Goal: Transaction & Acquisition: Purchase product/service

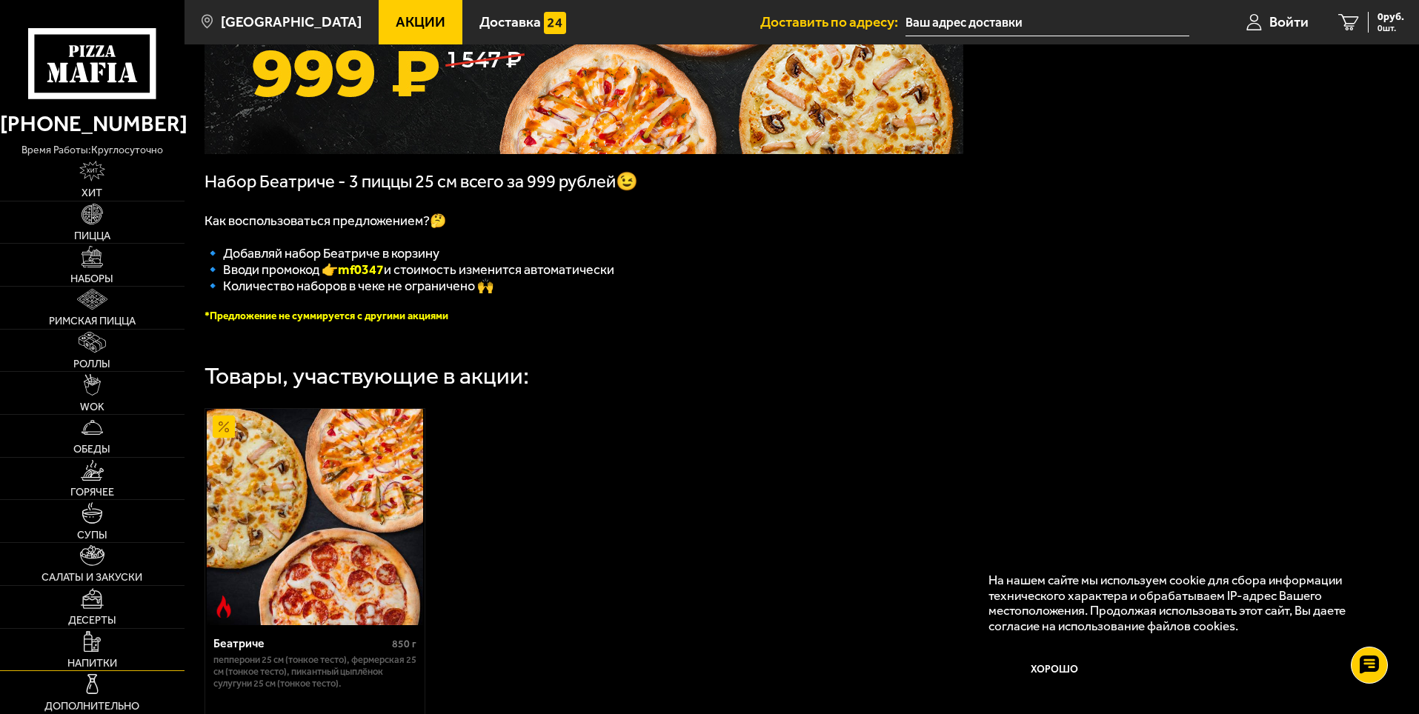
scroll to position [222, 0]
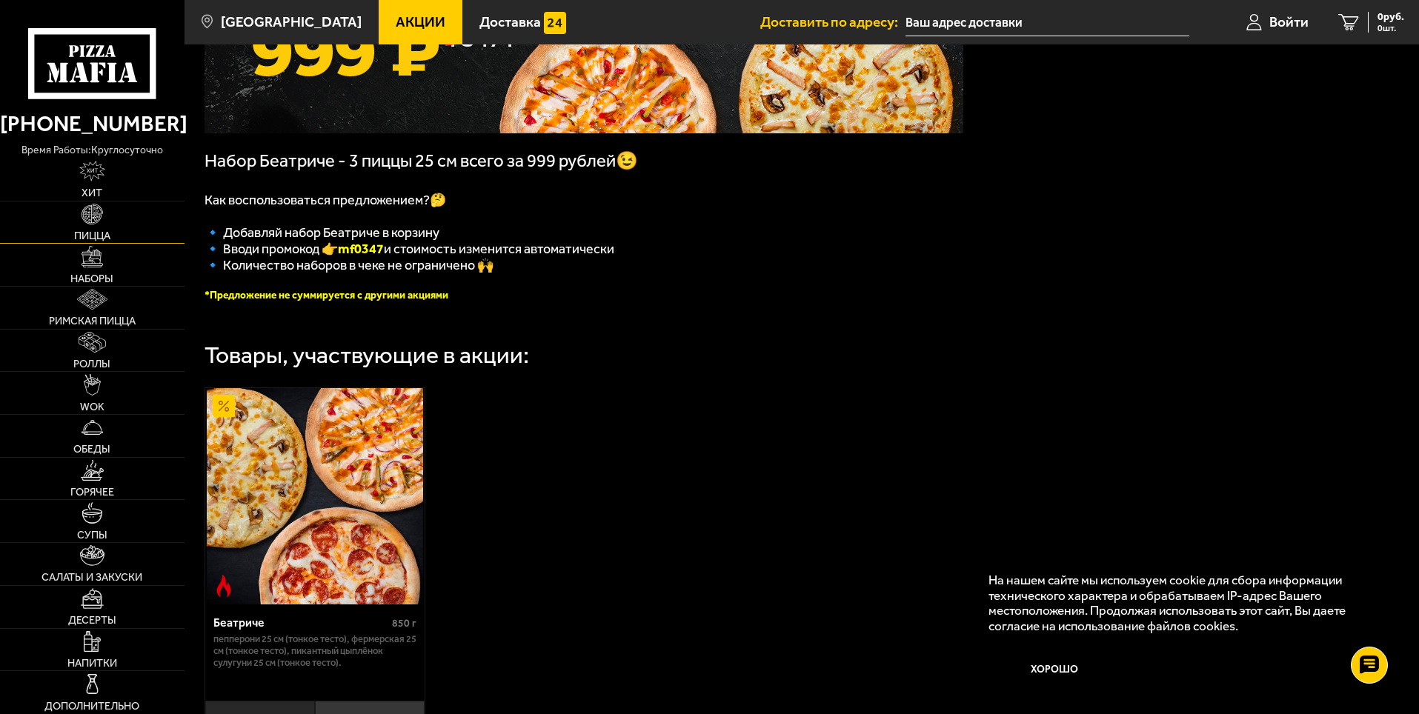
click at [95, 233] on span "Пицца" at bounding box center [92, 235] width 36 height 10
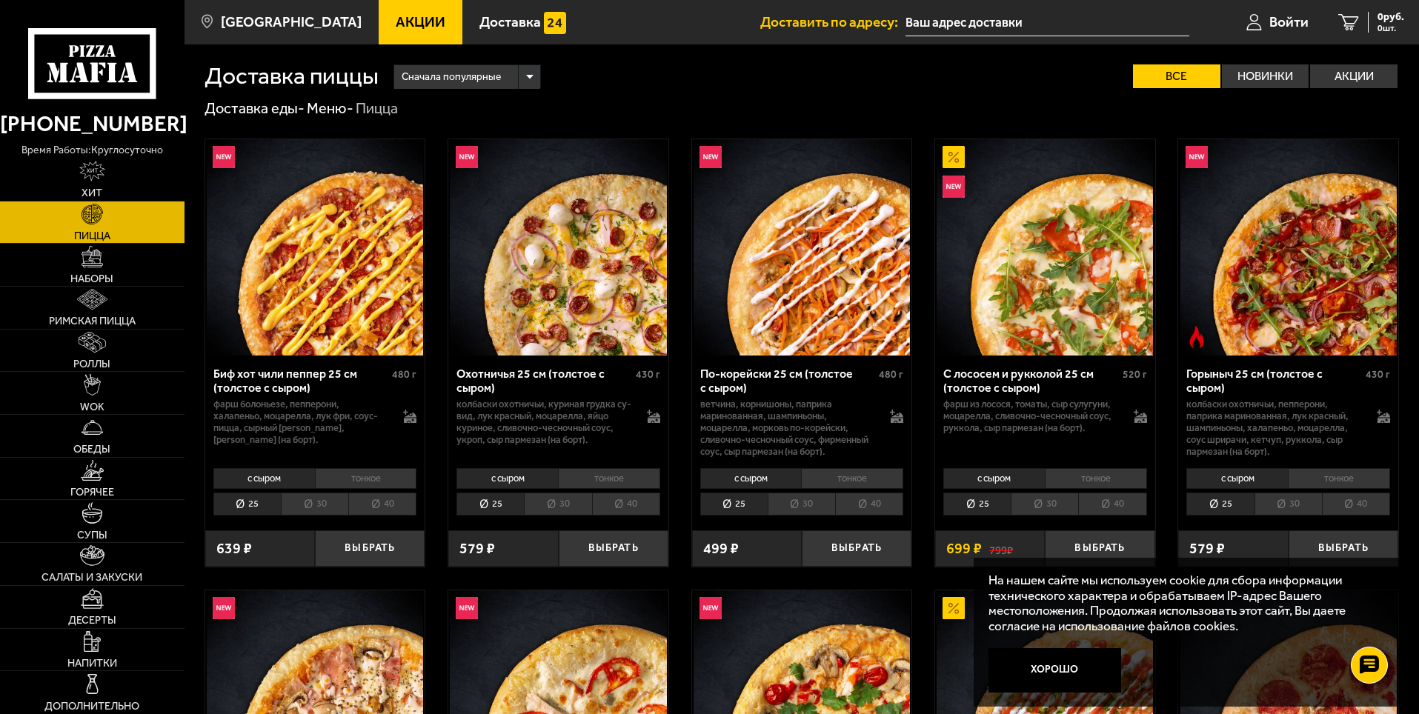
click at [396, 23] on span "Акции" at bounding box center [421, 22] width 50 height 14
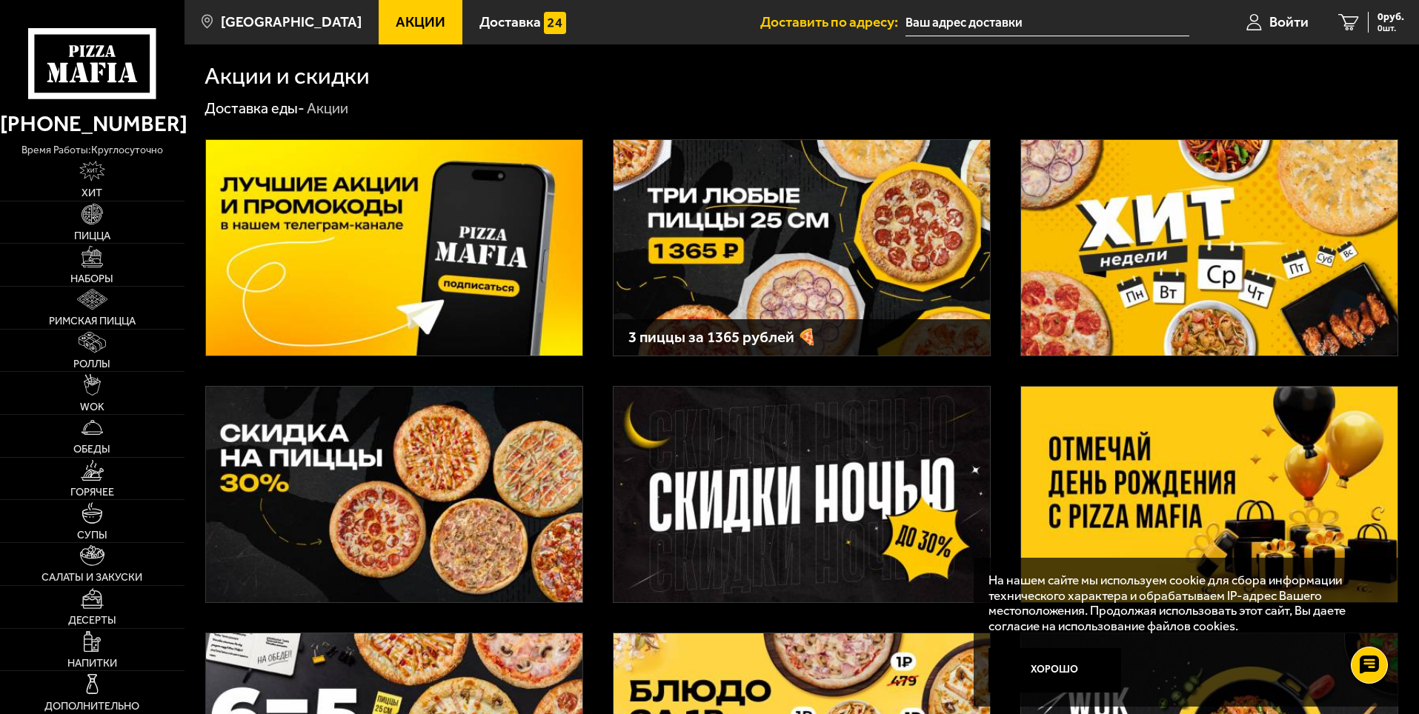
click at [1215, 237] on img at bounding box center [1209, 248] width 376 height 216
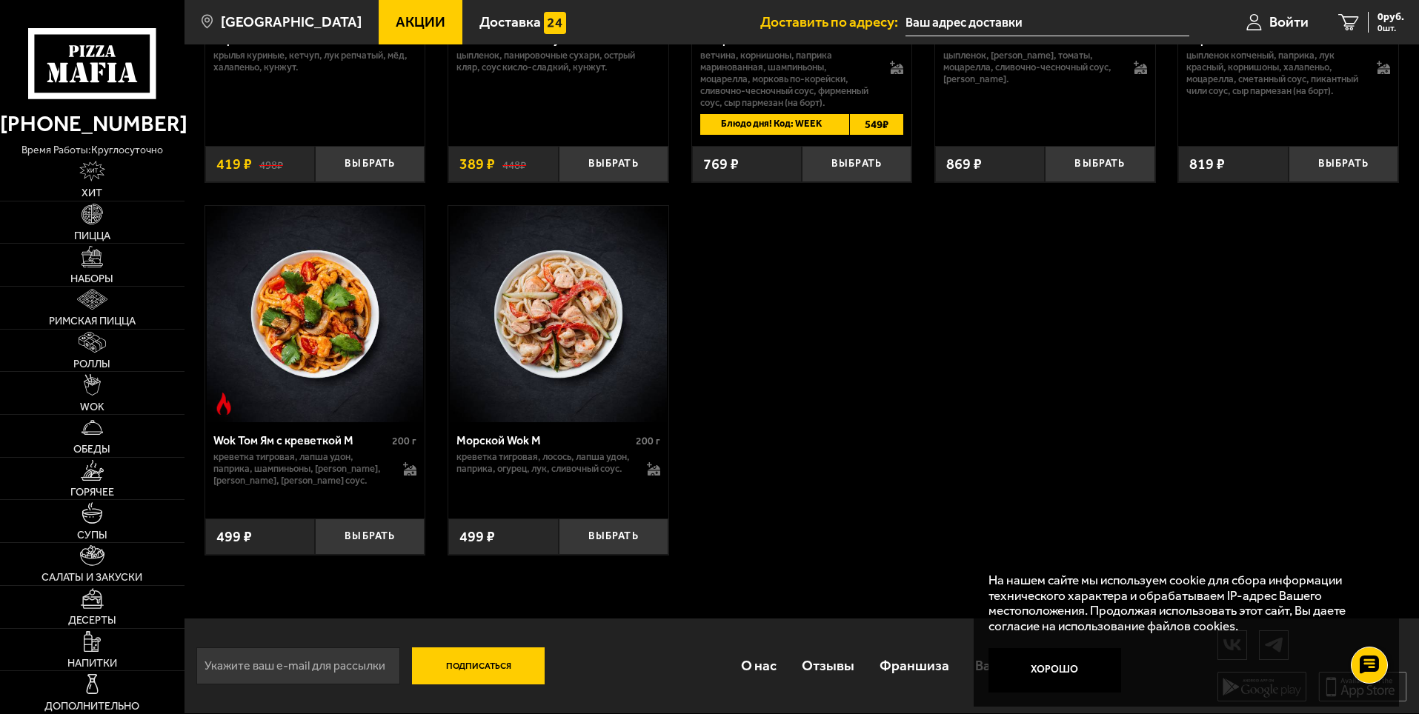
scroll to position [929, 0]
click at [93, 222] on img at bounding box center [92, 214] width 21 height 21
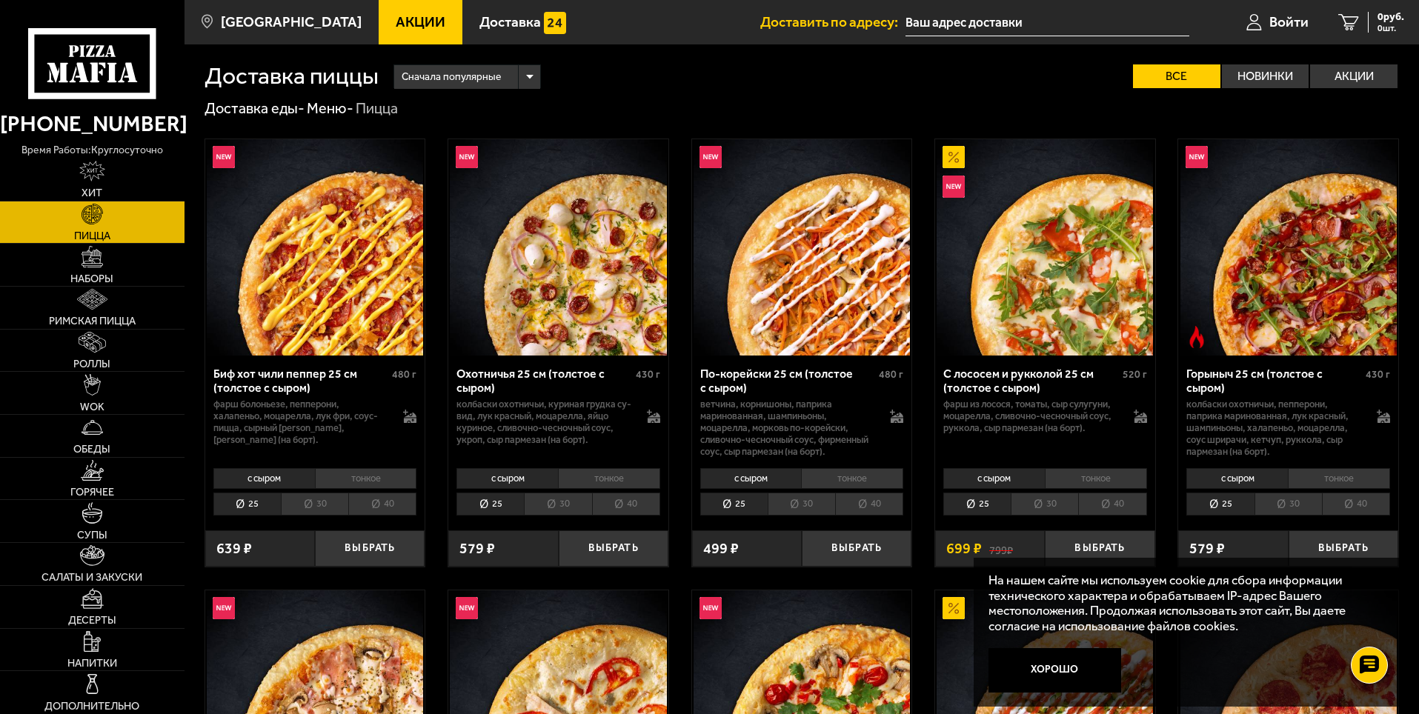
click at [385, 502] on li "40" at bounding box center [382, 504] width 68 height 23
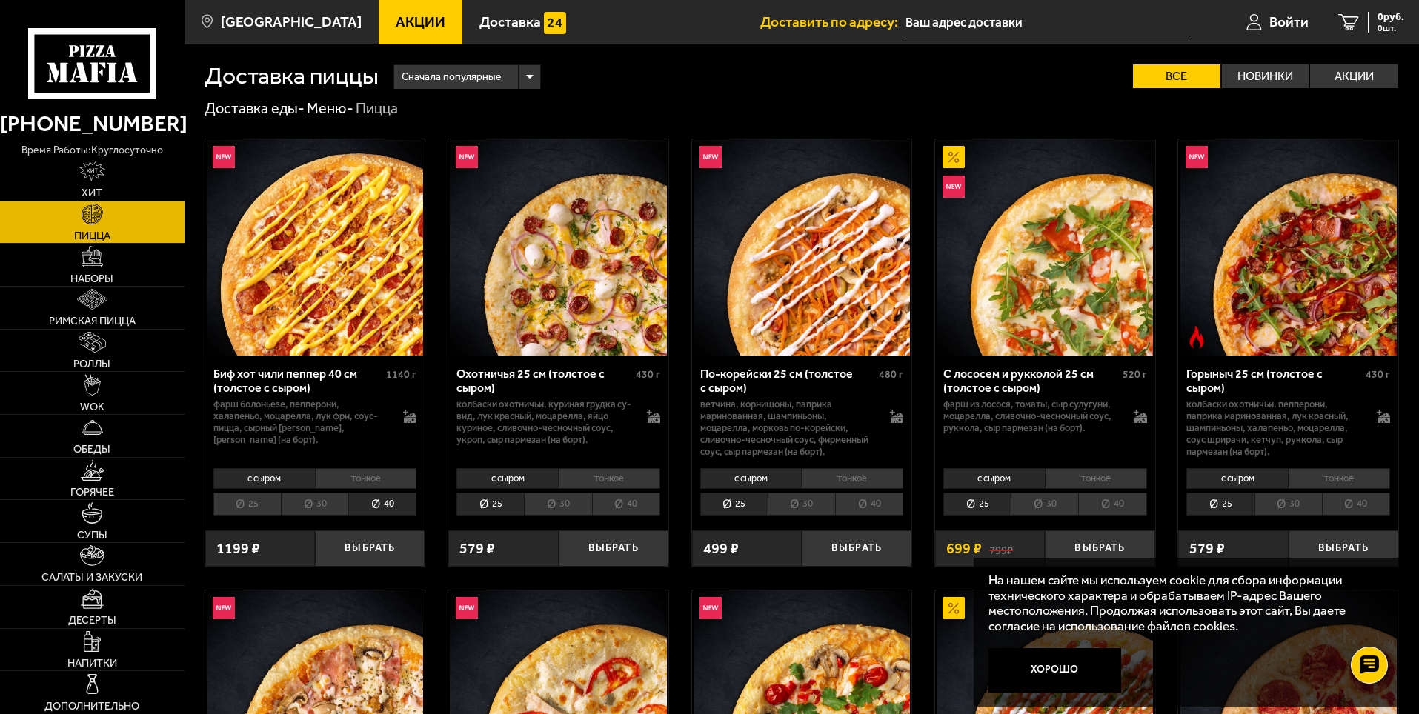
click at [999, 17] on input "text" at bounding box center [1048, 22] width 284 height 27
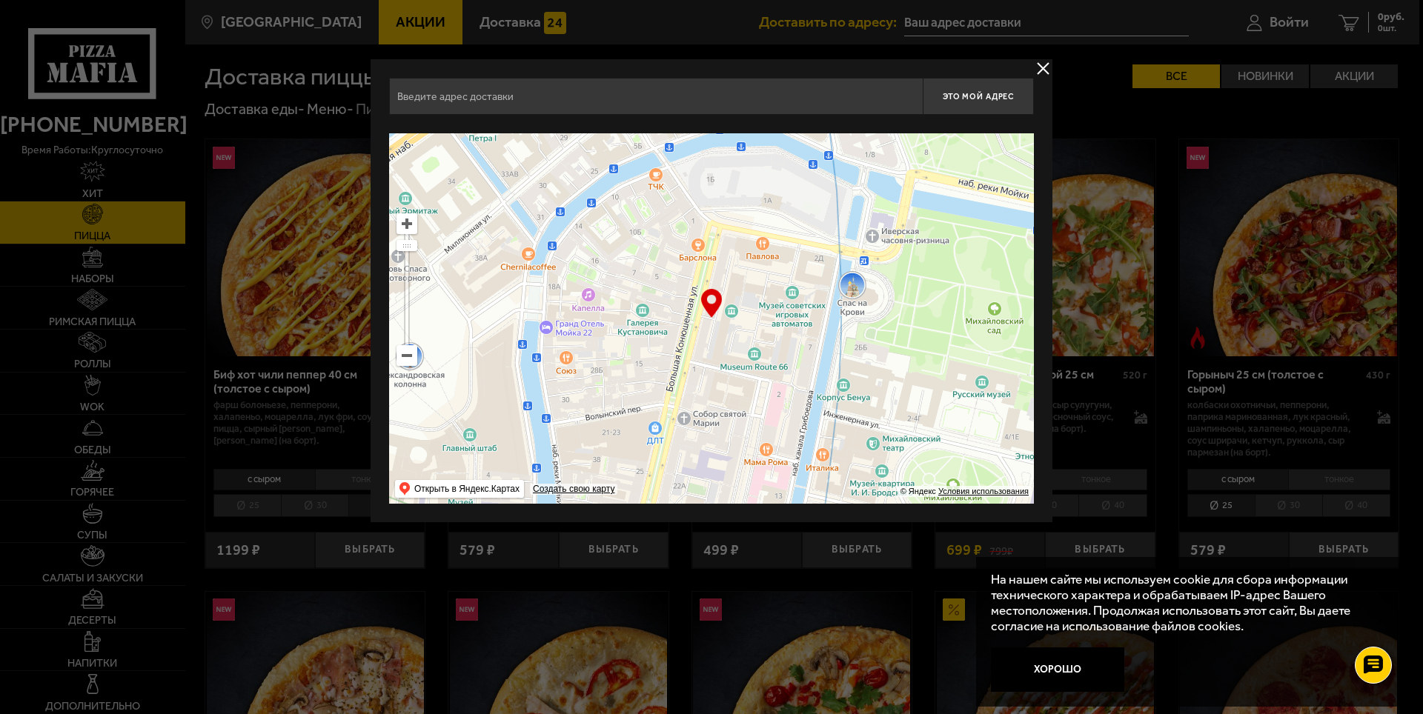
drag, startPoint x: 796, startPoint y: 325, endPoint x: 439, endPoint y: 383, distance: 361.1
click at [442, 385] on ymaps at bounding box center [711, 318] width 645 height 371
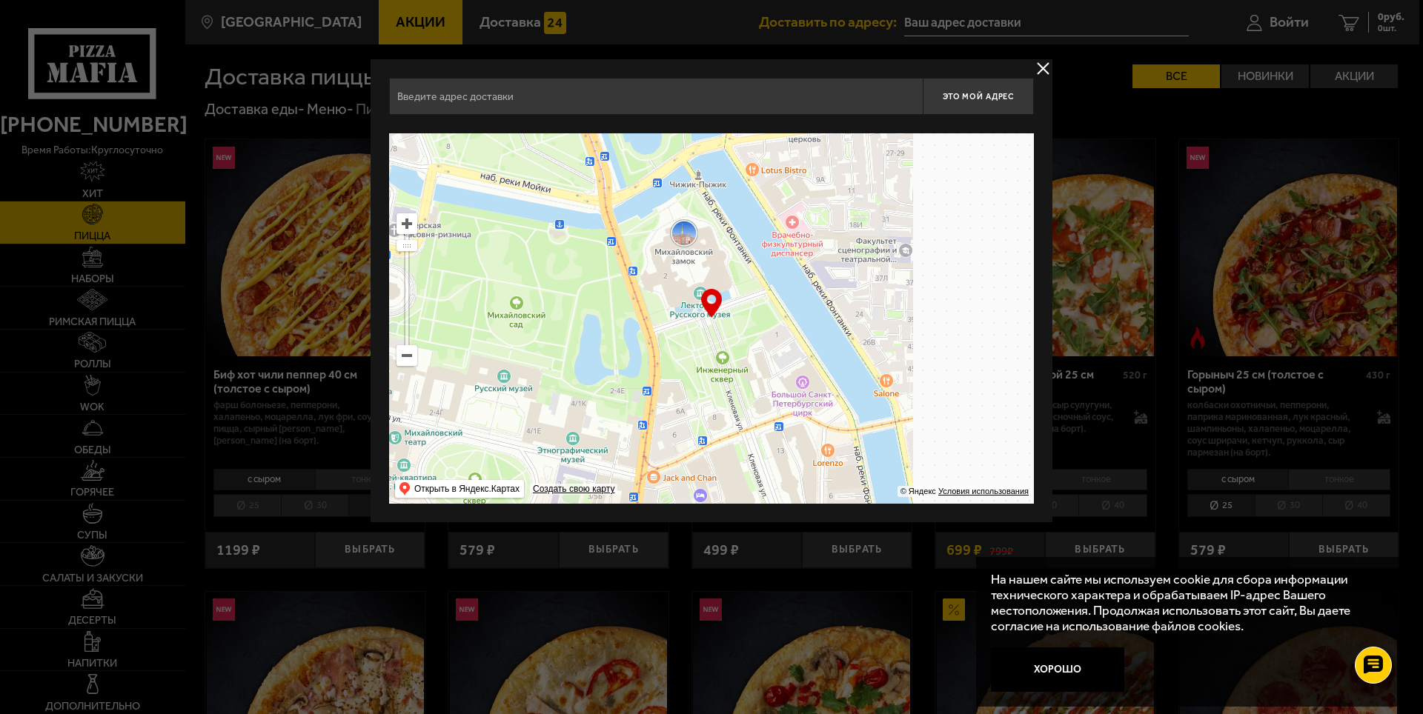
drag, startPoint x: 900, startPoint y: 374, endPoint x: 522, endPoint y: 299, distance: 386.0
click at [530, 298] on ymaps at bounding box center [711, 318] width 645 height 371
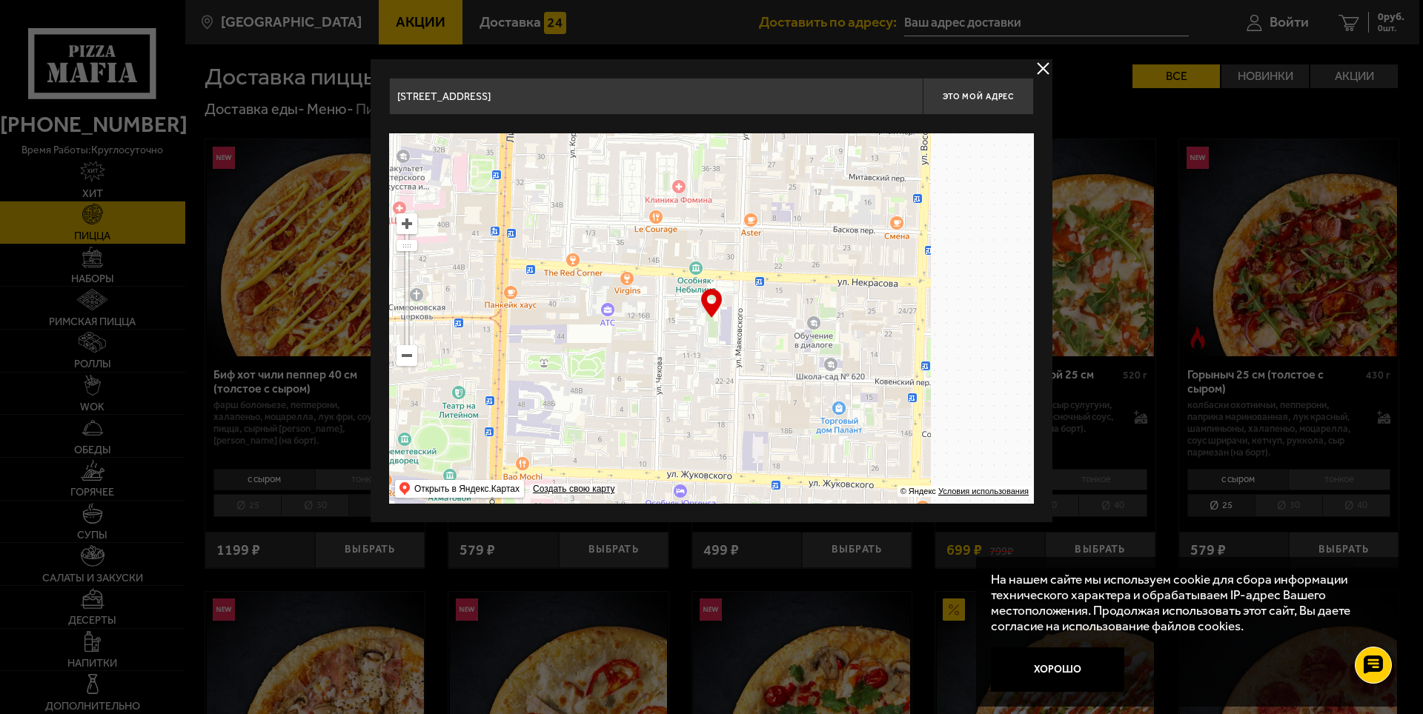
drag, startPoint x: 888, startPoint y: 395, endPoint x: 620, endPoint y: 297, distance: 284.9
click at [614, 293] on ymaps at bounding box center [711, 318] width 645 height 371
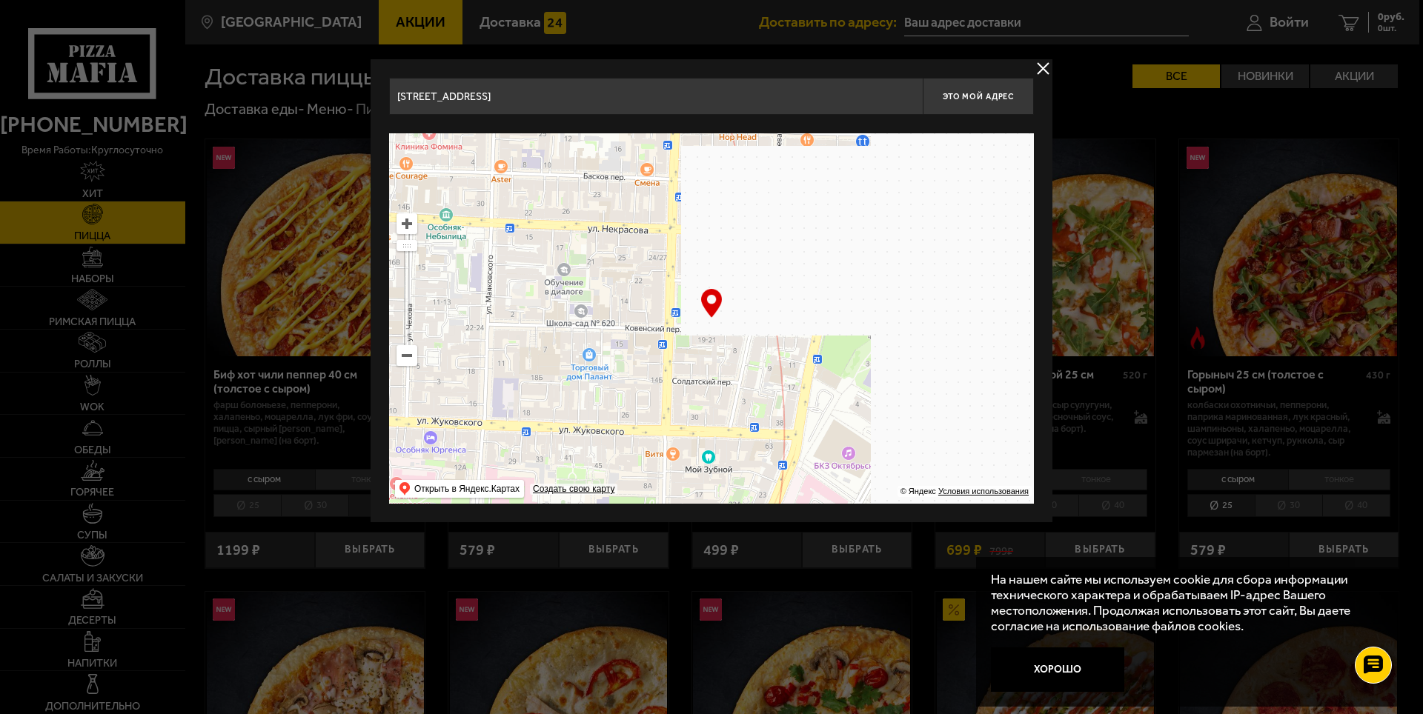
drag, startPoint x: 995, startPoint y: 425, endPoint x: 611, endPoint y: 270, distance: 414.0
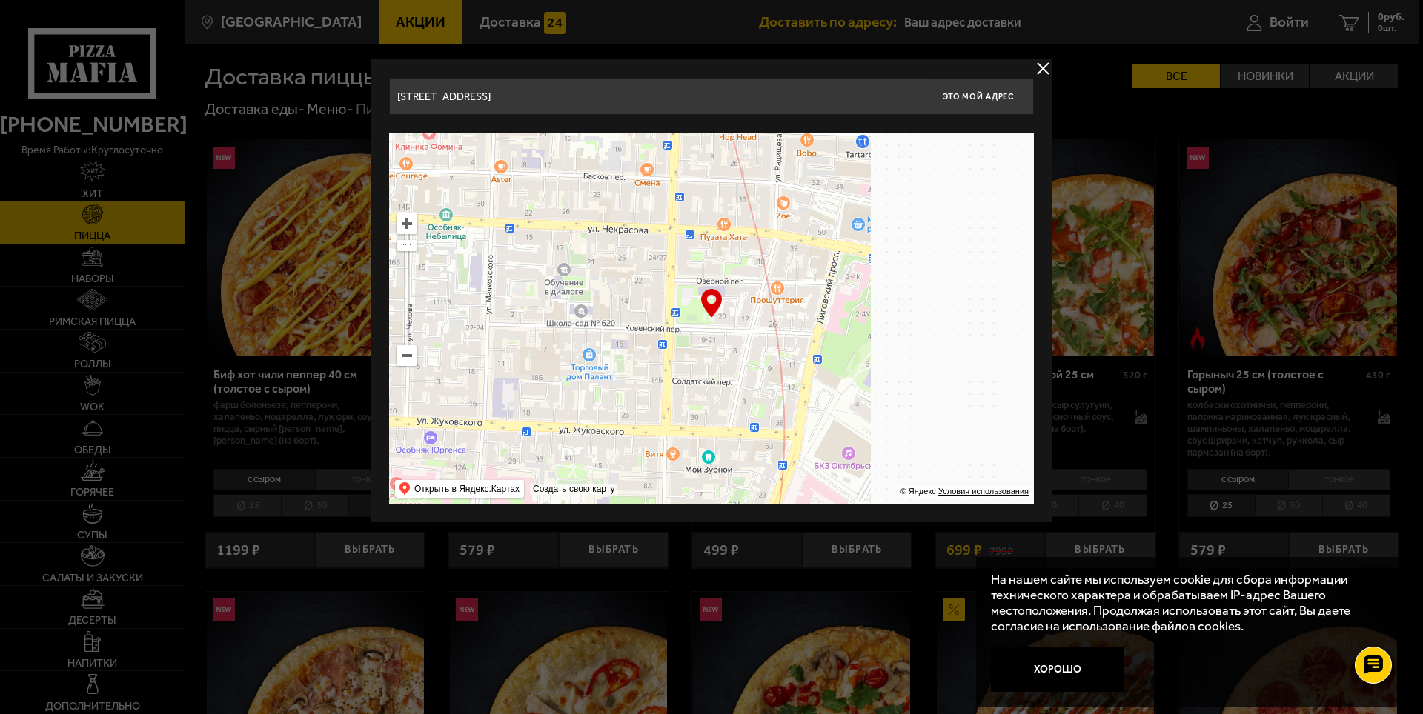
click at [613, 271] on ymaps at bounding box center [711, 318] width 645 height 371
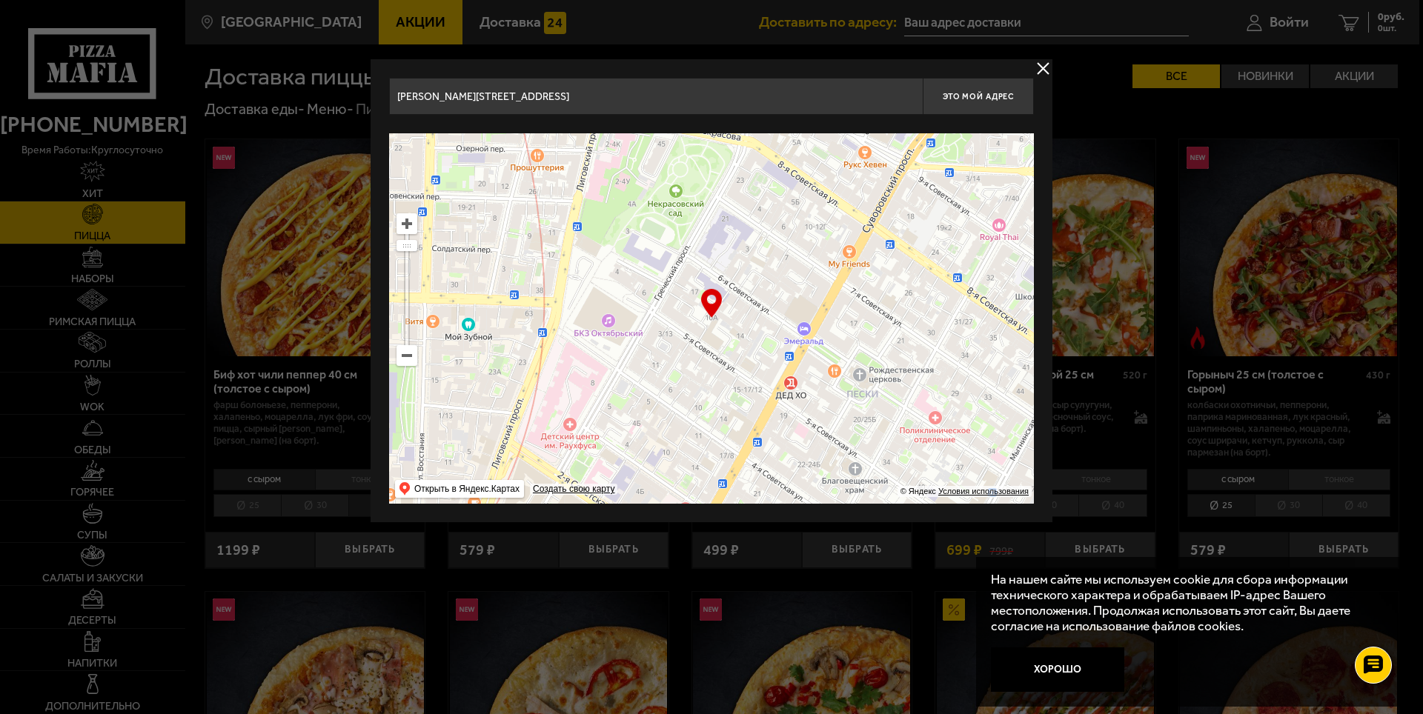
drag, startPoint x: 887, startPoint y: 394, endPoint x: 640, endPoint y: 201, distance: 313.1
click at [667, 230] on ymaps at bounding box center [711, 318] width 645 height 371
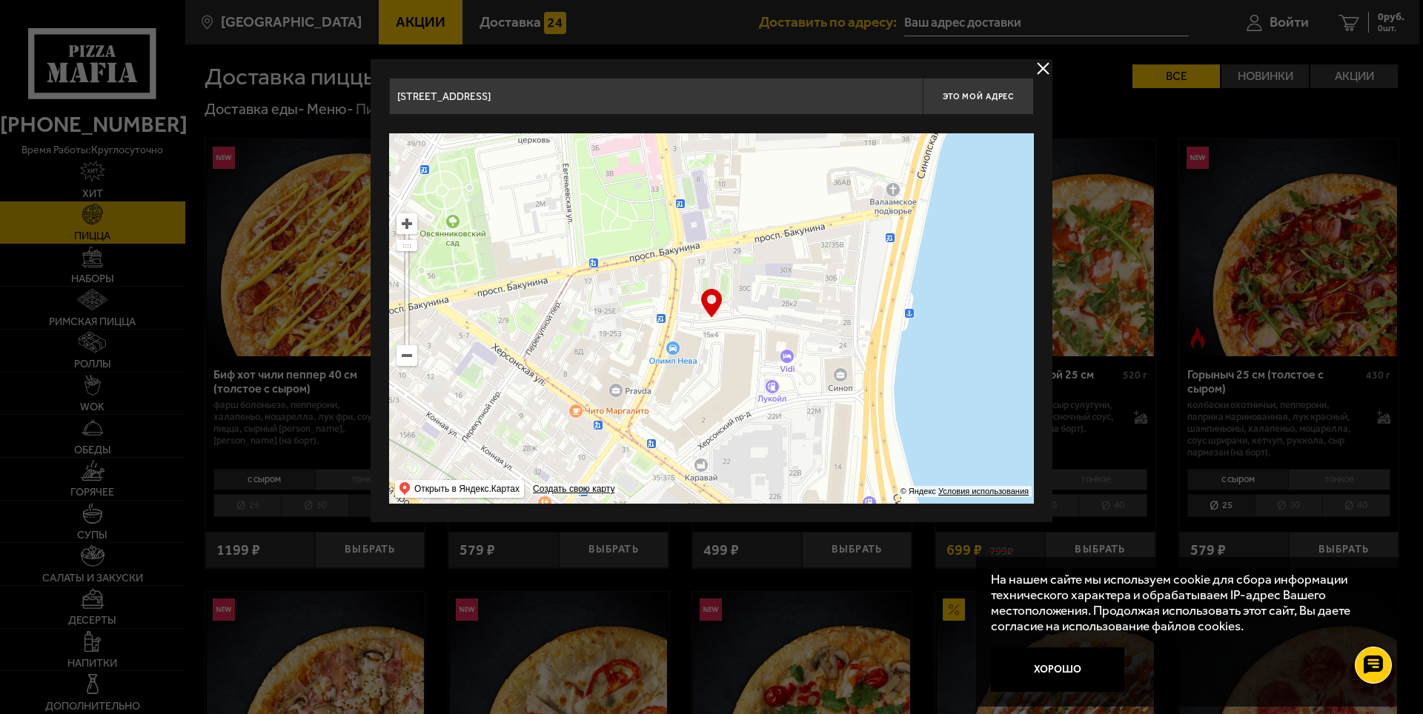
drag, startPoint x: 960, startPoint y: 405, endPoint x: 591, endPoint y: 295, distance: 385.0
click at [600, 299] on ymaps at bounding box center [711, 318] width 645 height 371
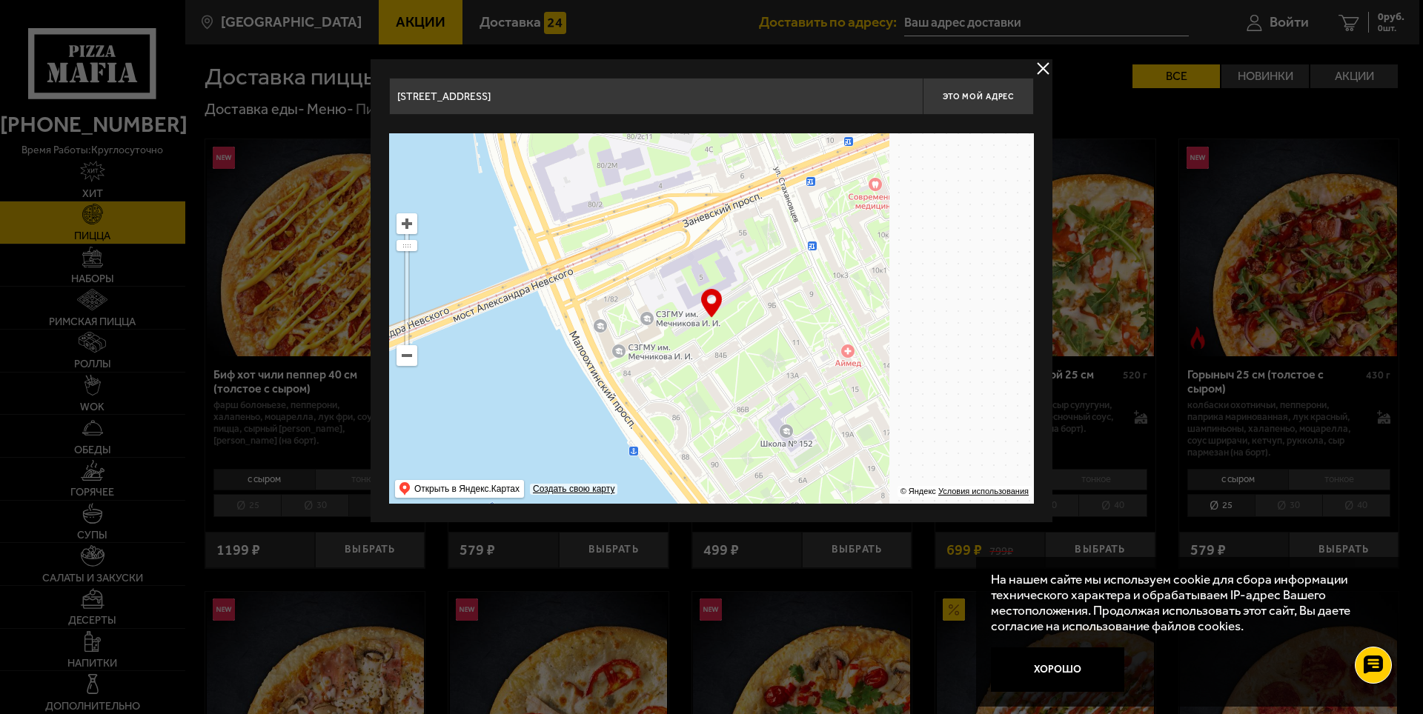
drag, startPoint x: 921, startPoint y: 385, endPoint x: 547, endPoint y: 331, distance: 378.3
click at [554, 325] on ymaps at bounding box center [711, 318] width 645 height 371
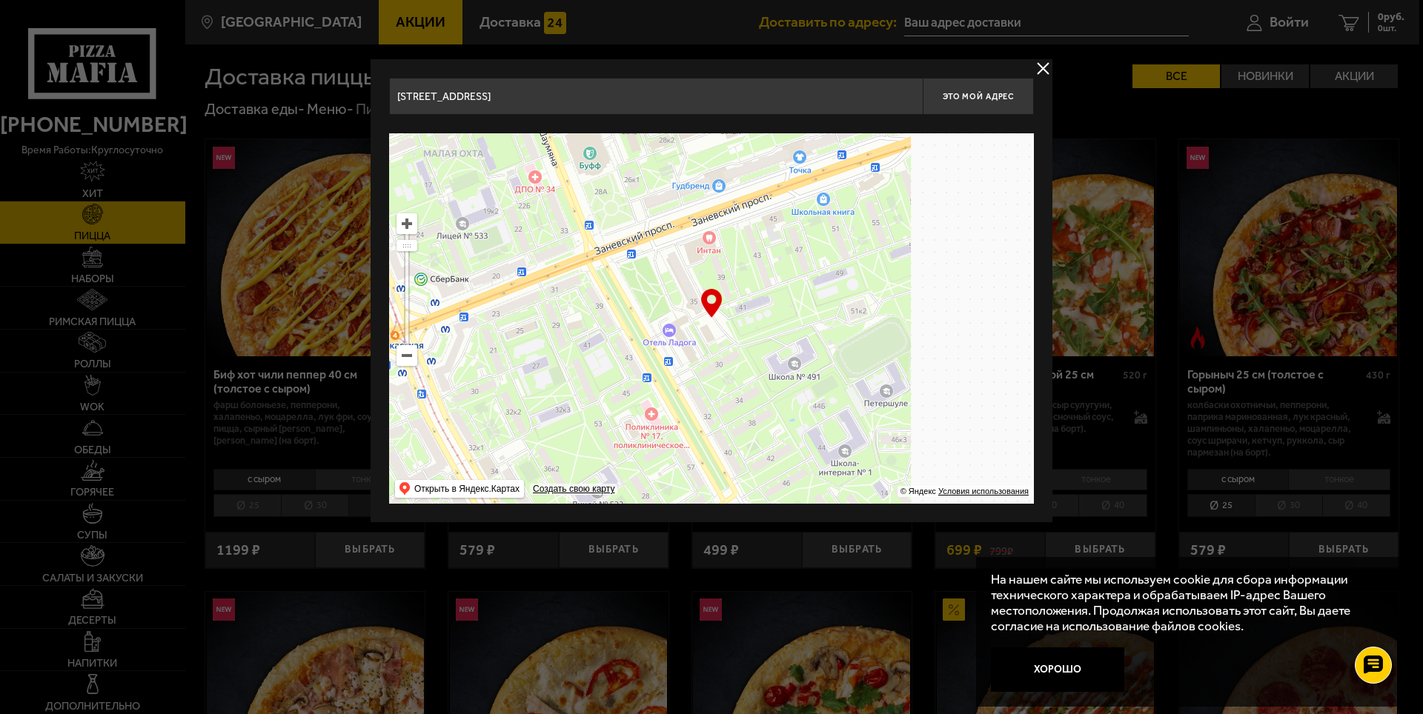
drag, startPoint x: 929, startPoint y: 273, endPoint x: 366, endPoint y: 415, distance: 580.9
click at [408, 405] on ymaps at bounding box center [711, 318] width 645 height 371
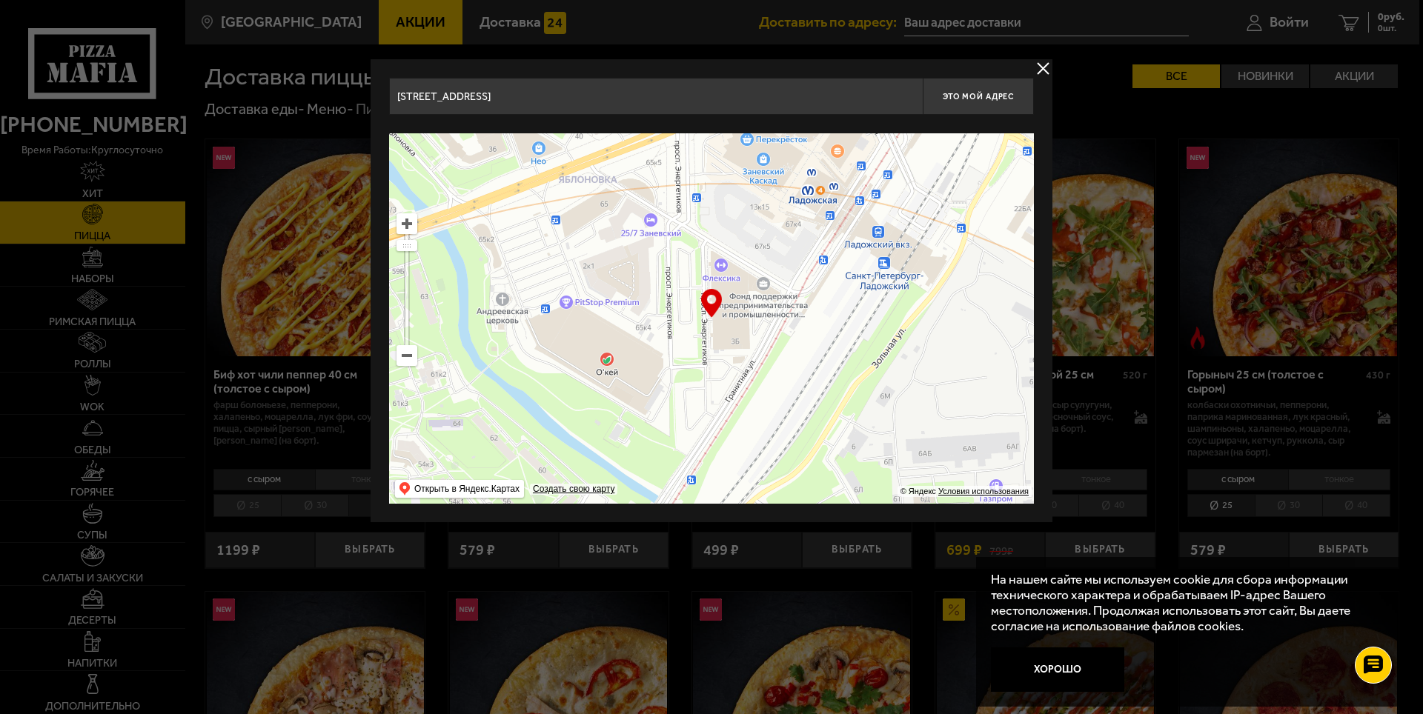
drag, startPoint x: 915, startPoint y: 401, endPoint x: 752, endPoint y: 179, distance: 275.3
click at [767, 198] on ymaps at bounding box center [711, 318] width 645 height 371
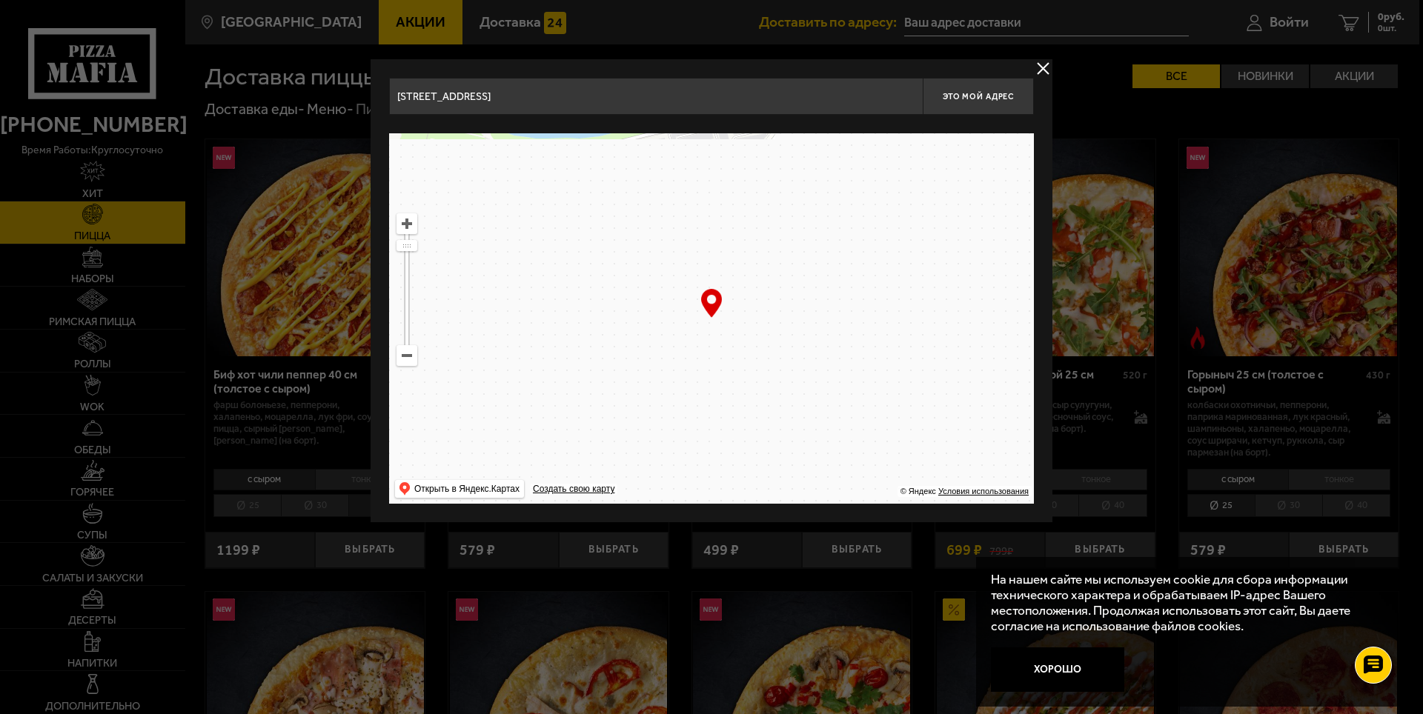
drag, startPoint x: 932, startPoint y: 408, endPoint x: 710, endPoint y: 230, distance: 284.6
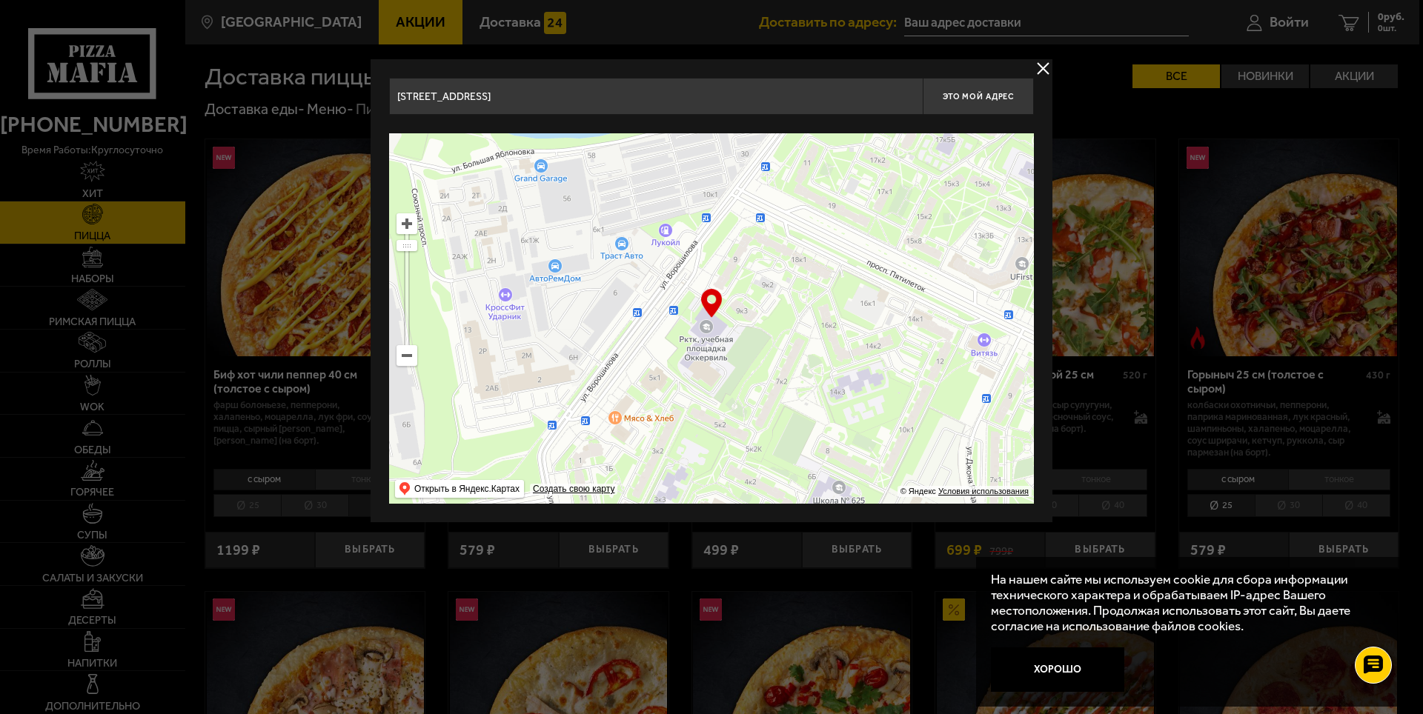
click at [737, 245] on ymaps at bounding box center [711, 318] width 645 height 371
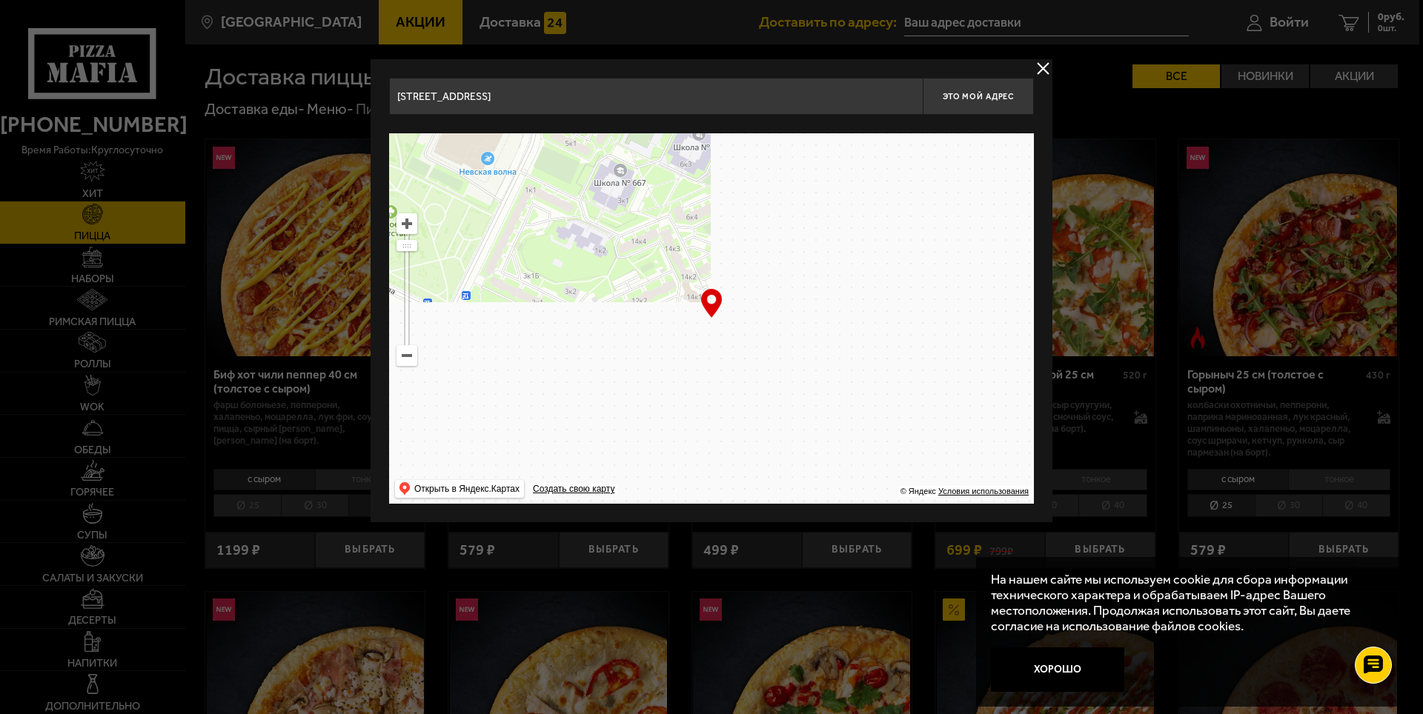
drag, startPoint x: 868, startPoint y: 327, endPoint x: 817, endPoint y: 233, distance: 106.5
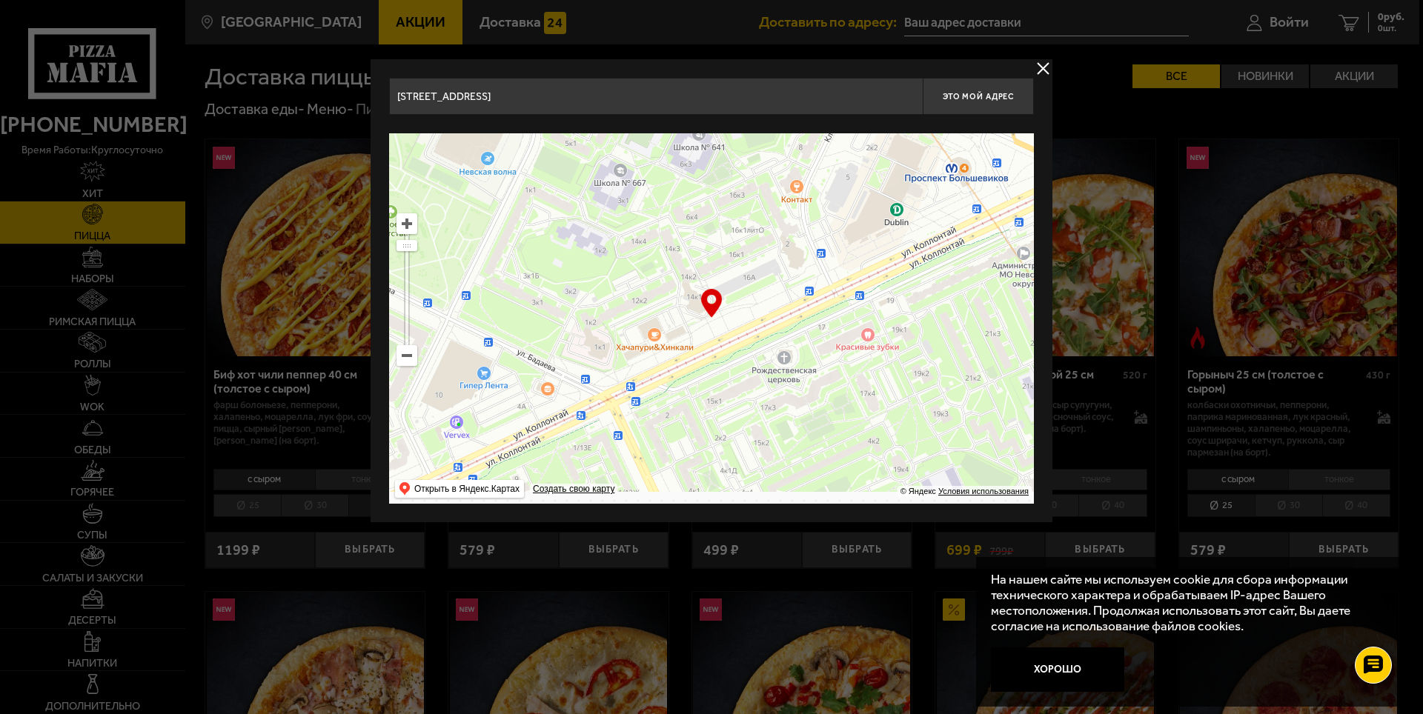
click at [840, 265] on ymaps at bounding box center [711, 318] width 645 height 371
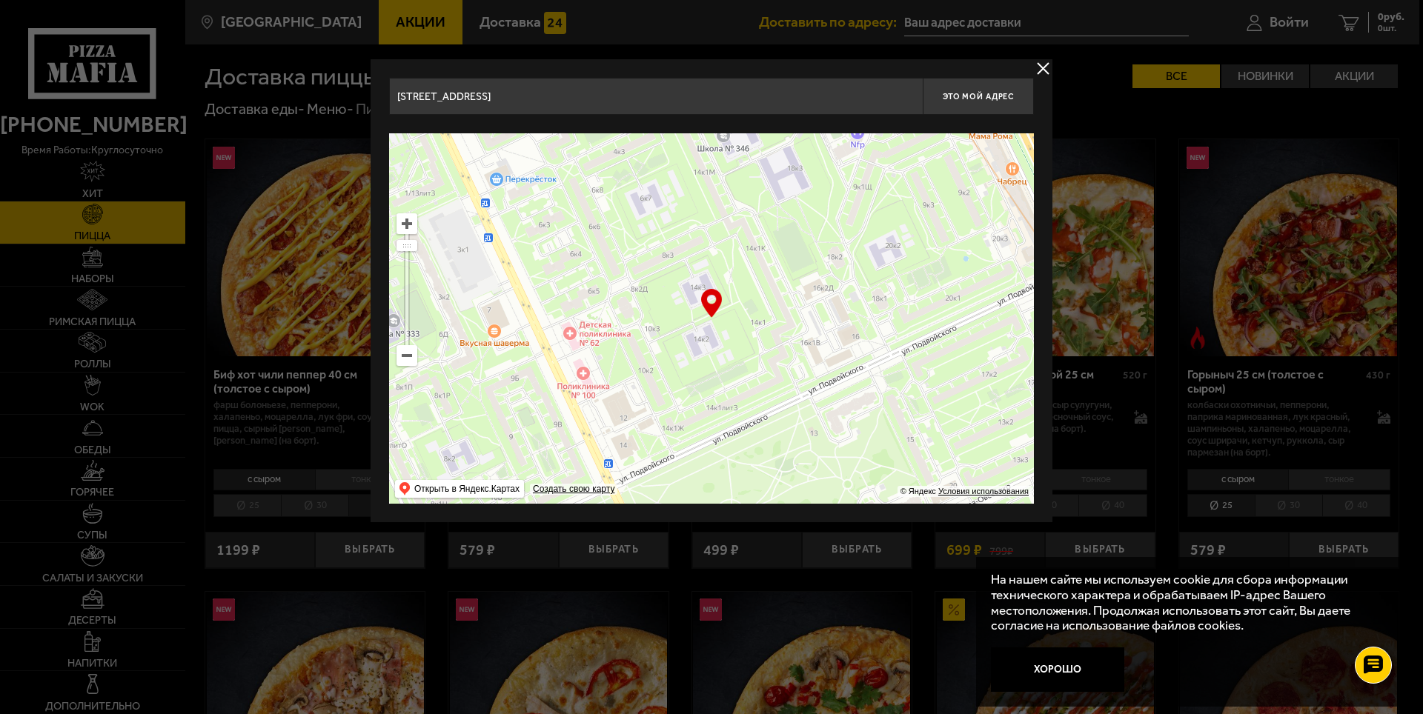
drag, startPoint x: 917, startPoint y: 430, endPoint x: 771, endPoint y: 259, distance: 225.5
click at [781, 269] on ymaps at bounding box center [711, 318] width 645 height 371
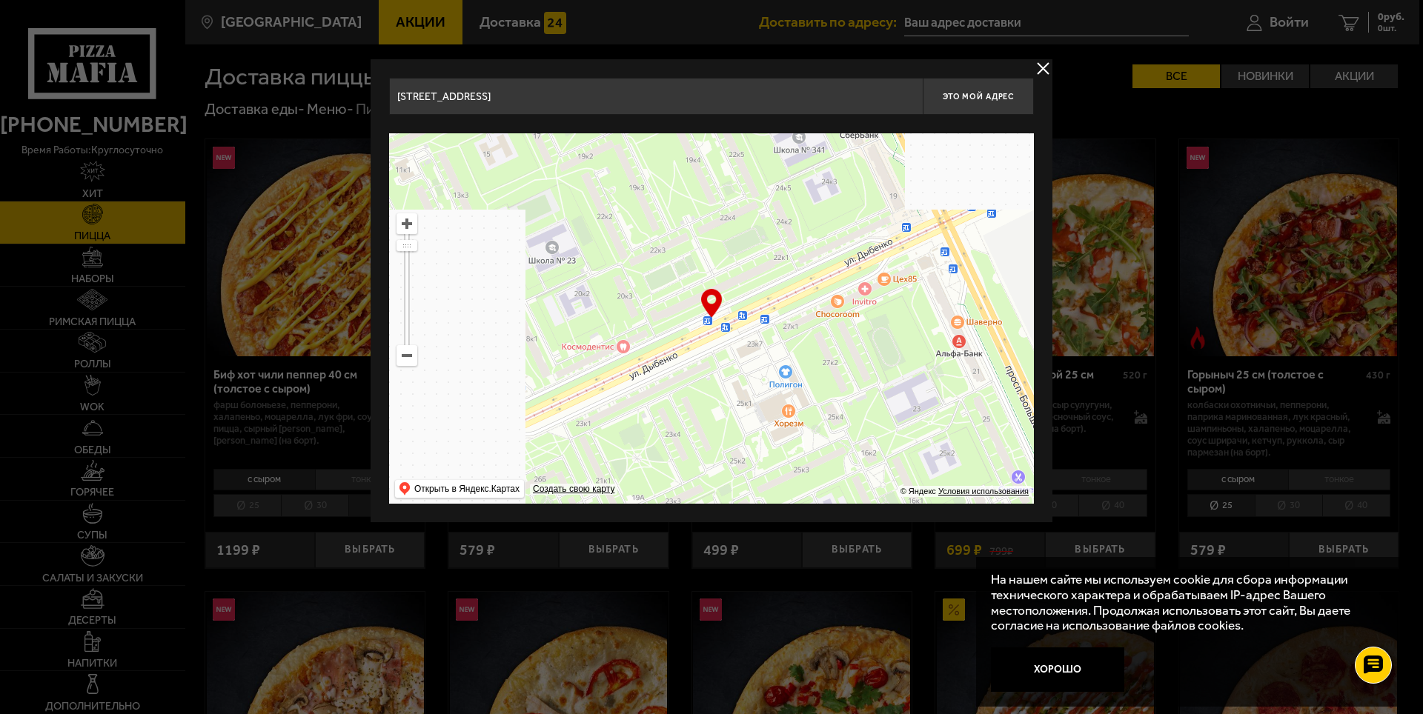
drag, startPoint x: 932, startPoint y: 431, endPoint x: 860, endPoint y: 267, distance: 179.5
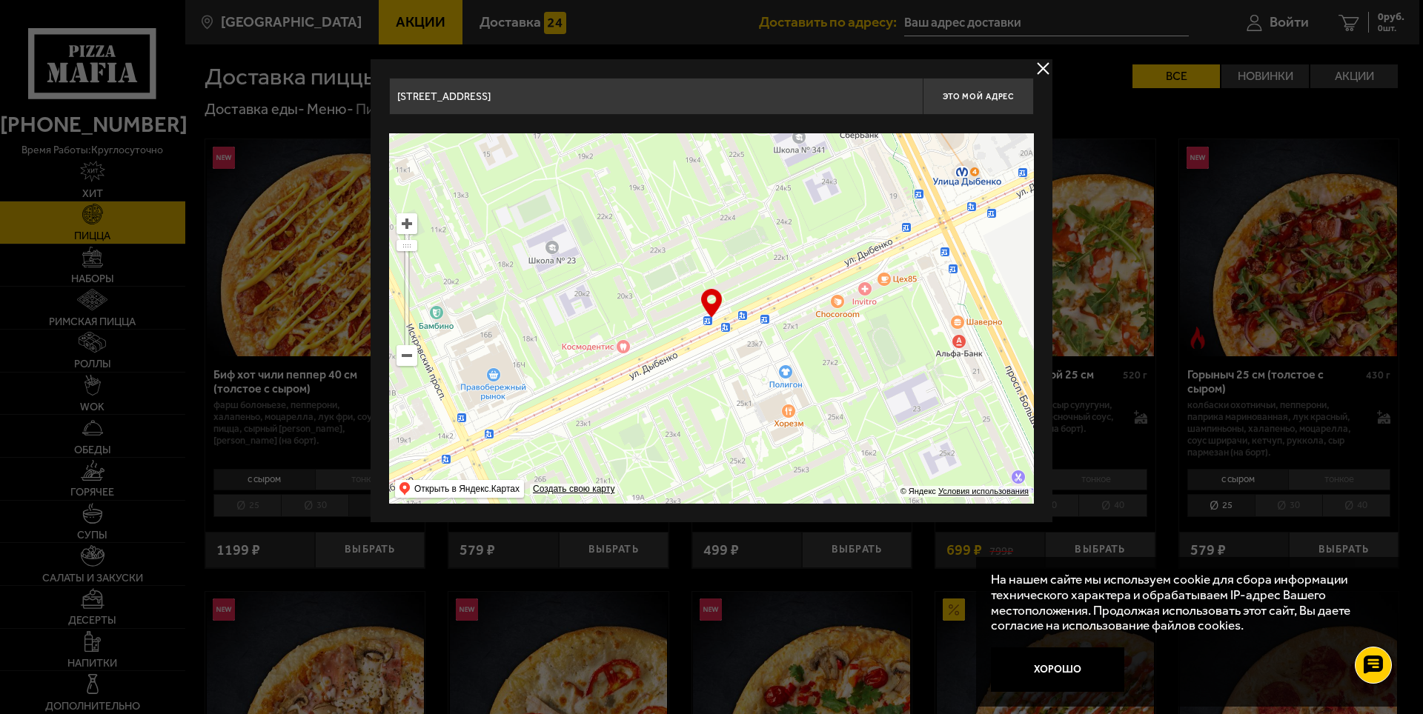
click at [861, 270] on ymaps at bounding box center [711, 318] width 645 height 371
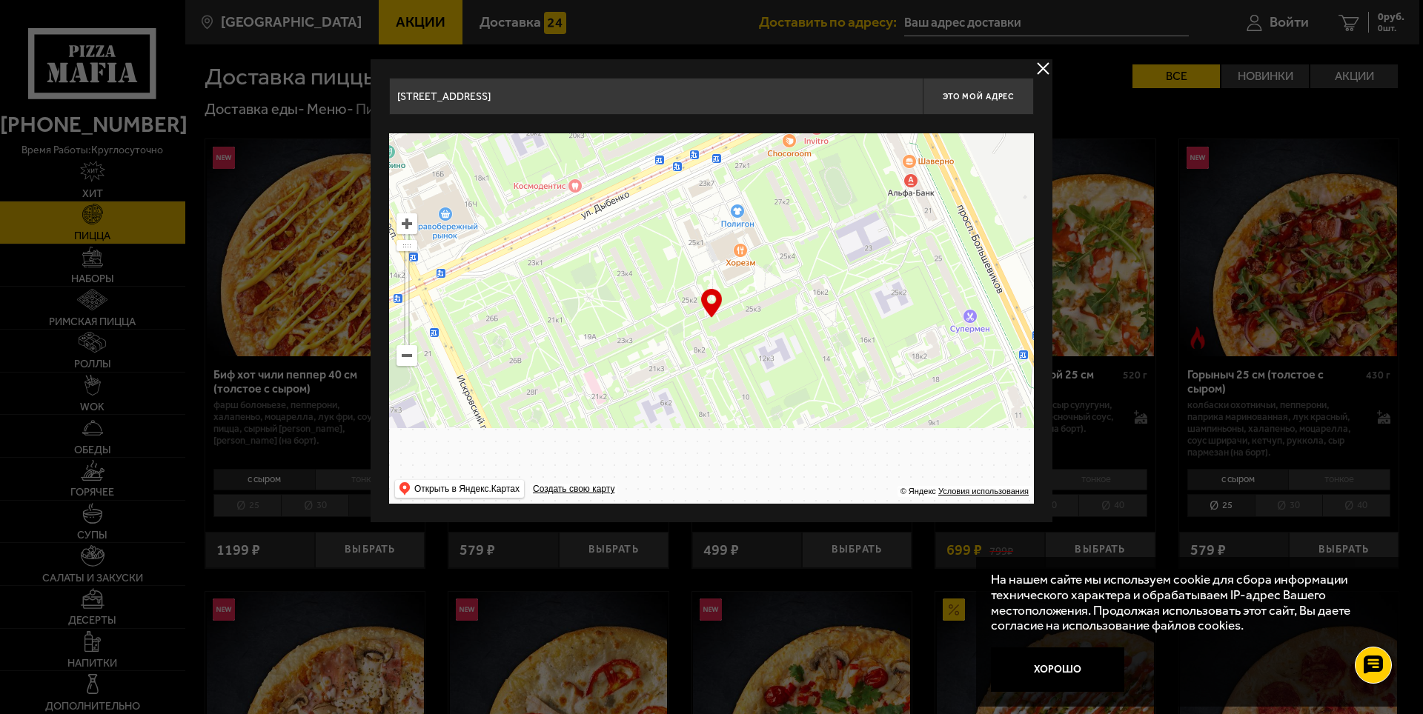
drag, startPoint x: 864, startPoint y: 302, endPoint x: 784, endPoint y: 210, distance: 122.4
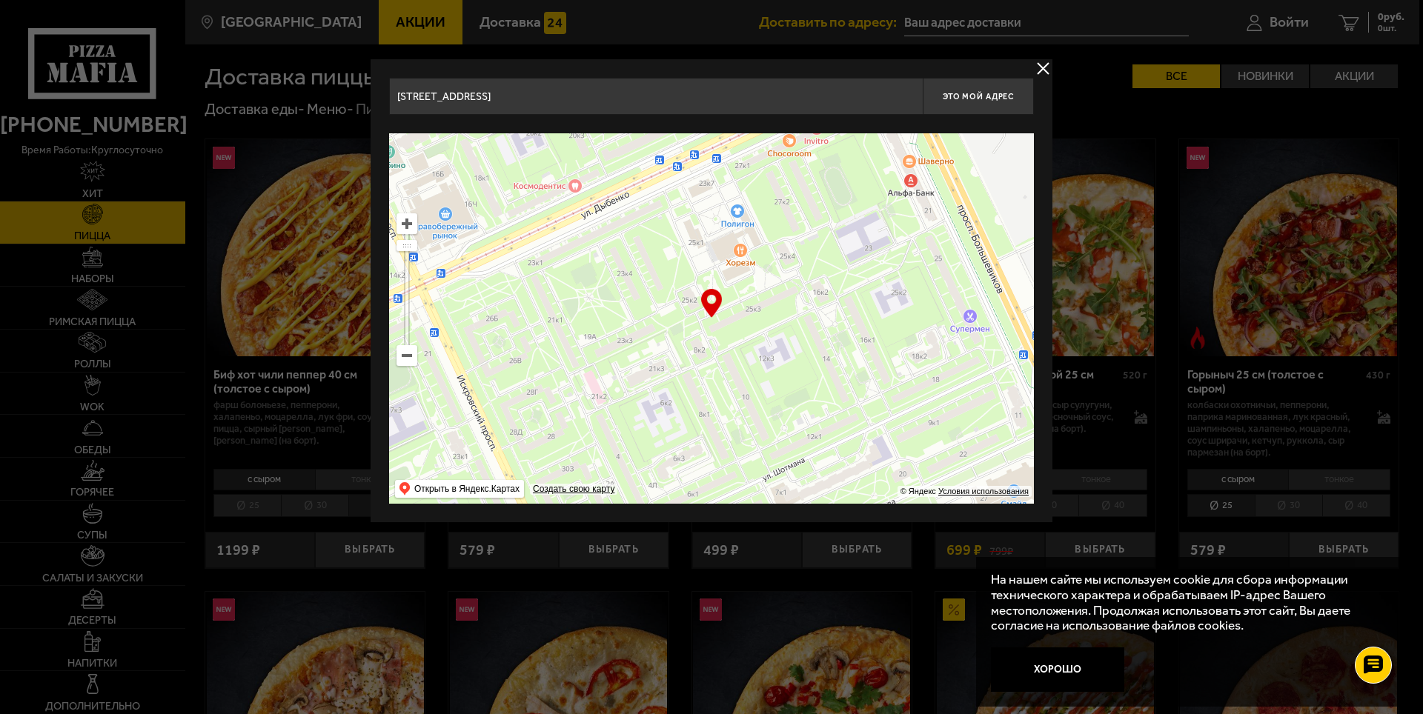
click at [791, 215] on ymaps at bounding box center [711, 318] width 645 height 371
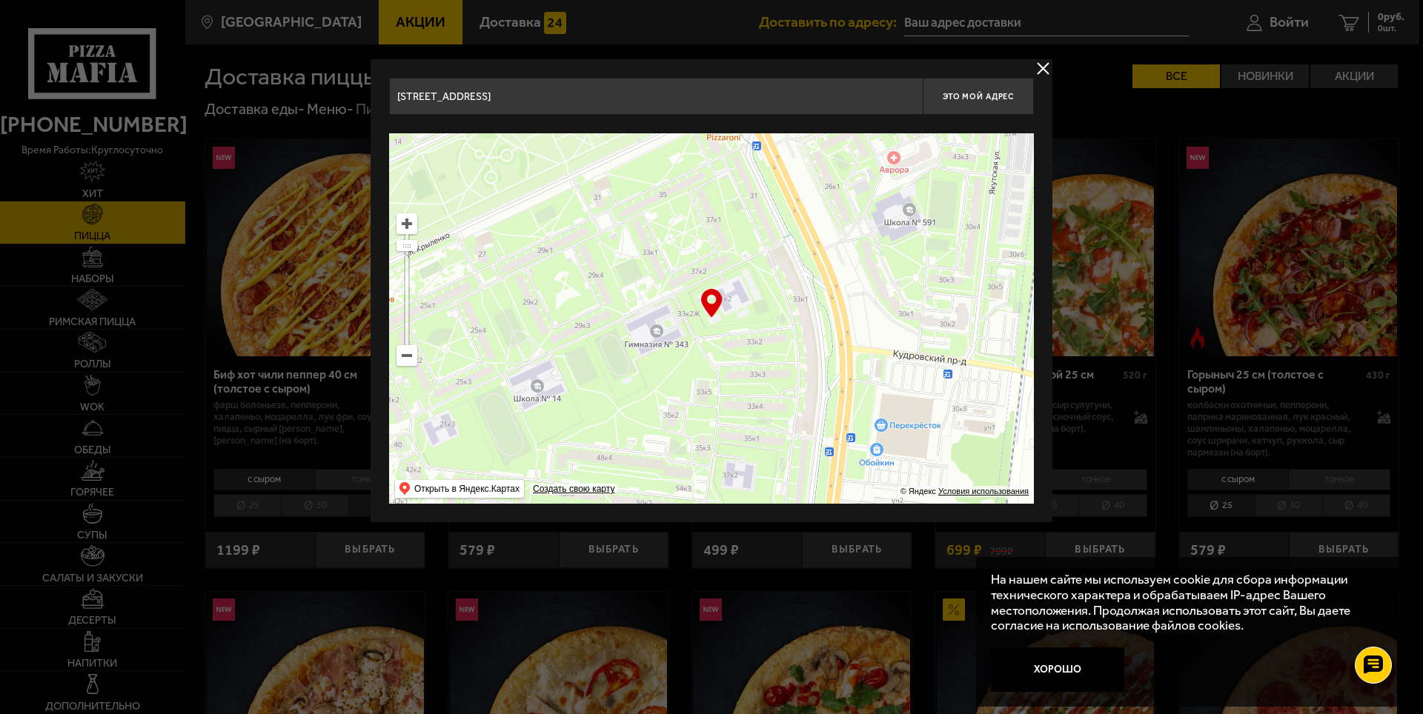
drag, startPoint x: 874, startPoint y: 366, endPoint x: 797, endPoint y: 214, distance: 170.0
click at [800, 218] on ymaps at bounding box center [711, 318] width 645 height 371
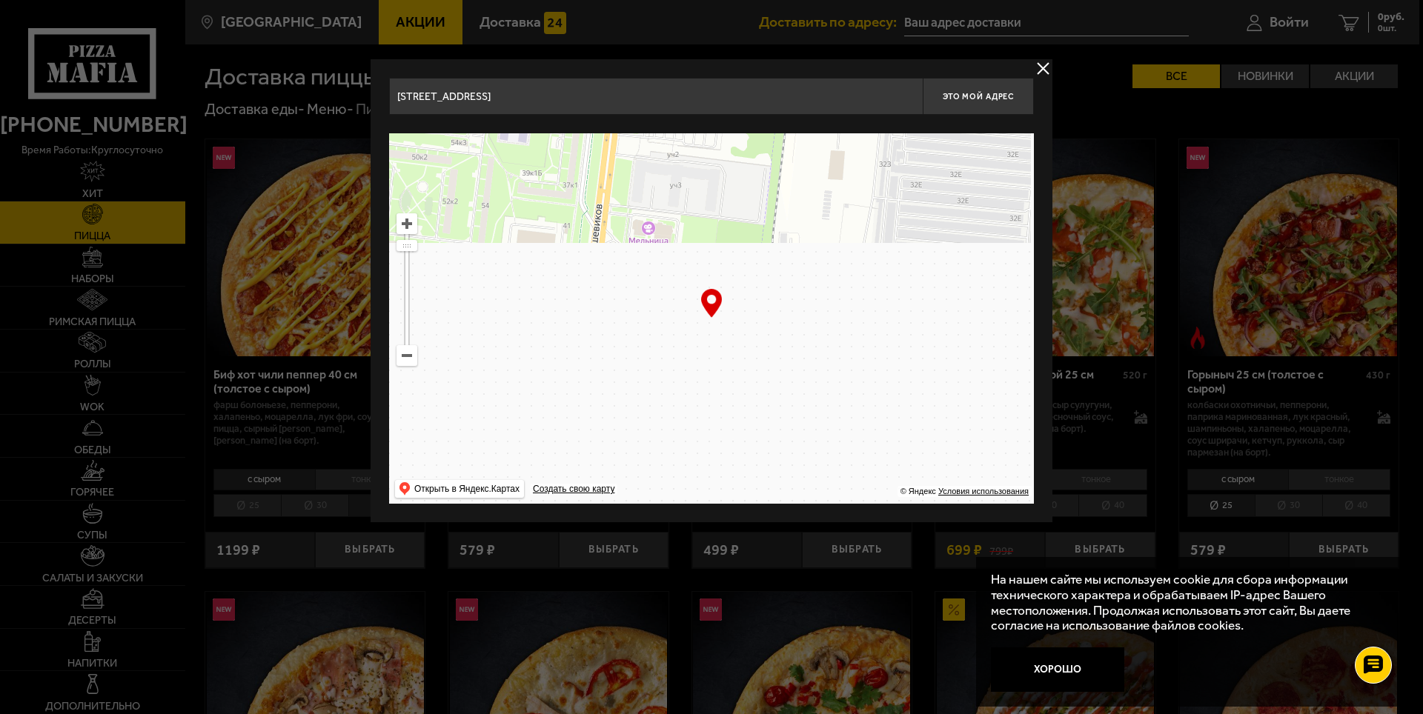
drag, startPoint x: 883, startPoint y: 394, endPoint x: 735, endPoint y: 251, distance: 205.5
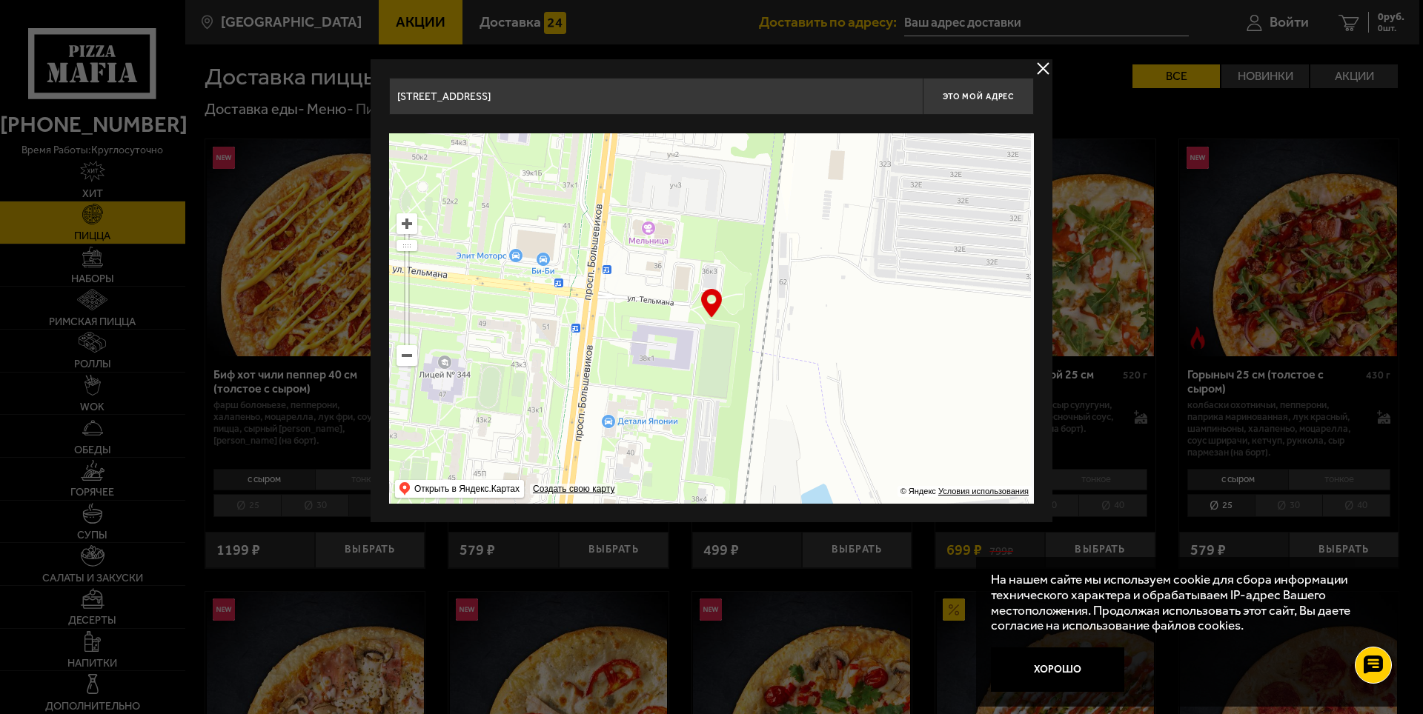
click at [757, 256] on ymaps at bounding box center [711, 318] width 645 height 371
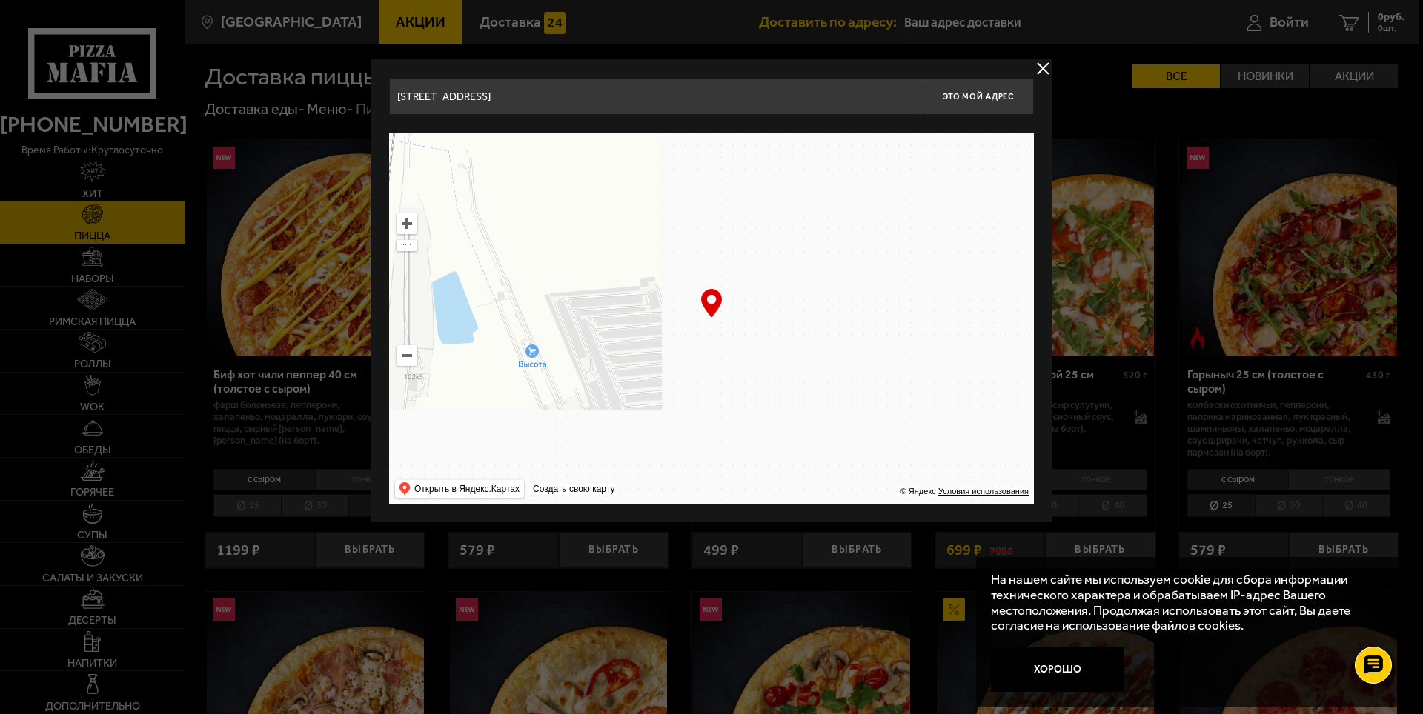
drag, startPoint x: 924, startPoint y: 377, endPoint x: 777, endPoint y: 253, distance: 192.0
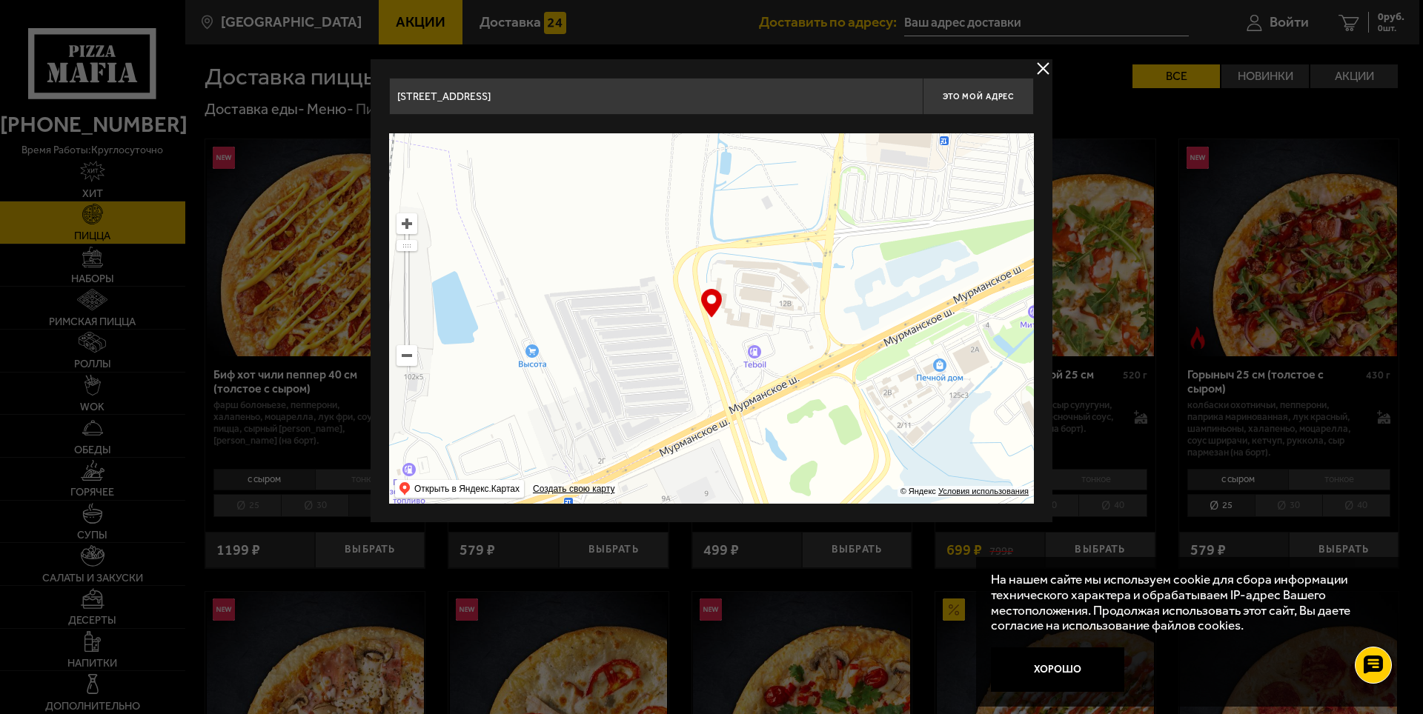
click at [777, 253] on ymaps at bounding box center [711, 318] width 645 height 371
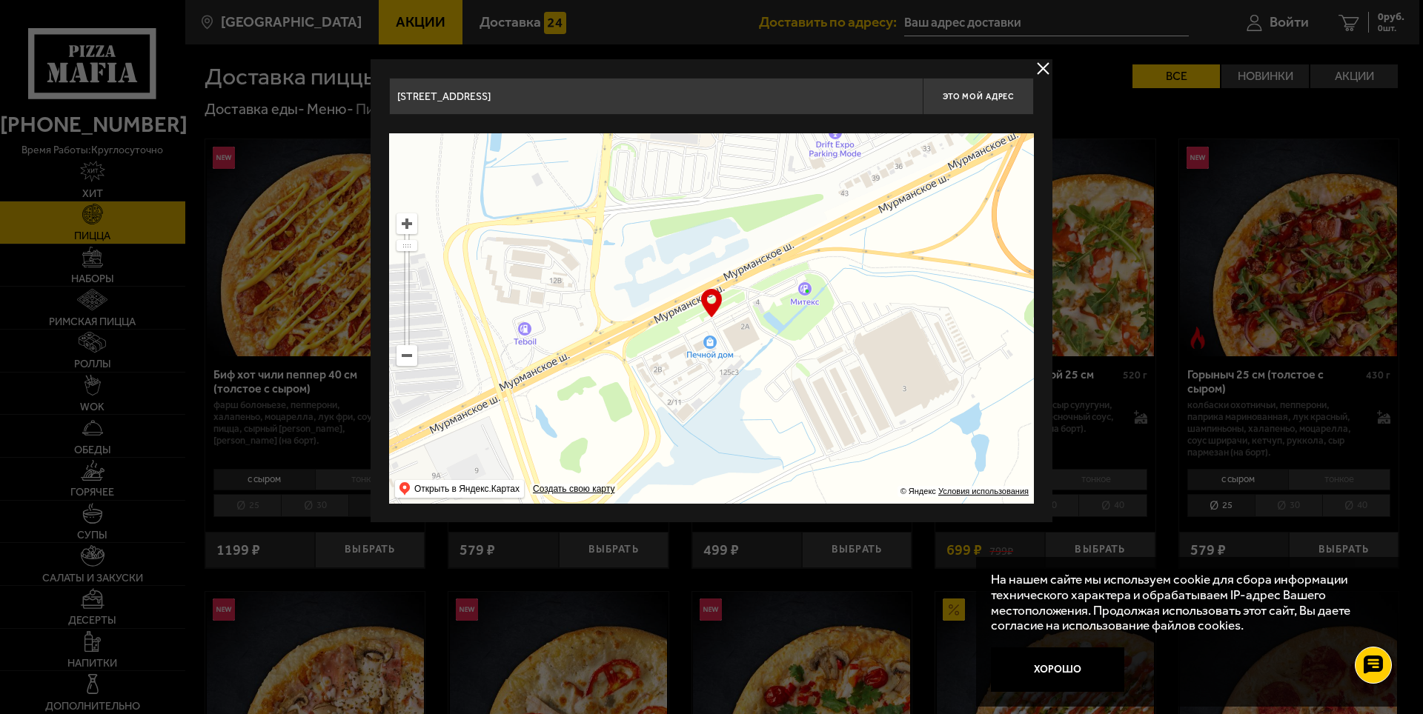
drag, startPoint x: 852, startPoint y: 282, endPoint x: 810, endPoint y: 393, distance: 118.0
click at [810, 393] on ymaps at bounding box center [711, 318] width 645 height 371
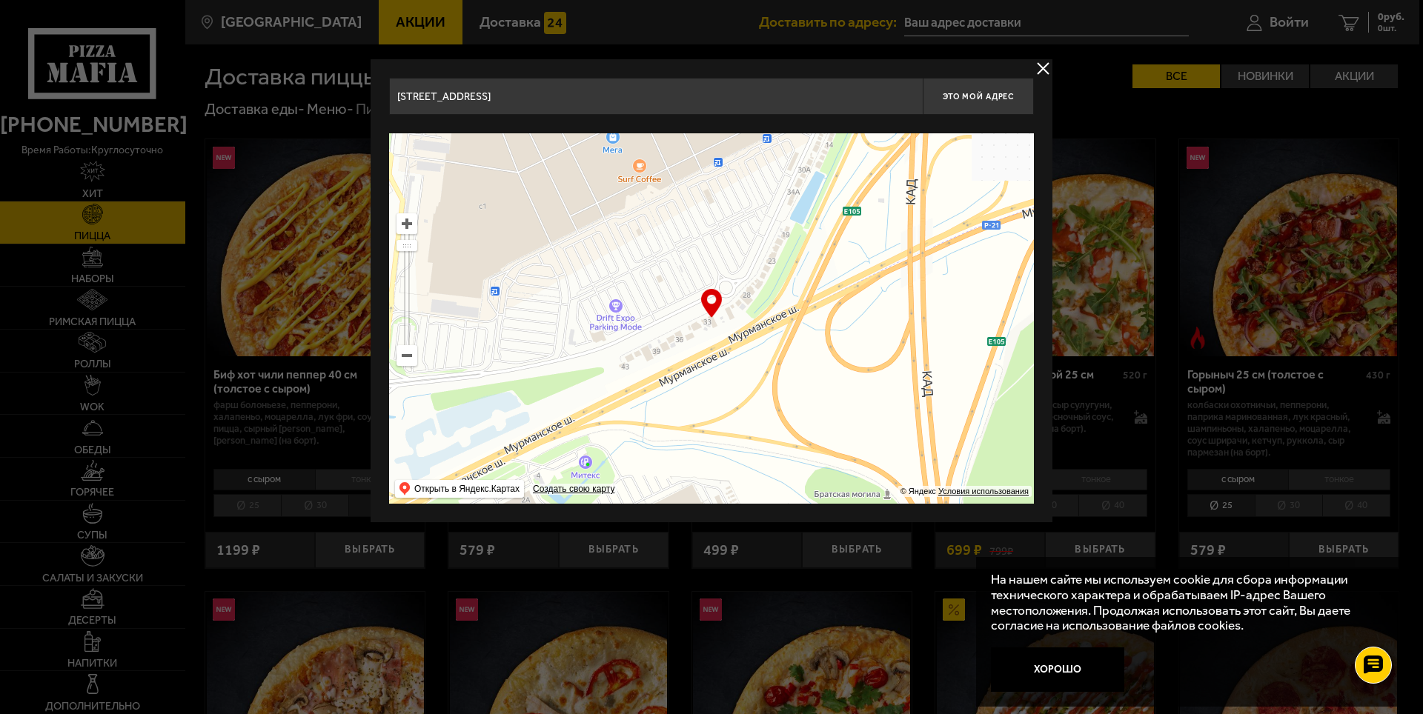
drag, startPoint x: 827, startPoint y: 258, endPoint x: 605, endPoint y: 411, distance: 269.5
click at [605, 411] on ymaps at bounding box center [711, 318] width 645 height 371
type input "[STREET_ADDRESS]"
click at [966, 93] on span "Это мой адрес" at bounding box center [978, 97] width 71 height 10
type input "[STREET_ADDRESS]"
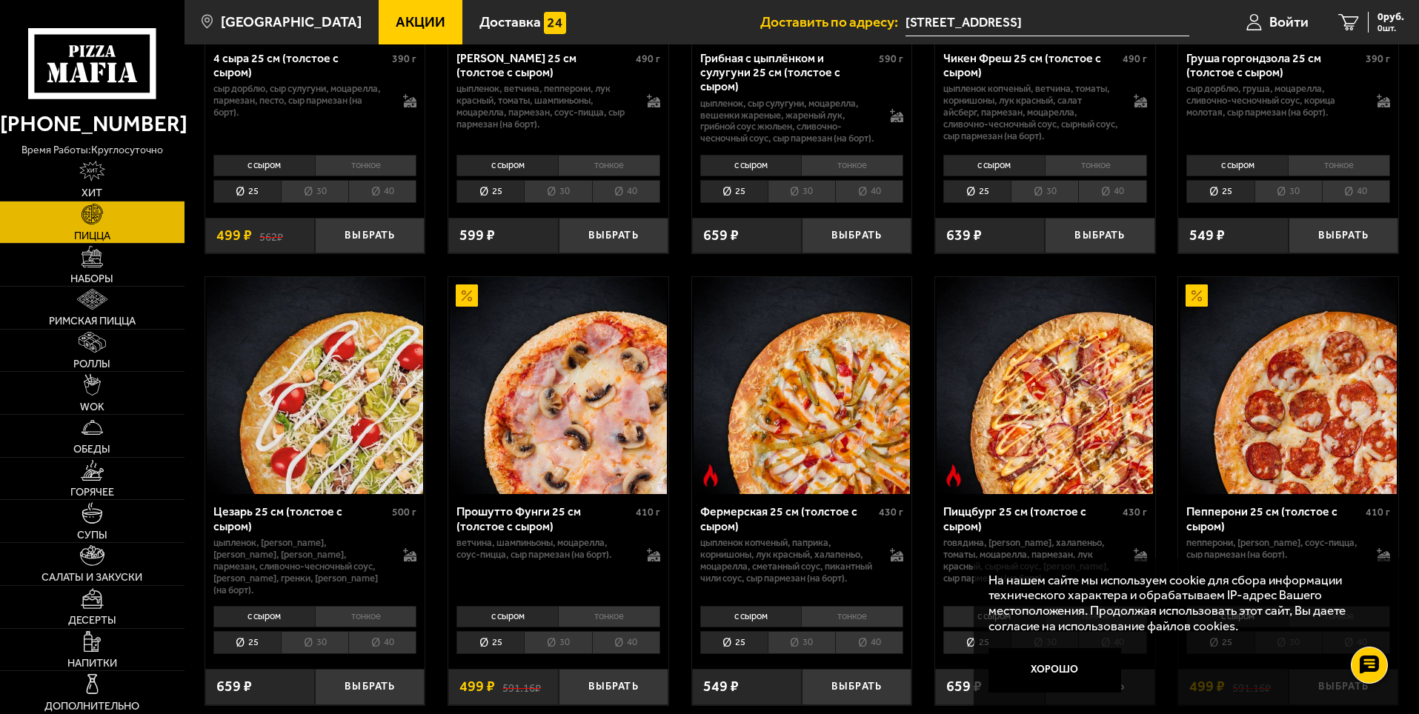
scroll to position [1260, 0]
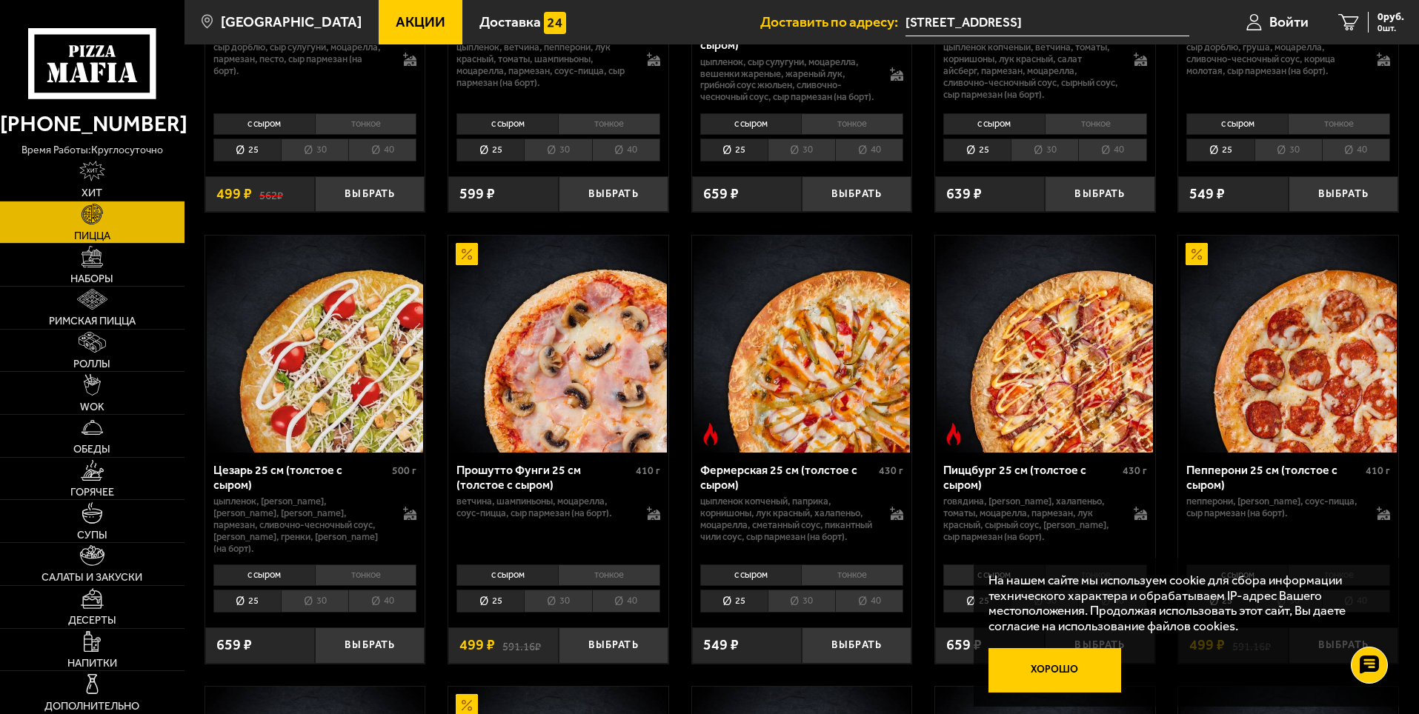
click at [1039, 666] on button "Хорошо" at bounding box center [1055, 670] width 133 height 44
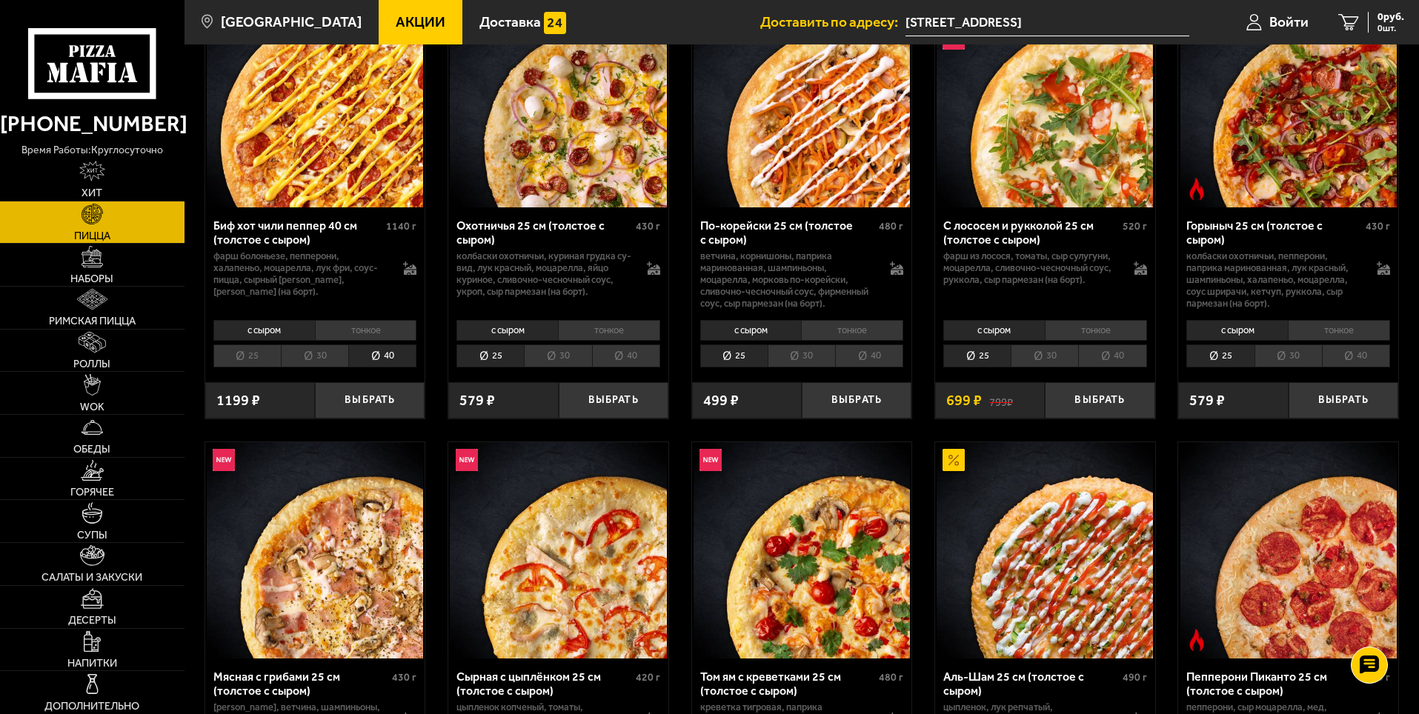
scroll to position [0, 0]
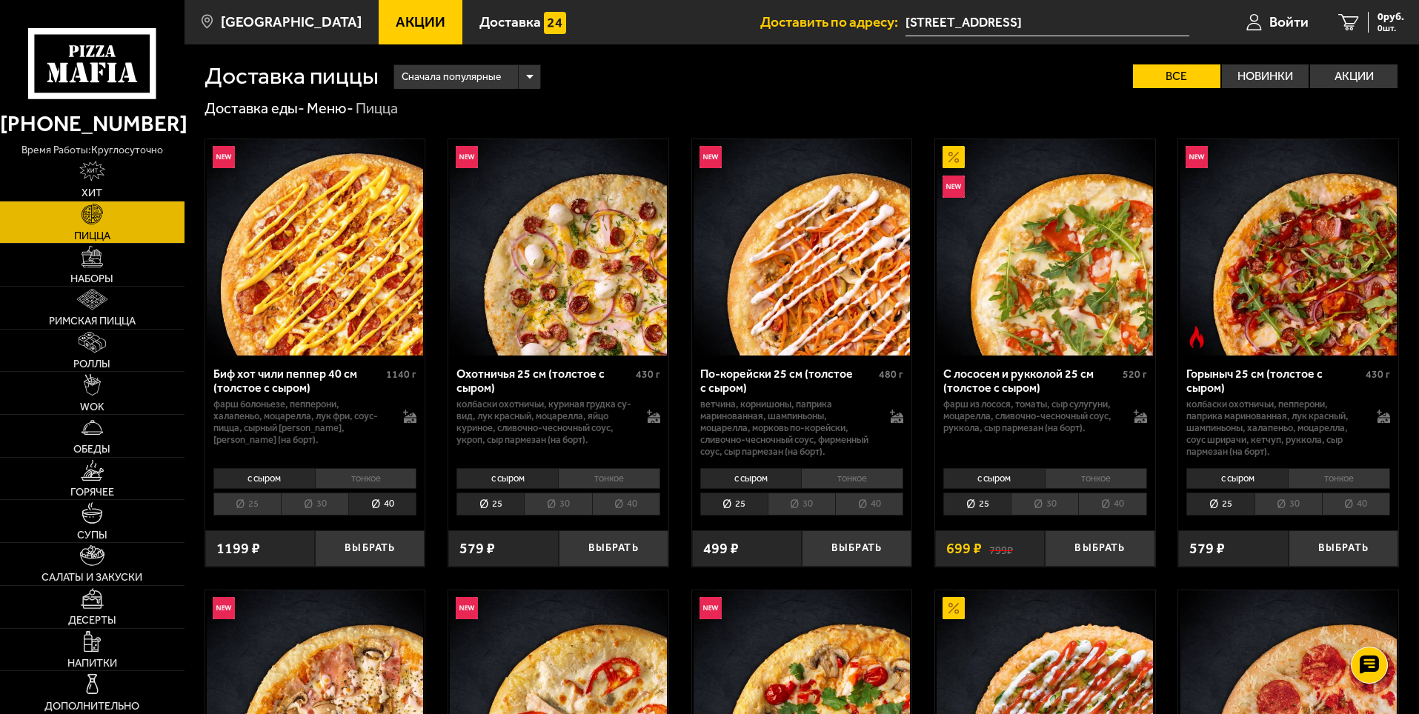
click at [372, 479] on li "тонкое" at bounding box center [366, 478] width 102 height 21
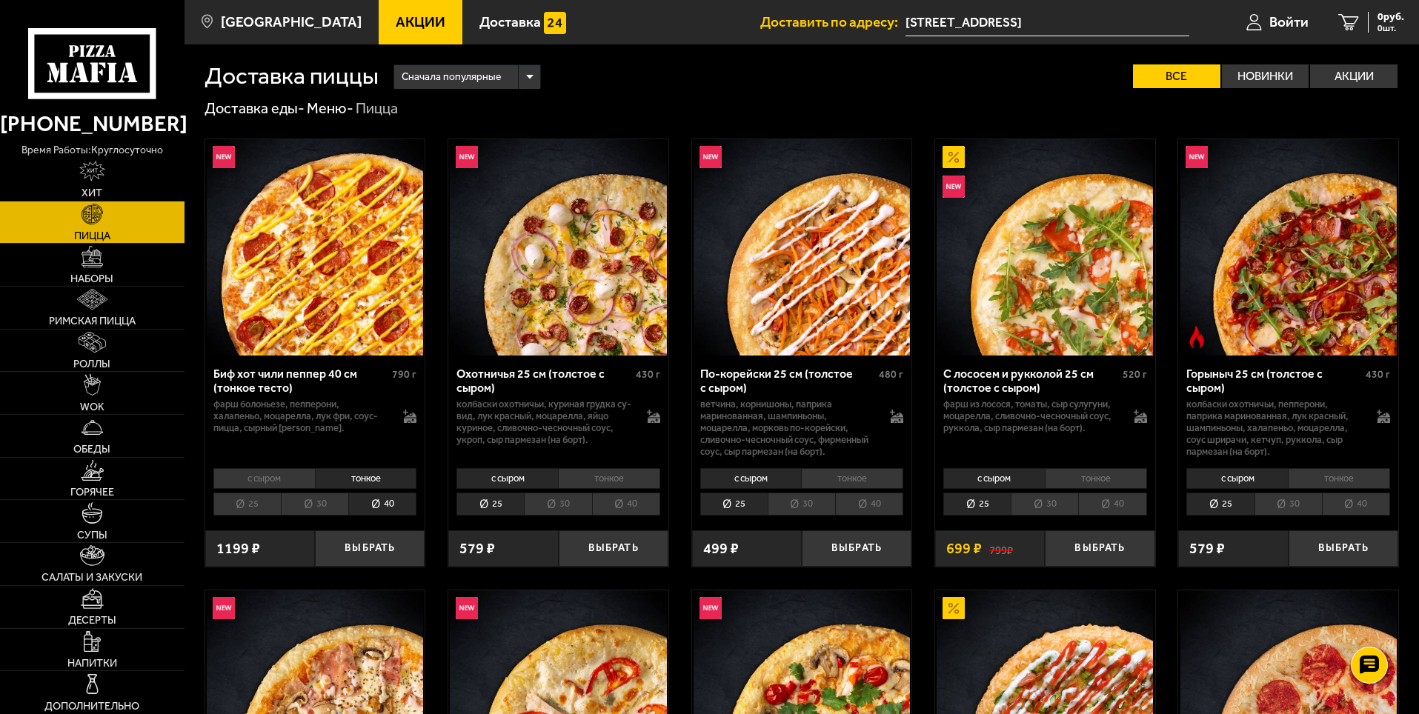
click at [271, 482] on li "с сыром" at bounding box center [264, 478] width 102 height 21
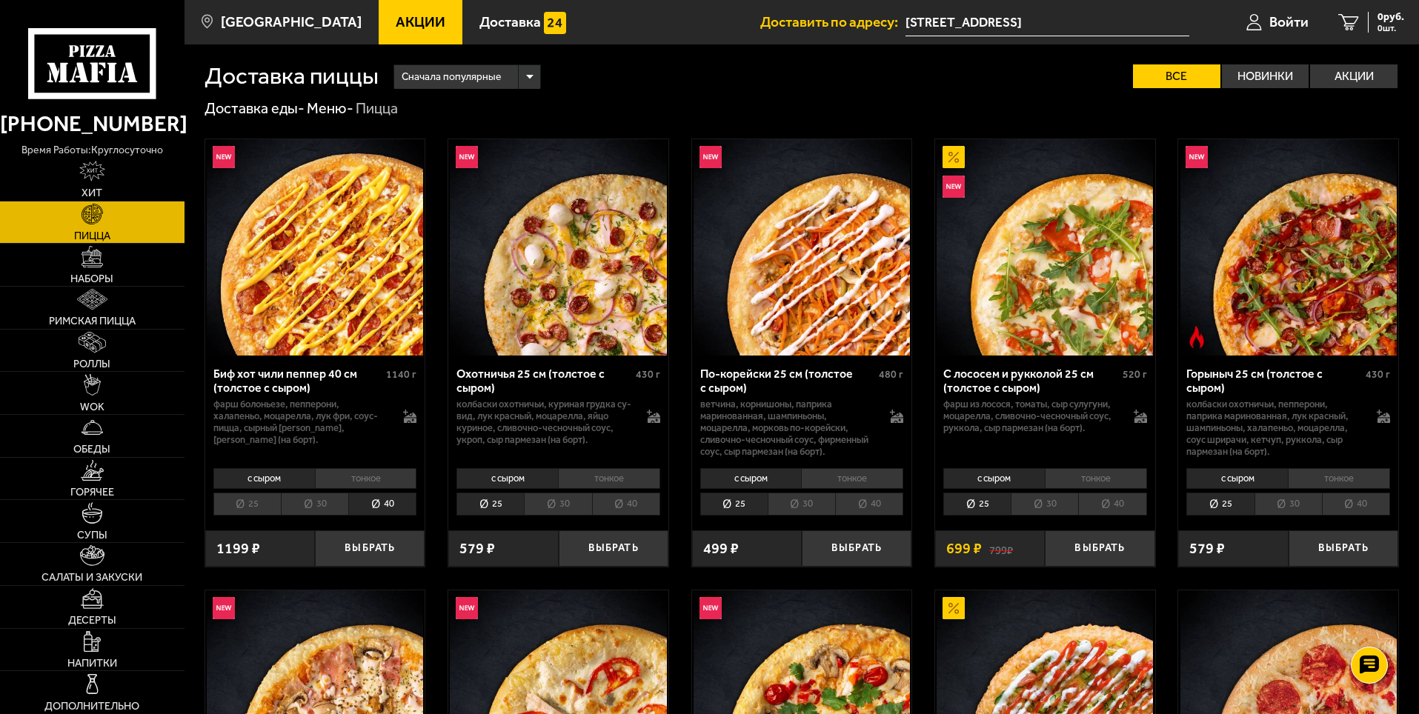
click at [365, 483] on li "тонкое" at bounding box center [366, 478] width 102 height 21
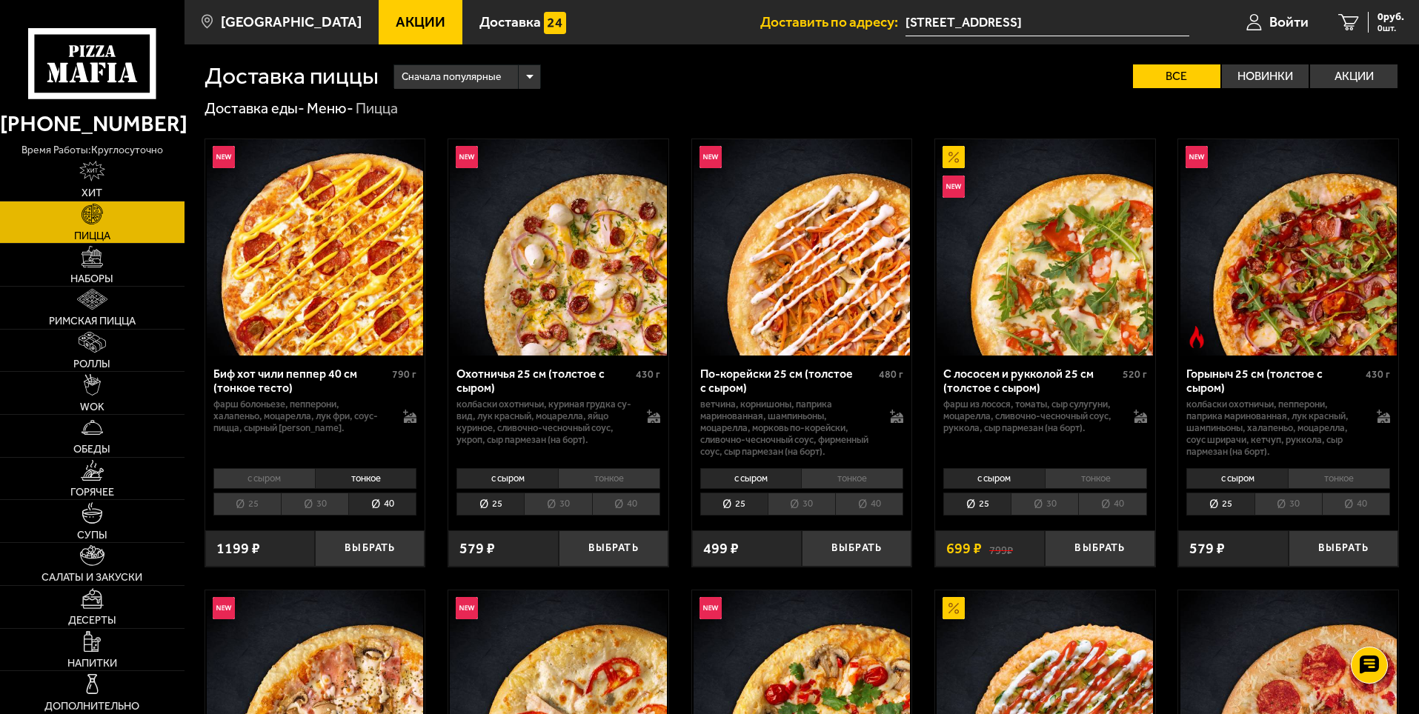
click at [269, 471] on li "с сыром" at bounding box center [264, 478] width 102 height 21
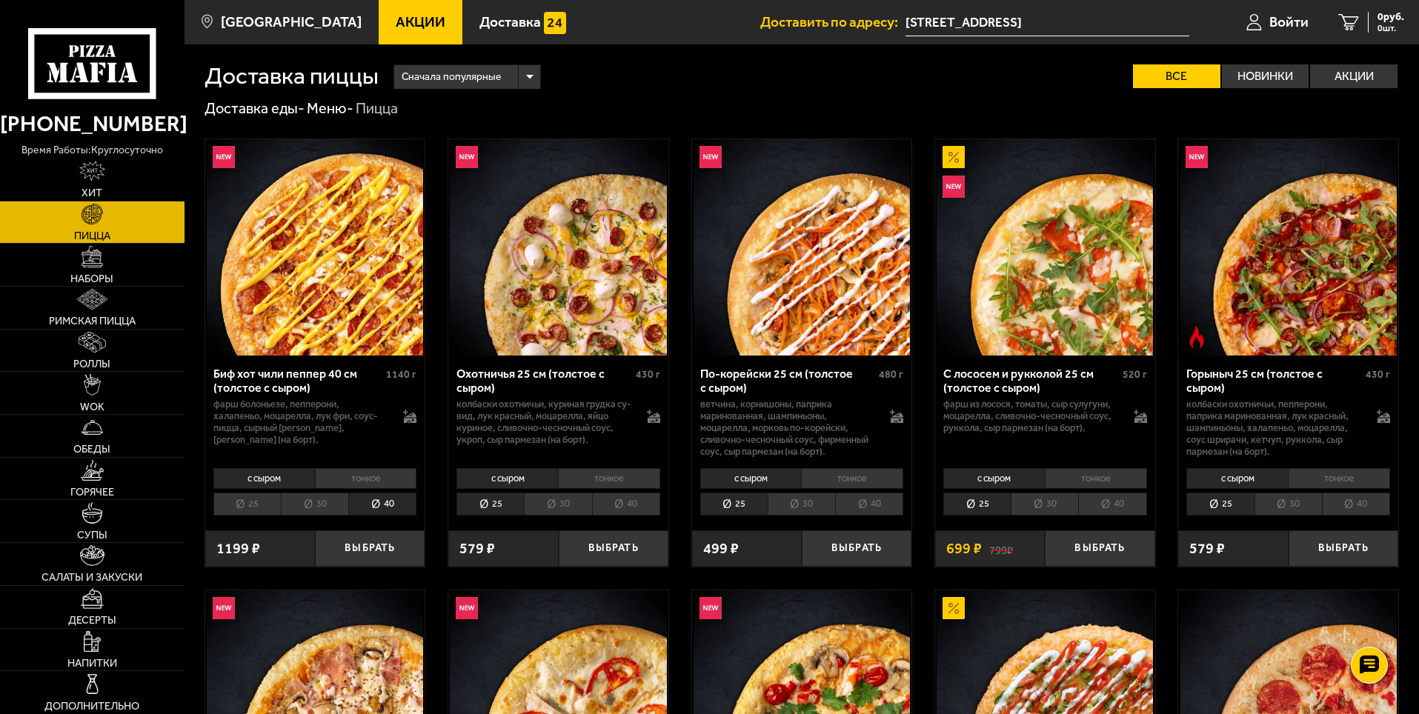
click at [342, 474] on li "тонкое" at bounding box center [366, 478] width 102 height 21
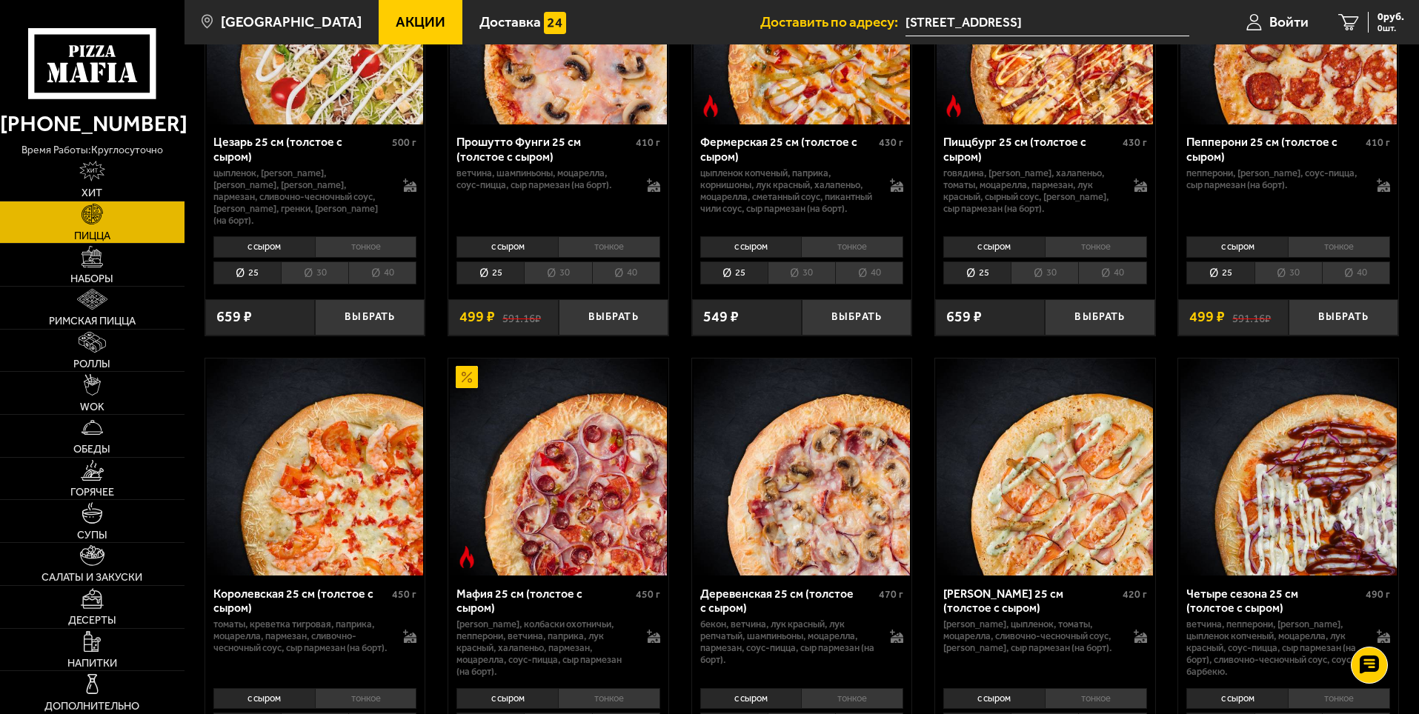
scroll to position [1630, 0]
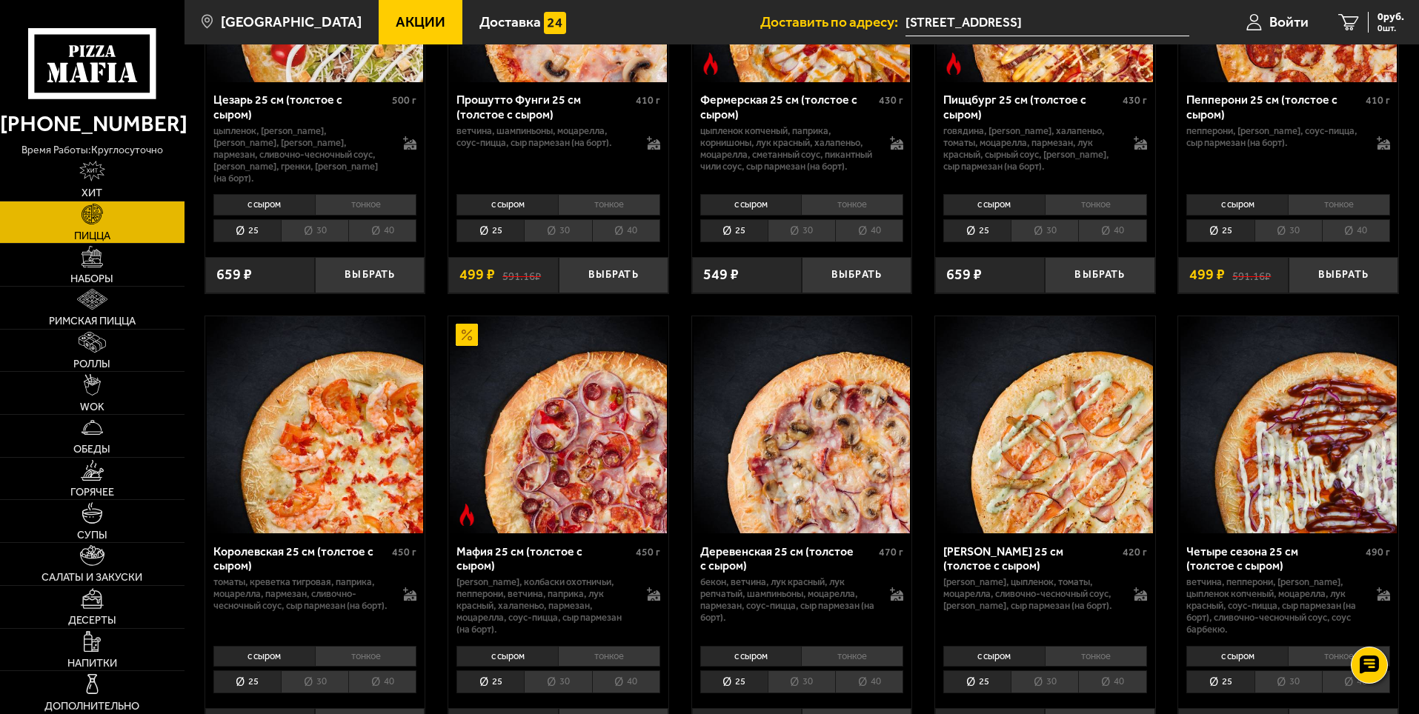
click at [600, 656] on li "тонкое" at bounding box center [609, 656] width 102 height 21
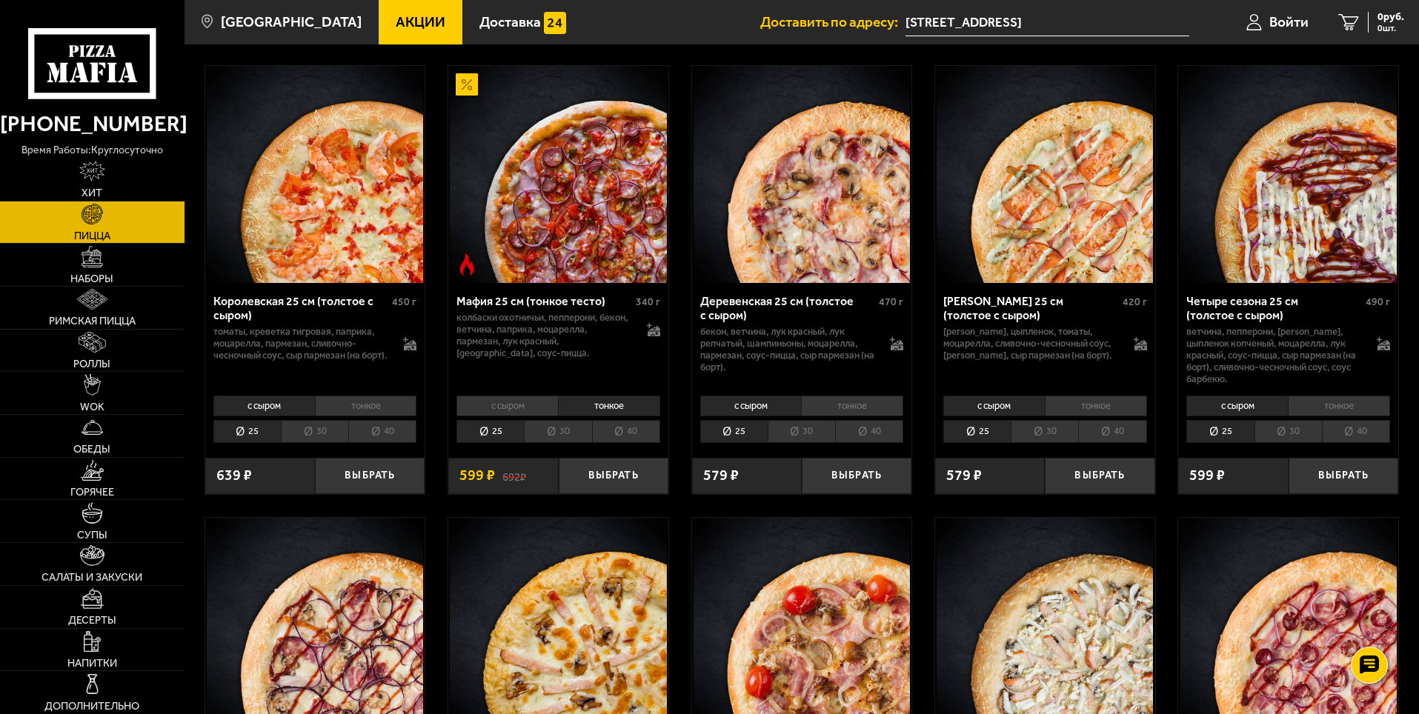
scroll to position [1927, 0]
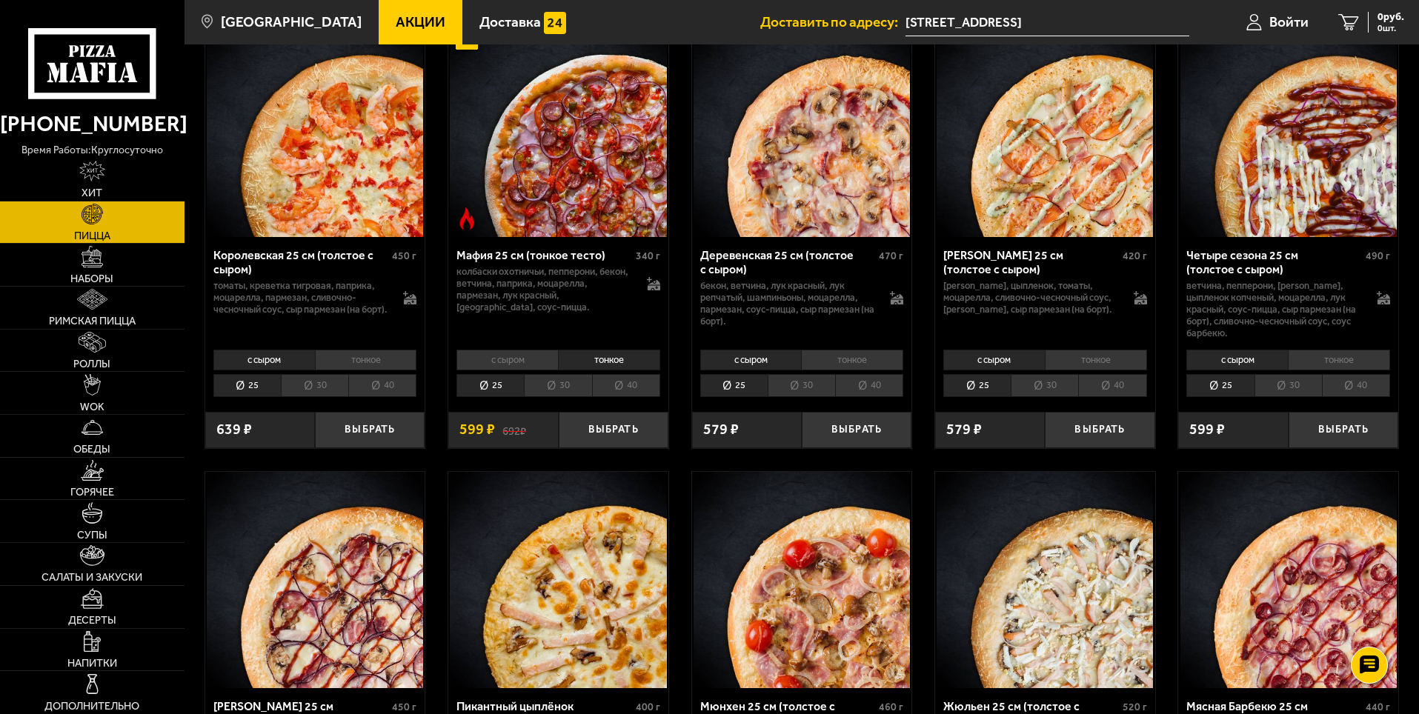
click at [615, 387] on li "40" at bounding box center [626, 385] width 68 height 23
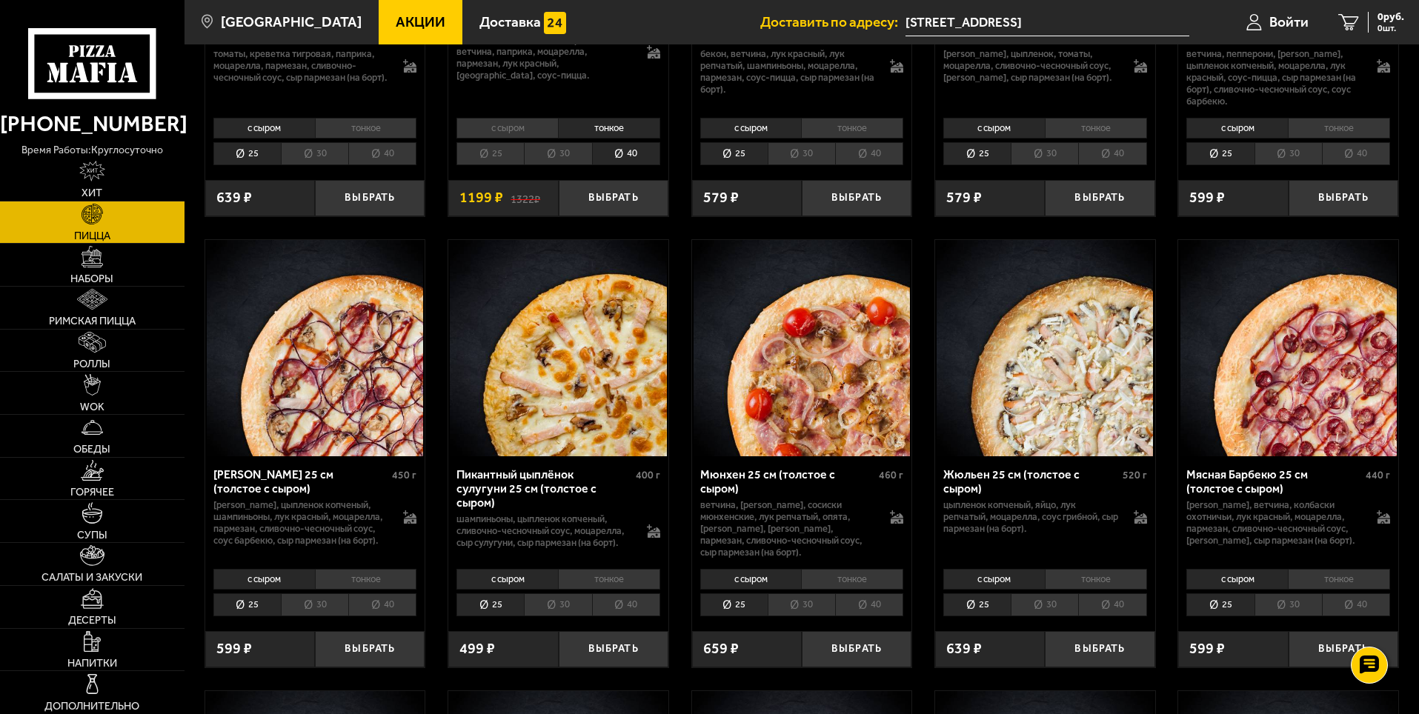
scroll to position [2149, 0]
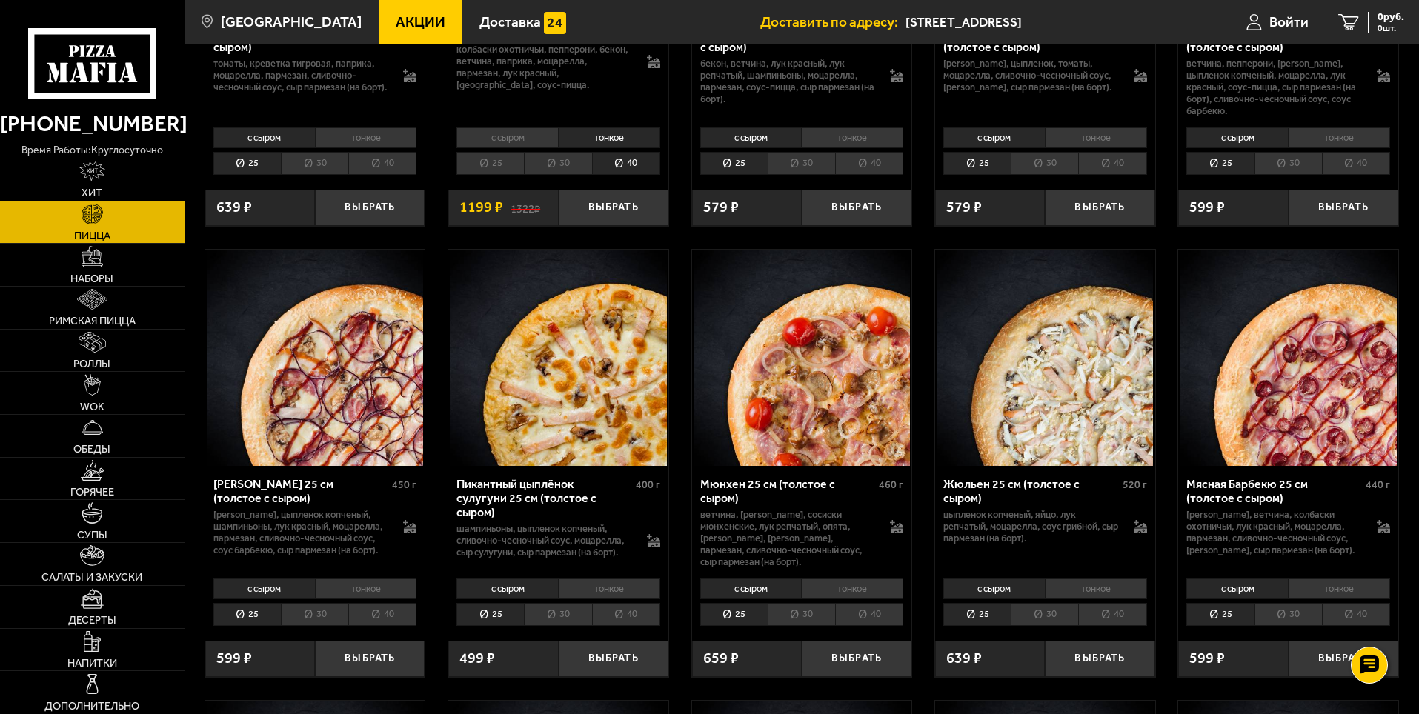
click at [597, 594] on li "тонкое" at bounding box center [609, 589] width 102 height 21
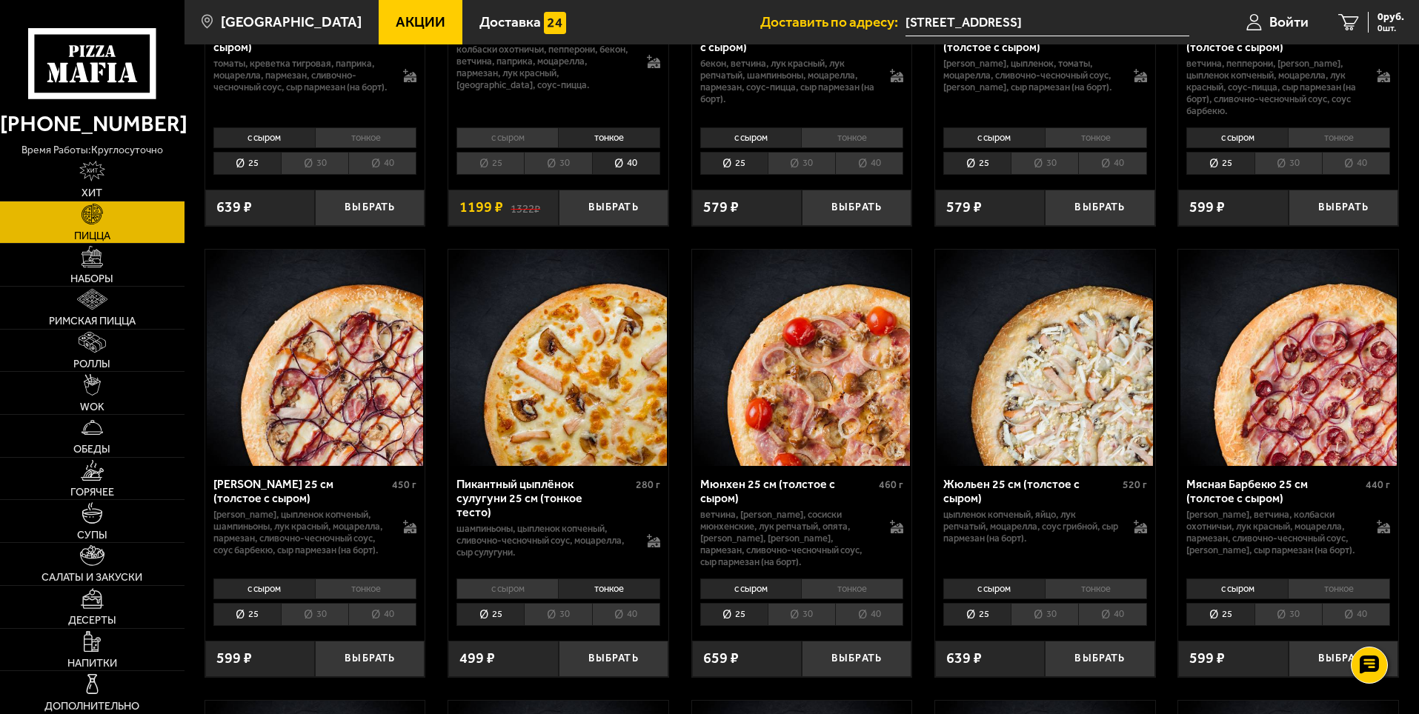
click at [613, 620] on li "40" at bounding box center [626, 614] width 68 height 23
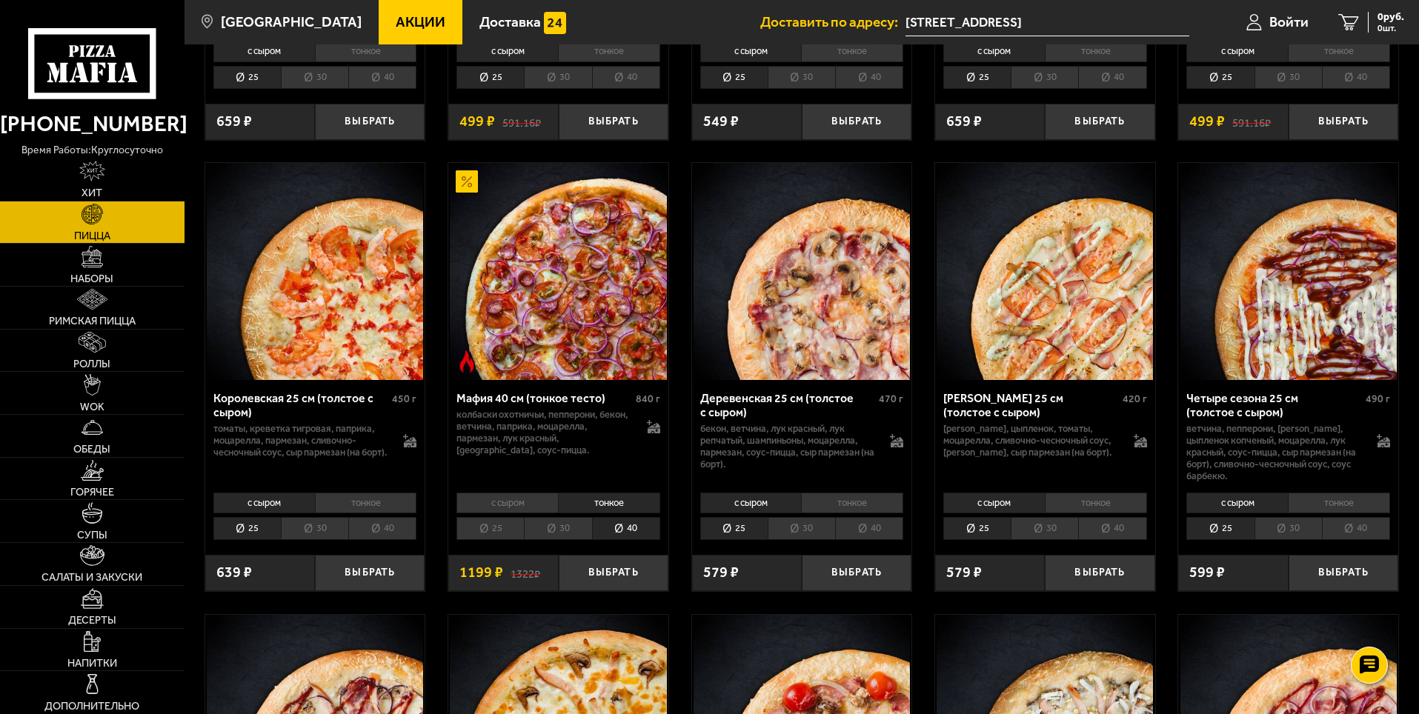
scroll to position [1779, 0]
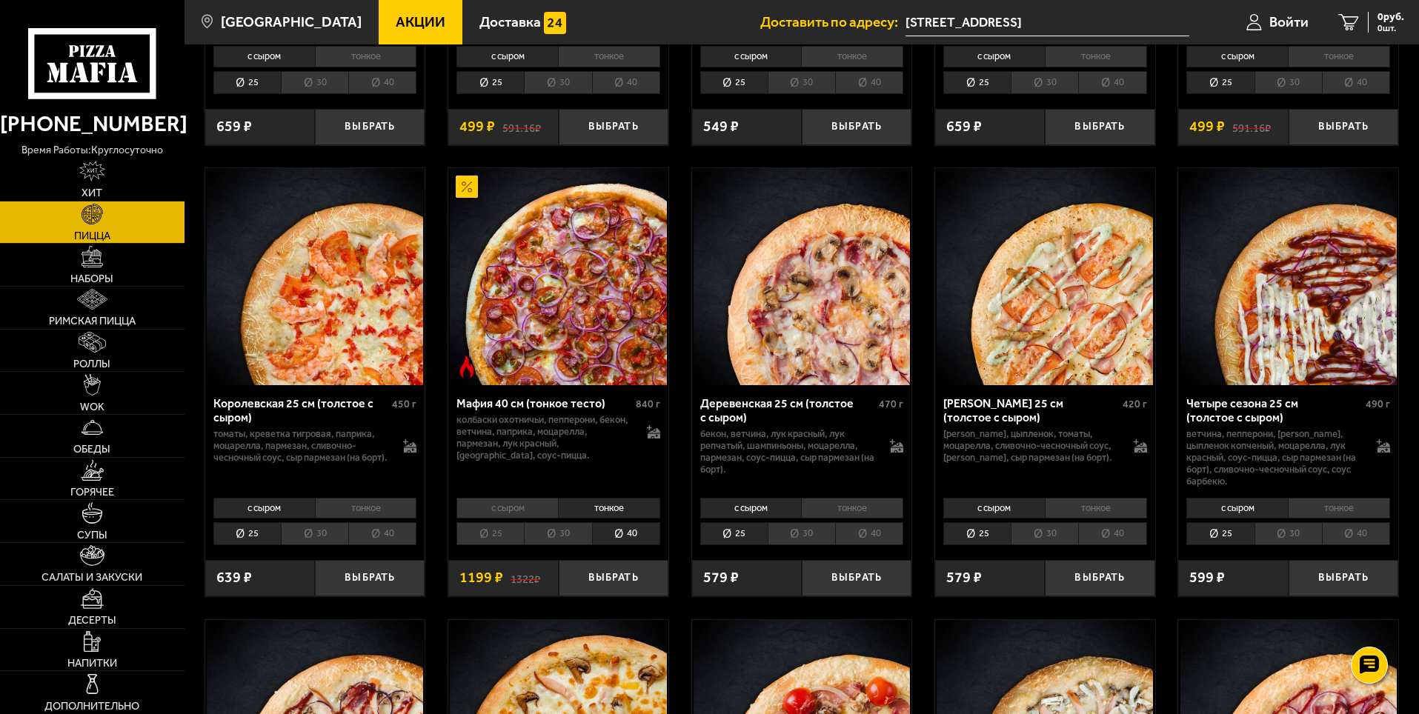
click at [856, 511] on li "тонкое" at bounding box center [852, 508] width 102 height 21
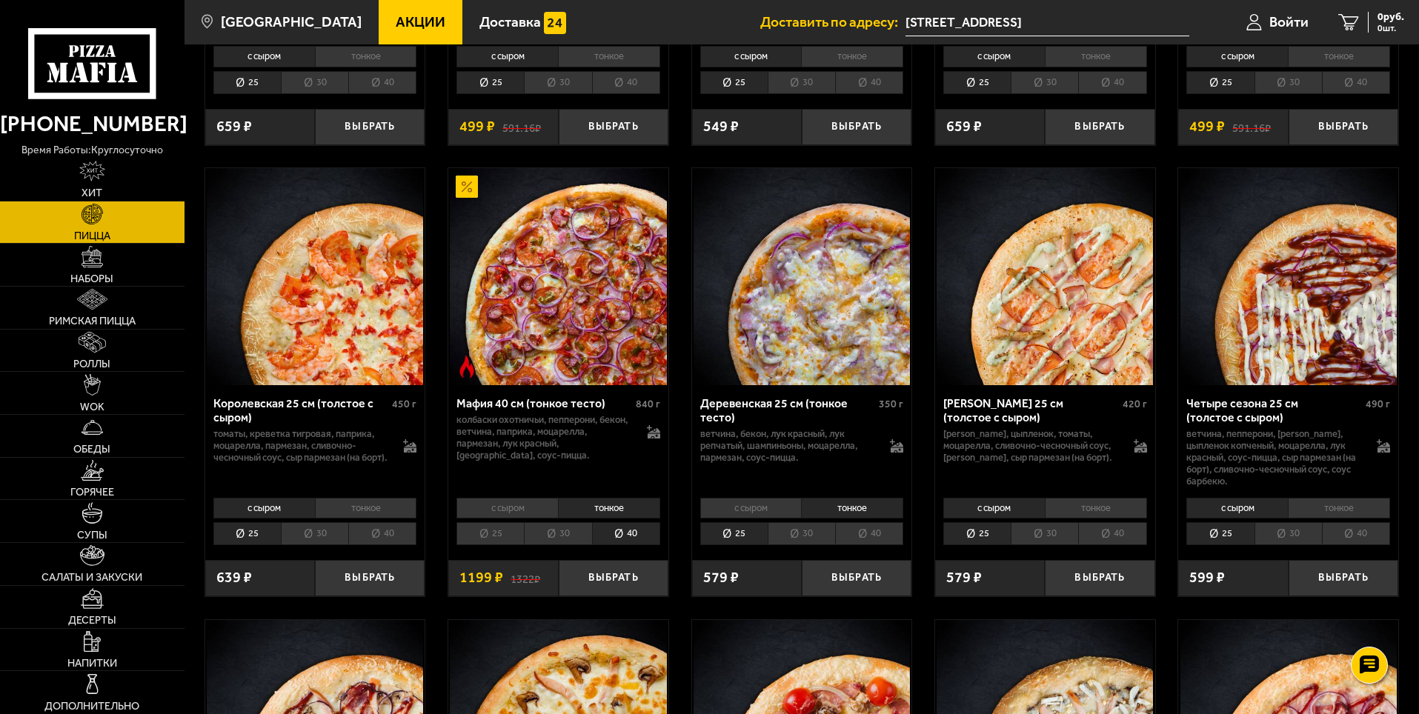
click at [871, 537] on li "40" at bounding box center [869, 533] width 68 height 23
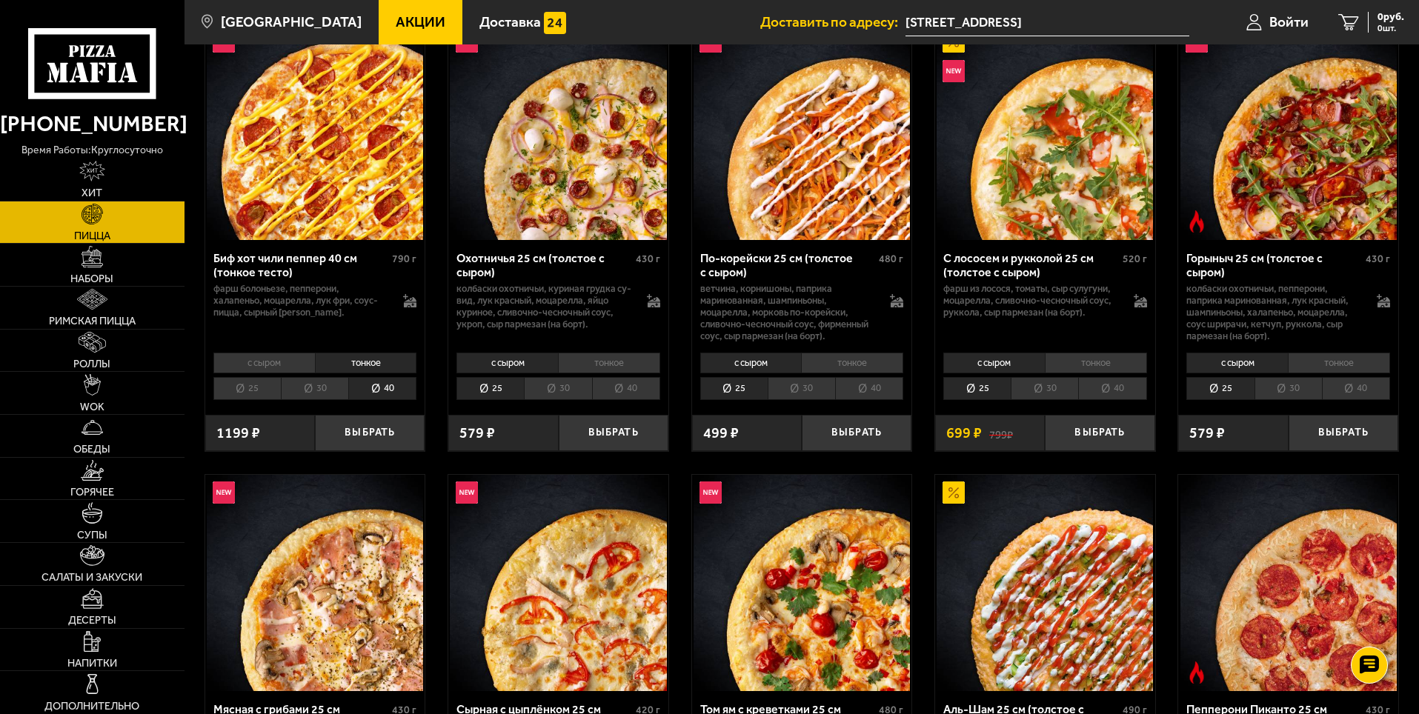
scroll to position [74, 0]
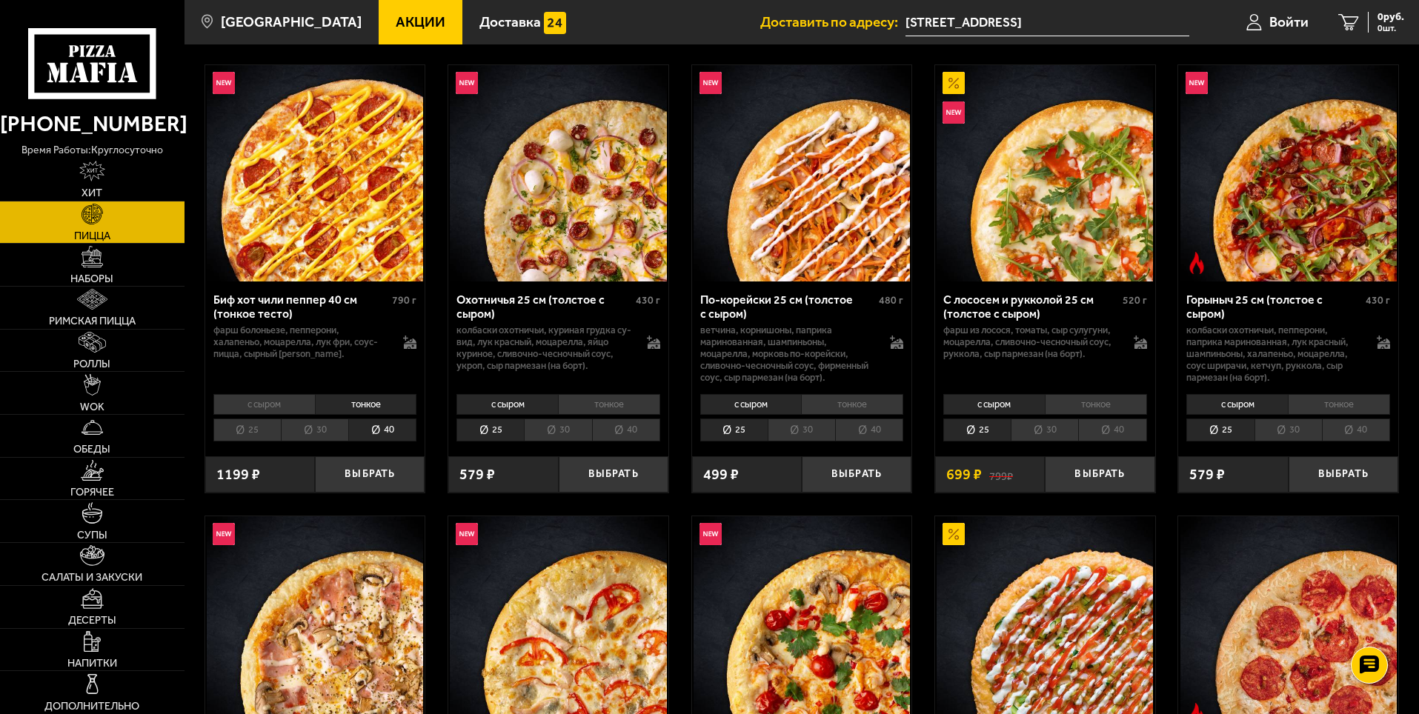
click at [1098, 431] on li "40" at bounding box center [1112, 430] width 68 height 23
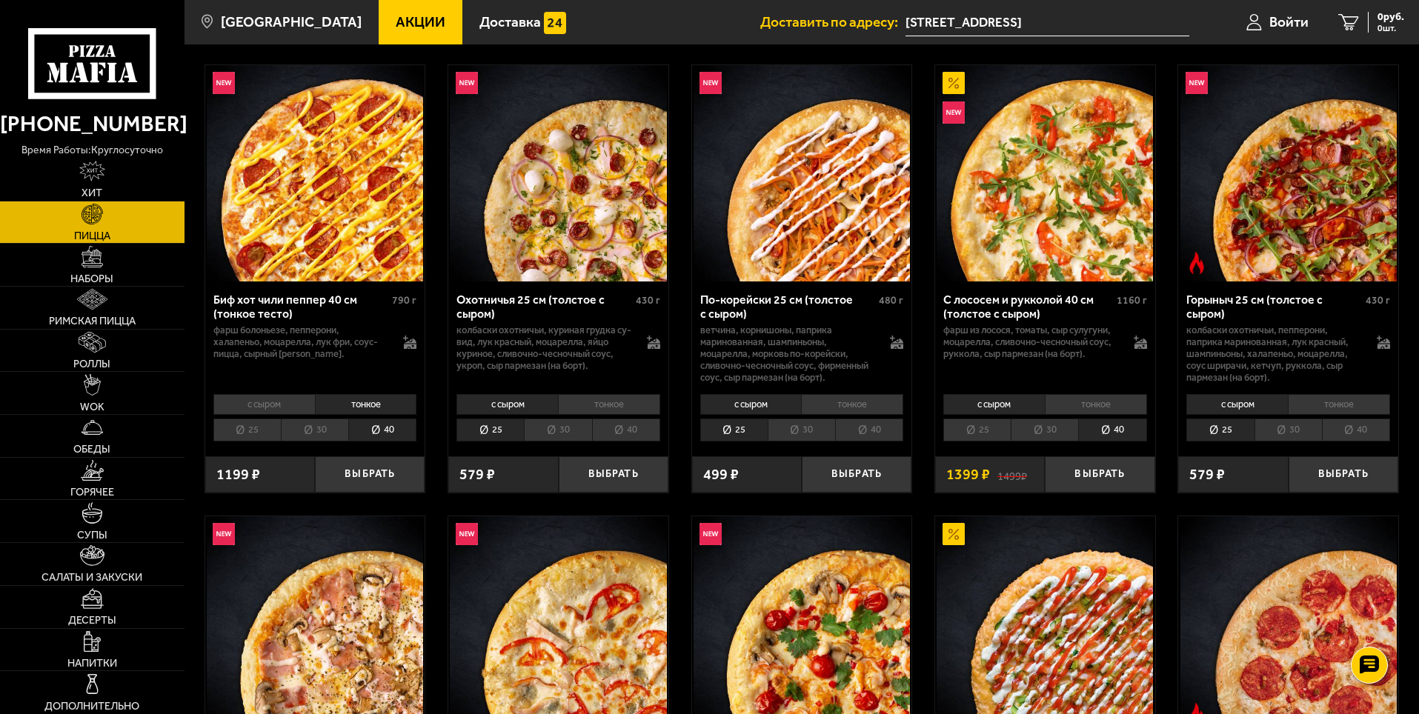
click at [1104, 401] on li "тонкое" at bounding box center [1096, 404] width 102 height 21
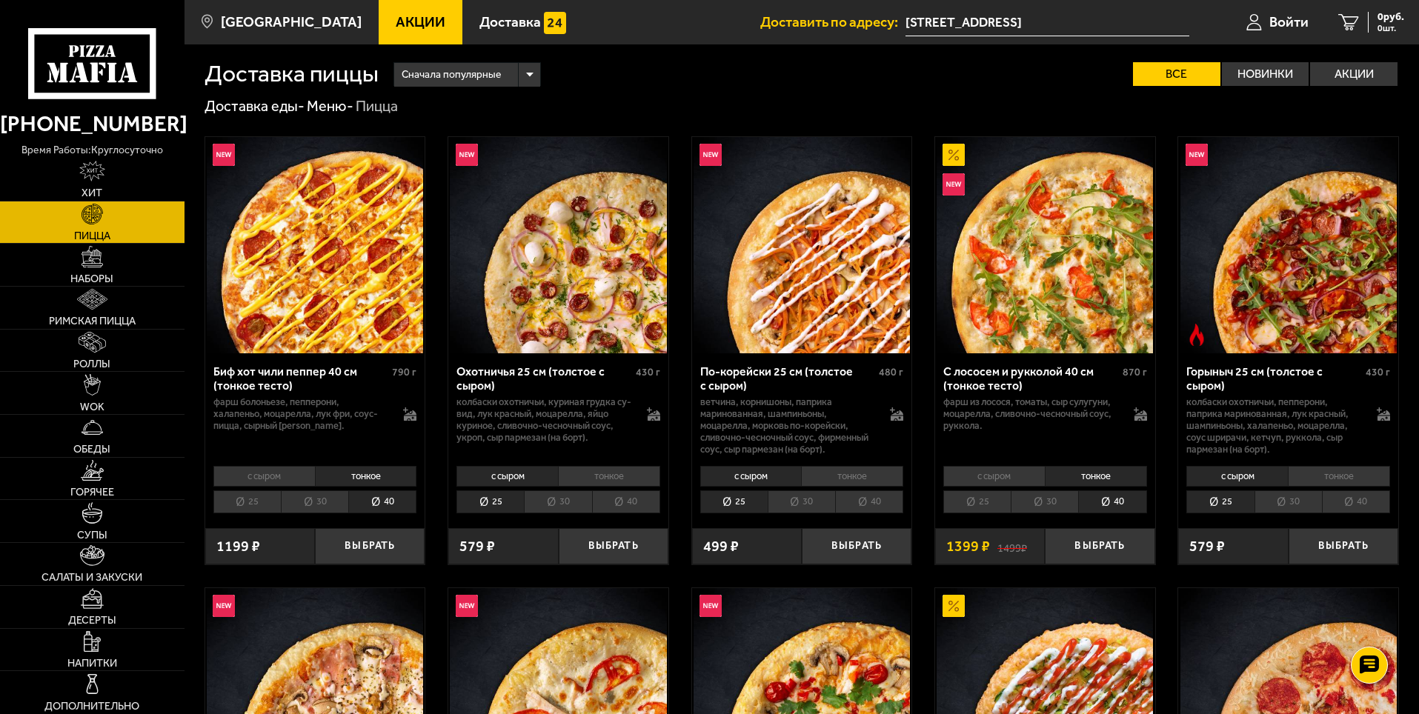
scroll to position [0, 0]
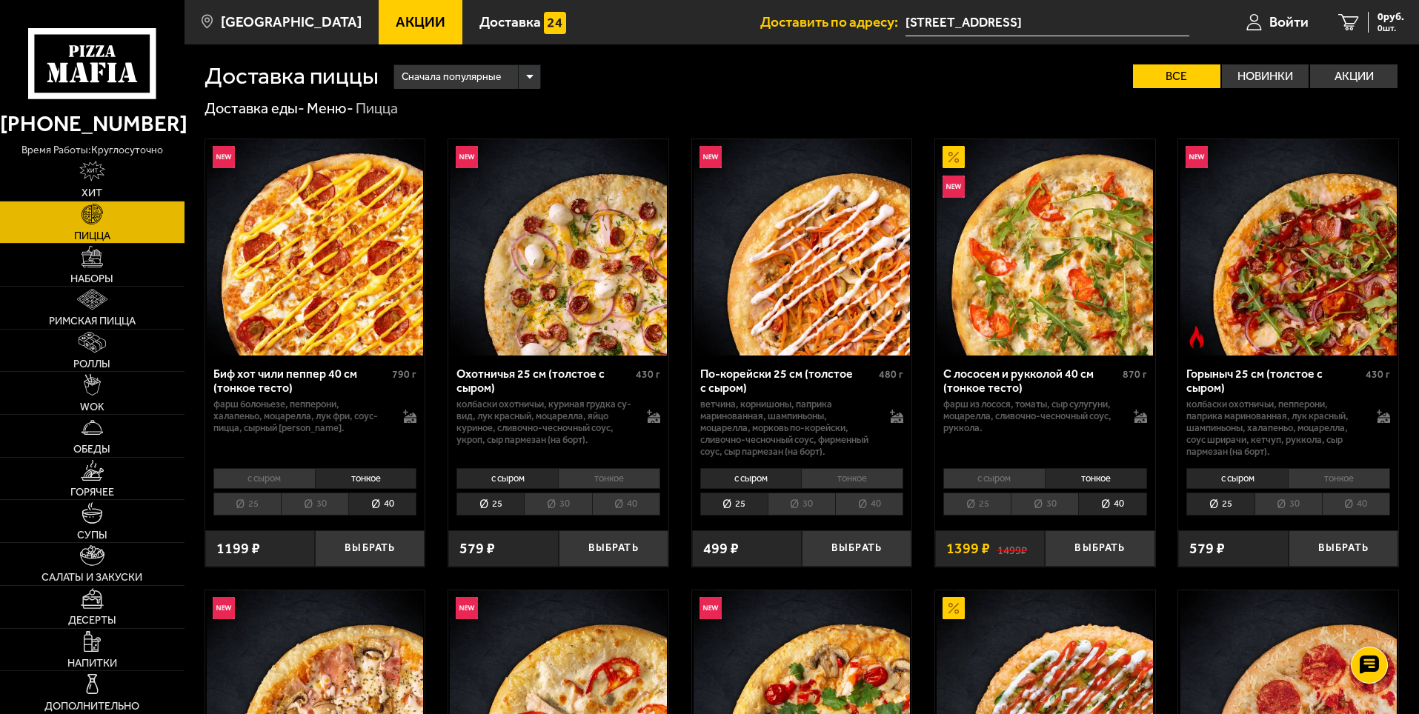
click at [525, 76] on div "Сначала популярные" at bounding box center [467, 77] width 146 height 24
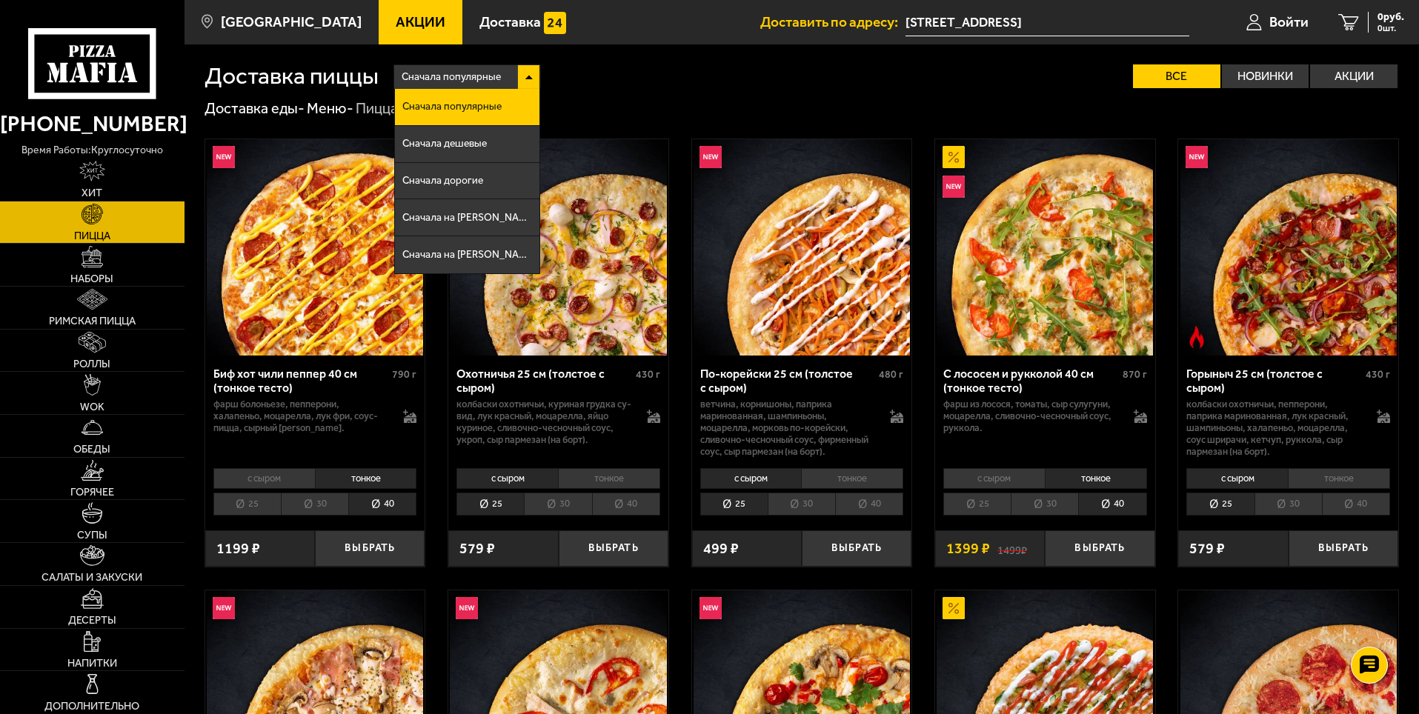
click at [634, 105] on div "Доставка еды - Меню - Пицца" at bounding box center [802, 108] width 1195 height 19
click at [534, 74] on div "Сначала популярные" at bounding box center [467, 77] width 146 height 24
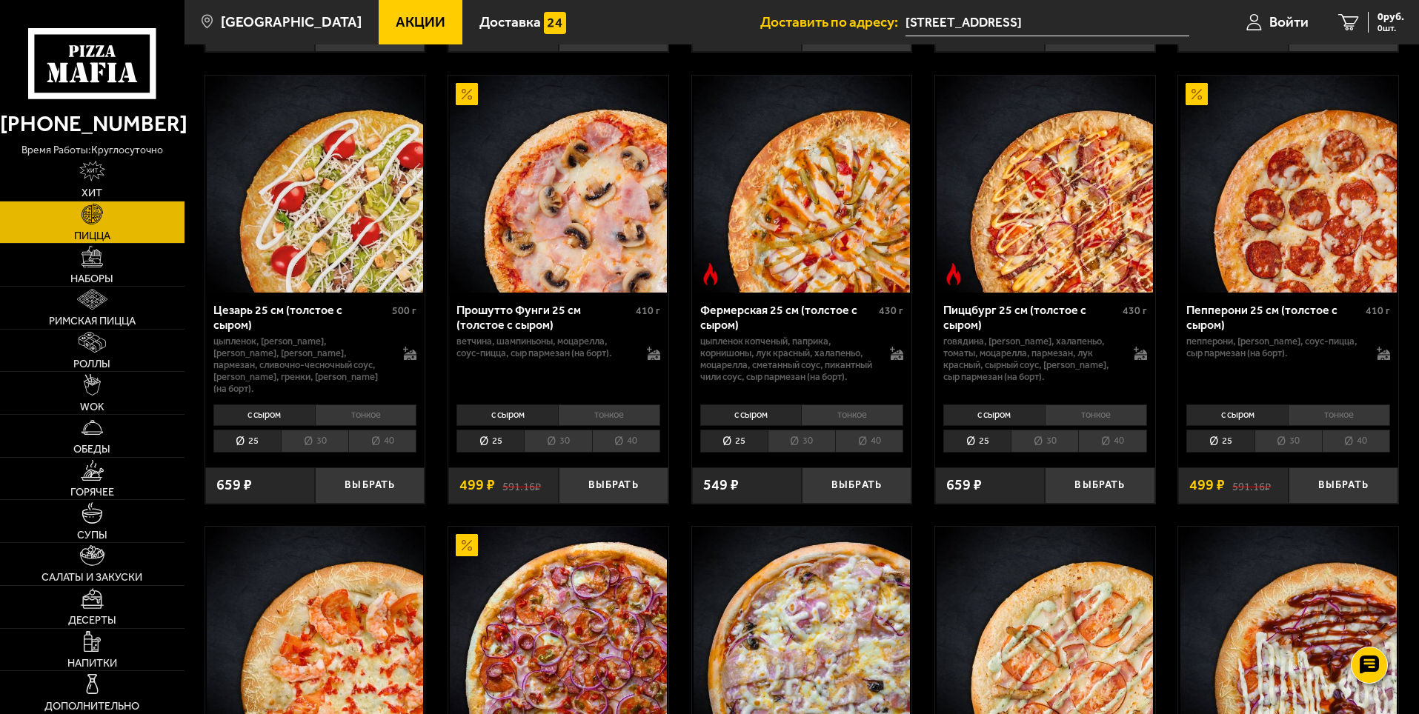
scroll to position [1408, 0]
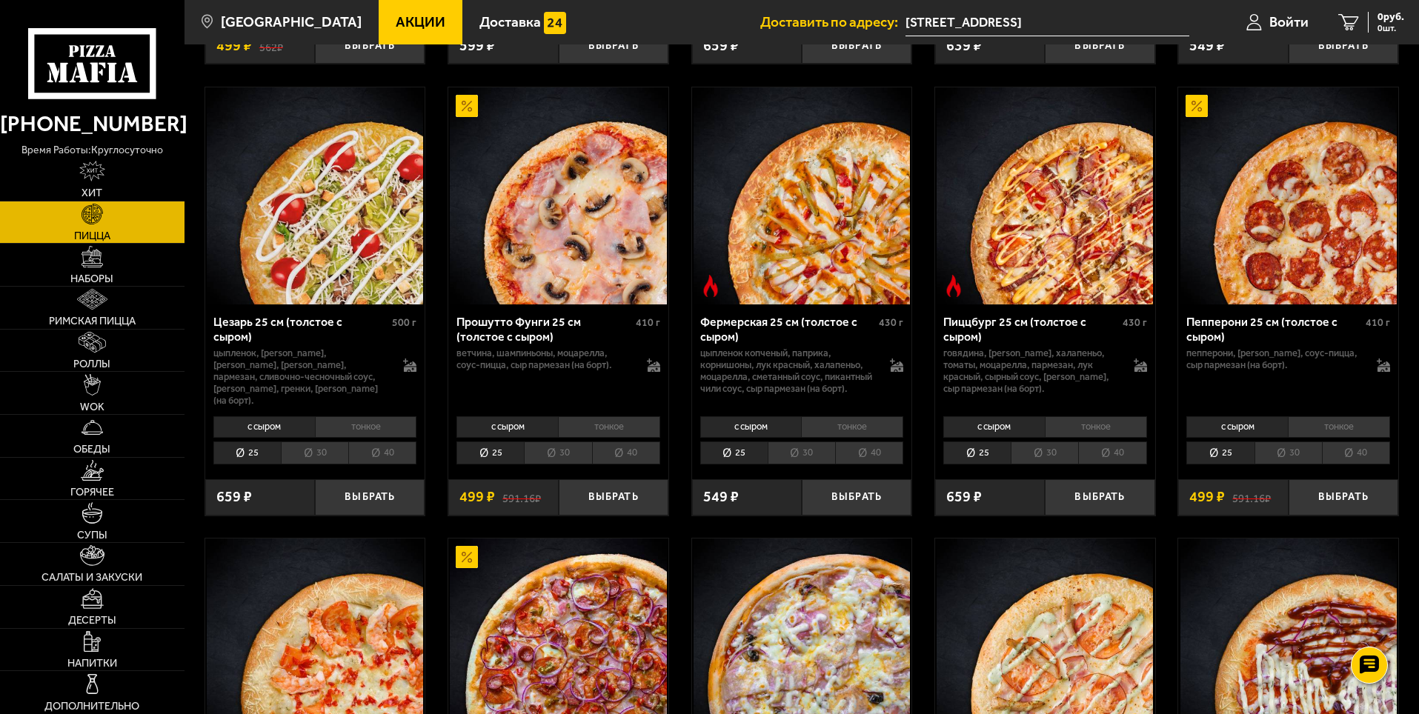
click at [1336, 428] on li "тонкое" at bounding box center [1339, 427] width 102 height 21
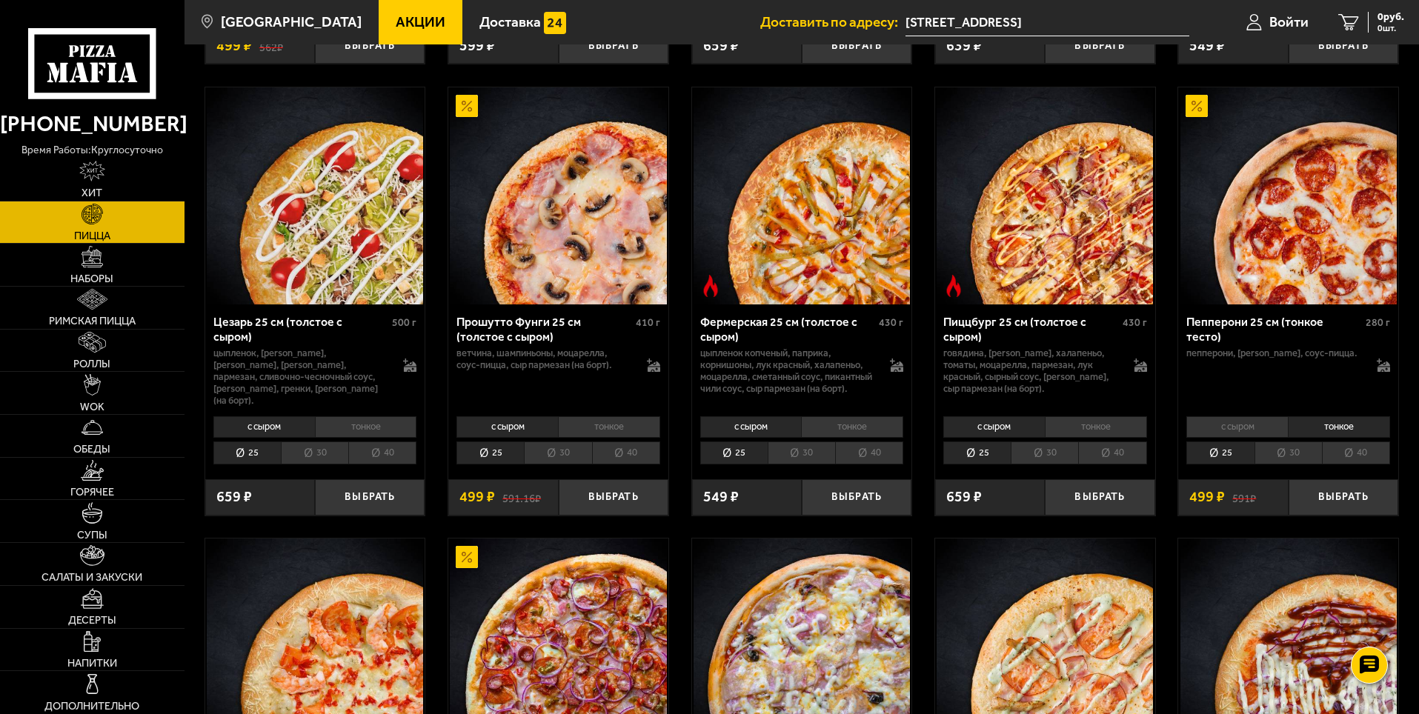
click at [1360, 458] on li "40" at bounding box center [1356, 453] width 68 height 23
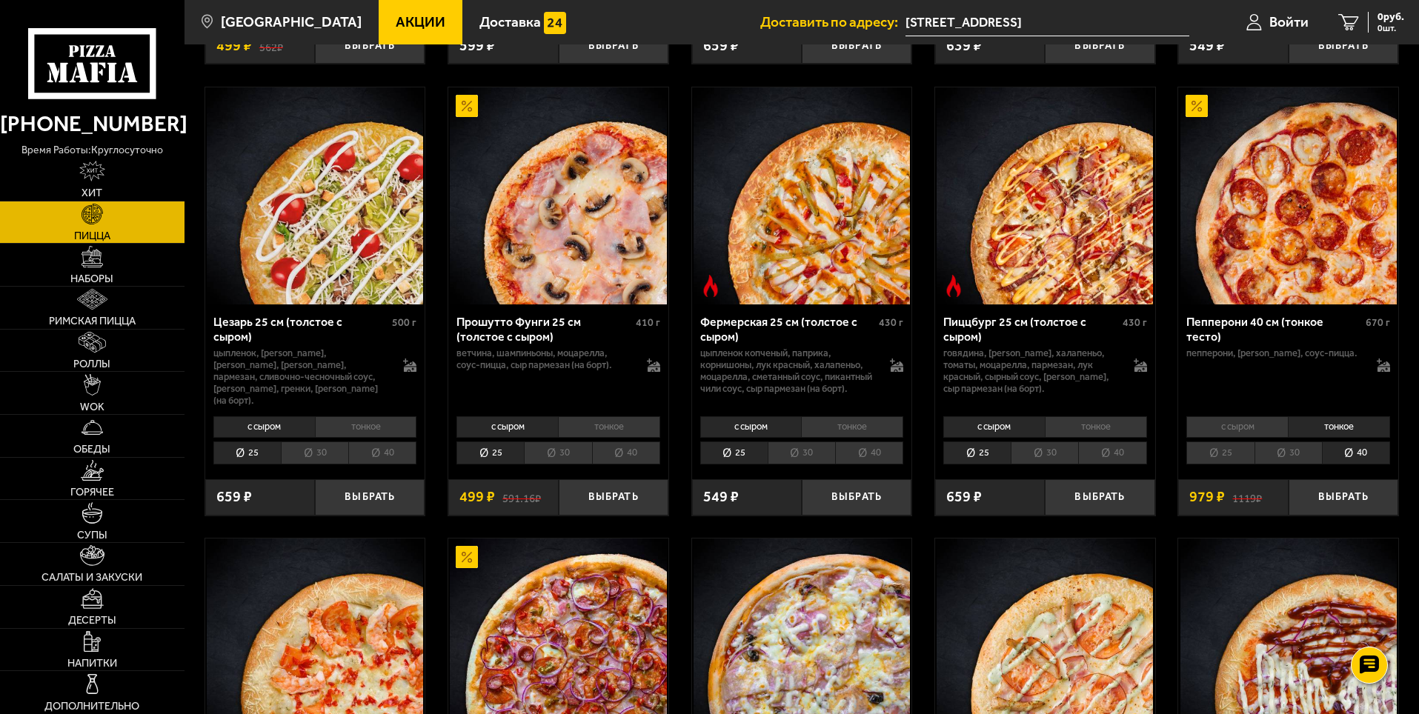
click at [1106, 431] on li "тонкое" at bounding box center [1096, 427] width 102 height 21
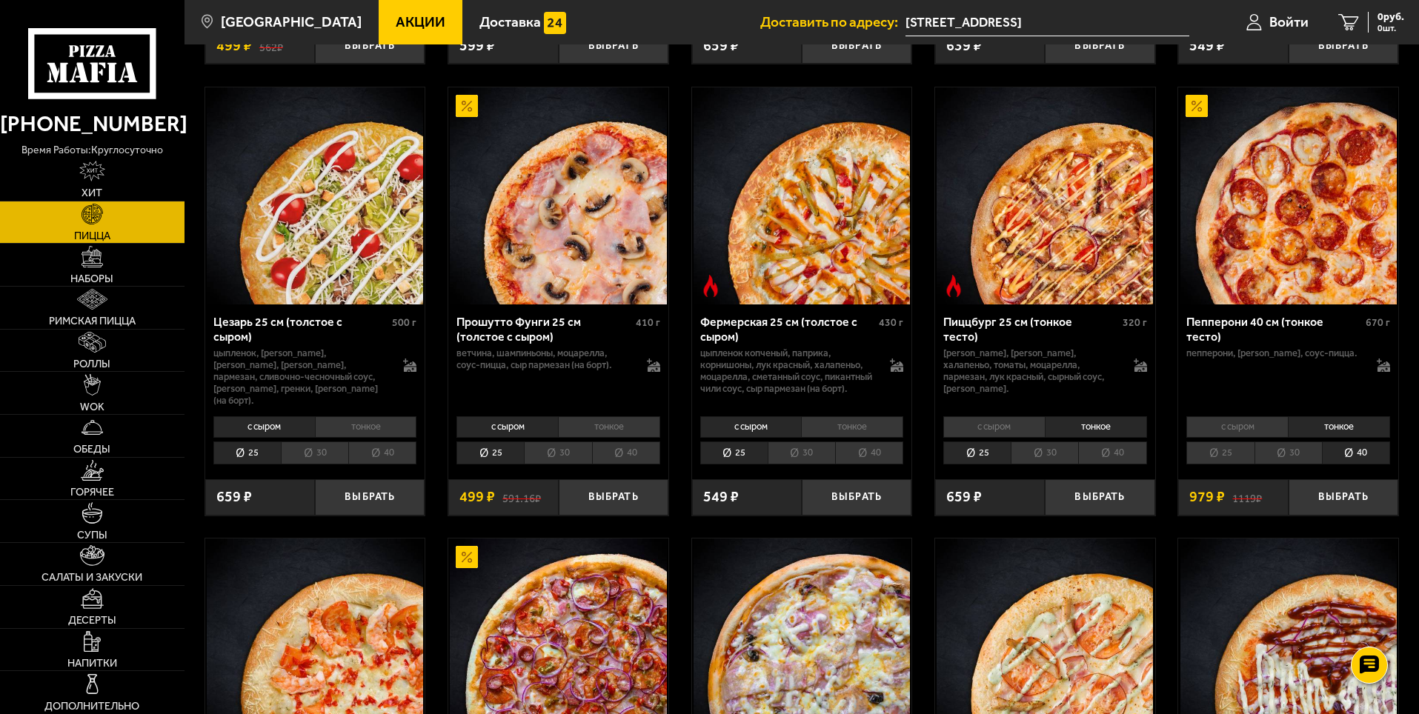
click at [1114, 459] on li "40" at bounding box center [1112, 453] width 68 height 23
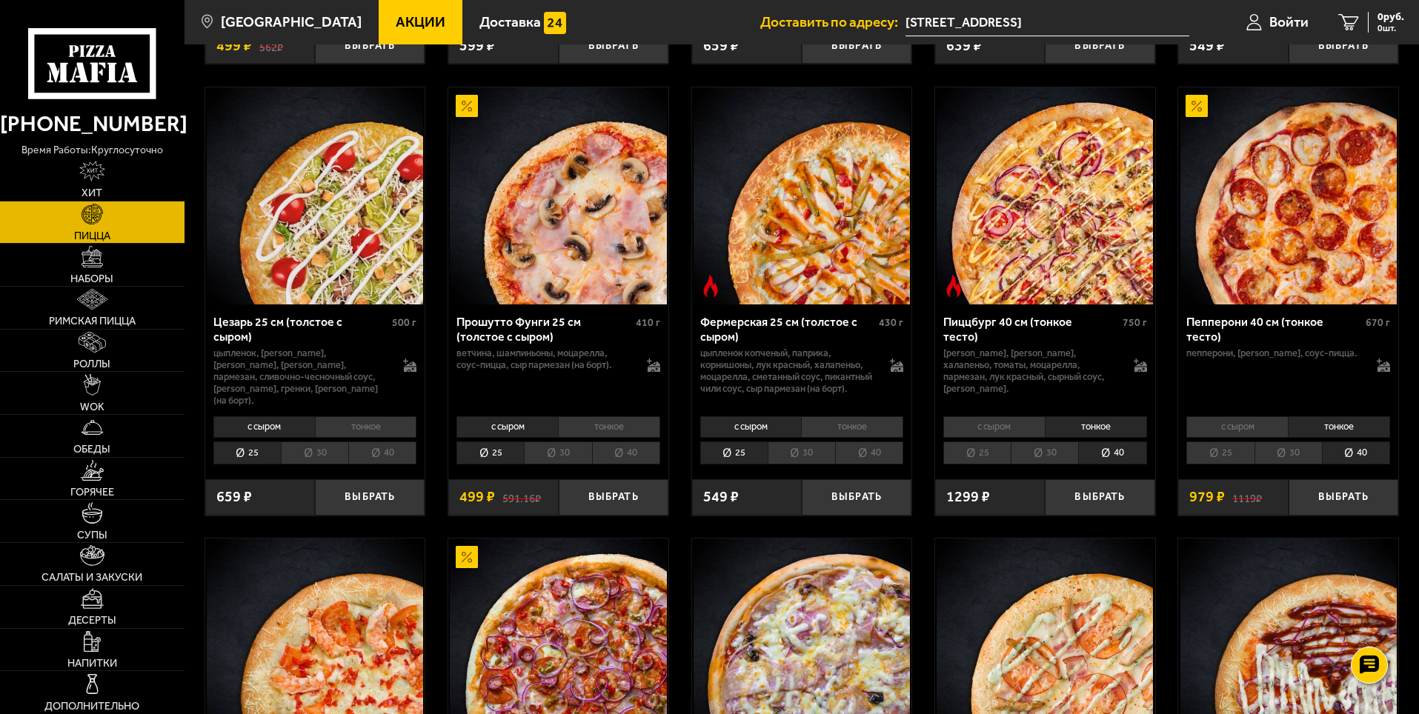
click at [846, 430] on li "тонкое" at bounding box center [852, 427] width 102 height 21
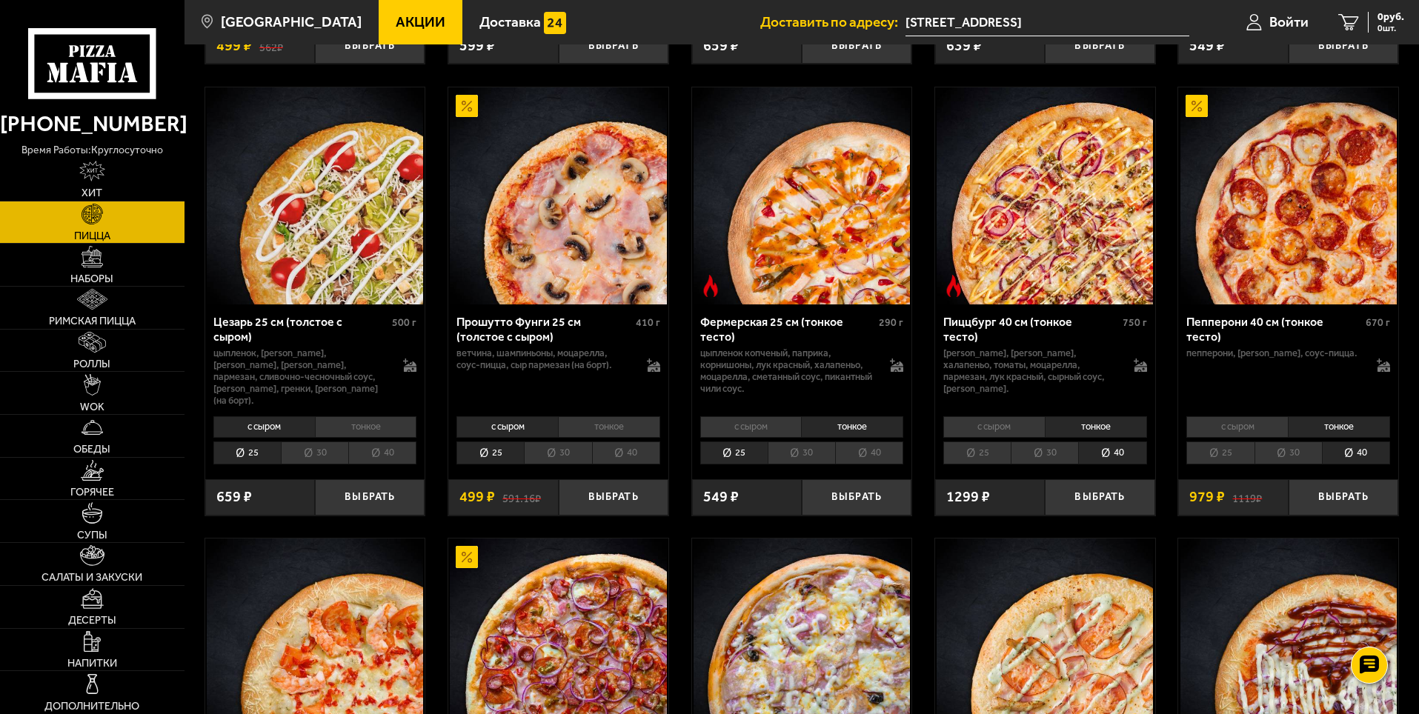
click at [871, 445] on li "40" at bounding box center [869, 453] width 68 height 23
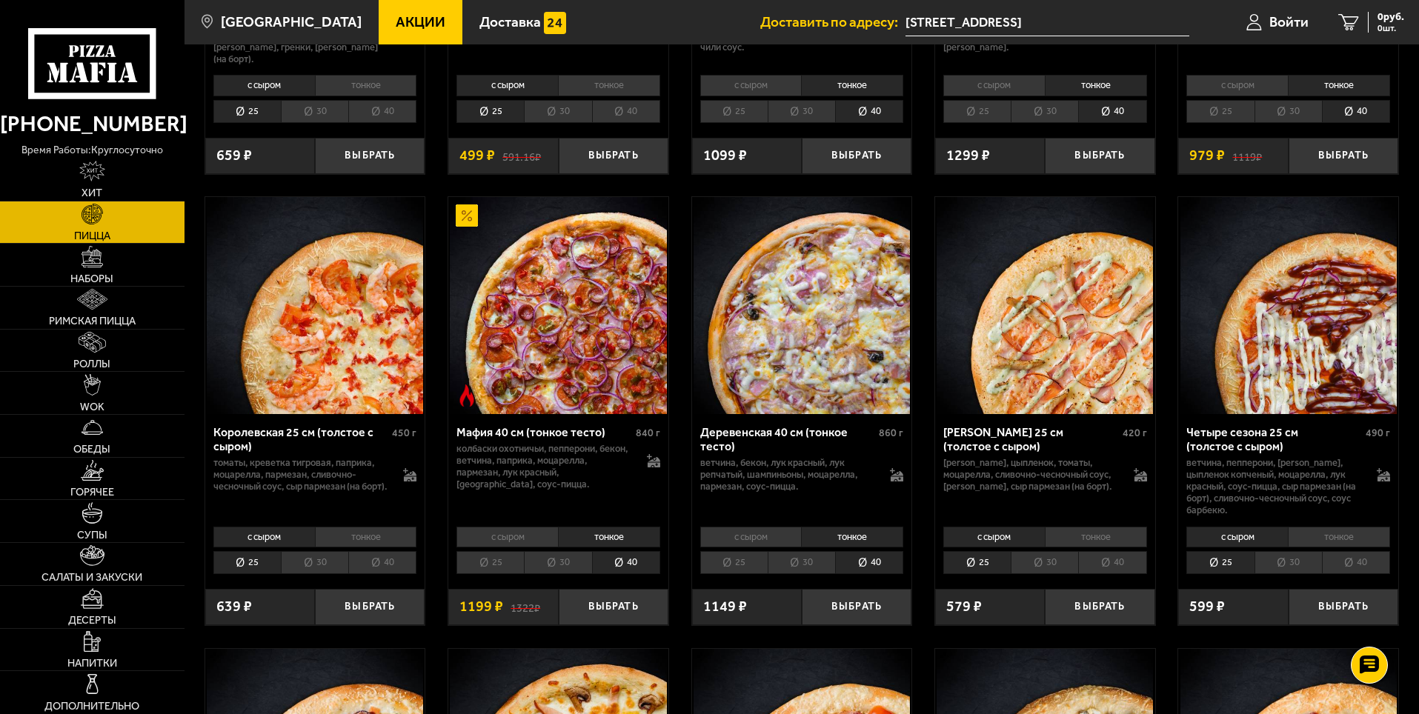
scroll to position [1779, 0]
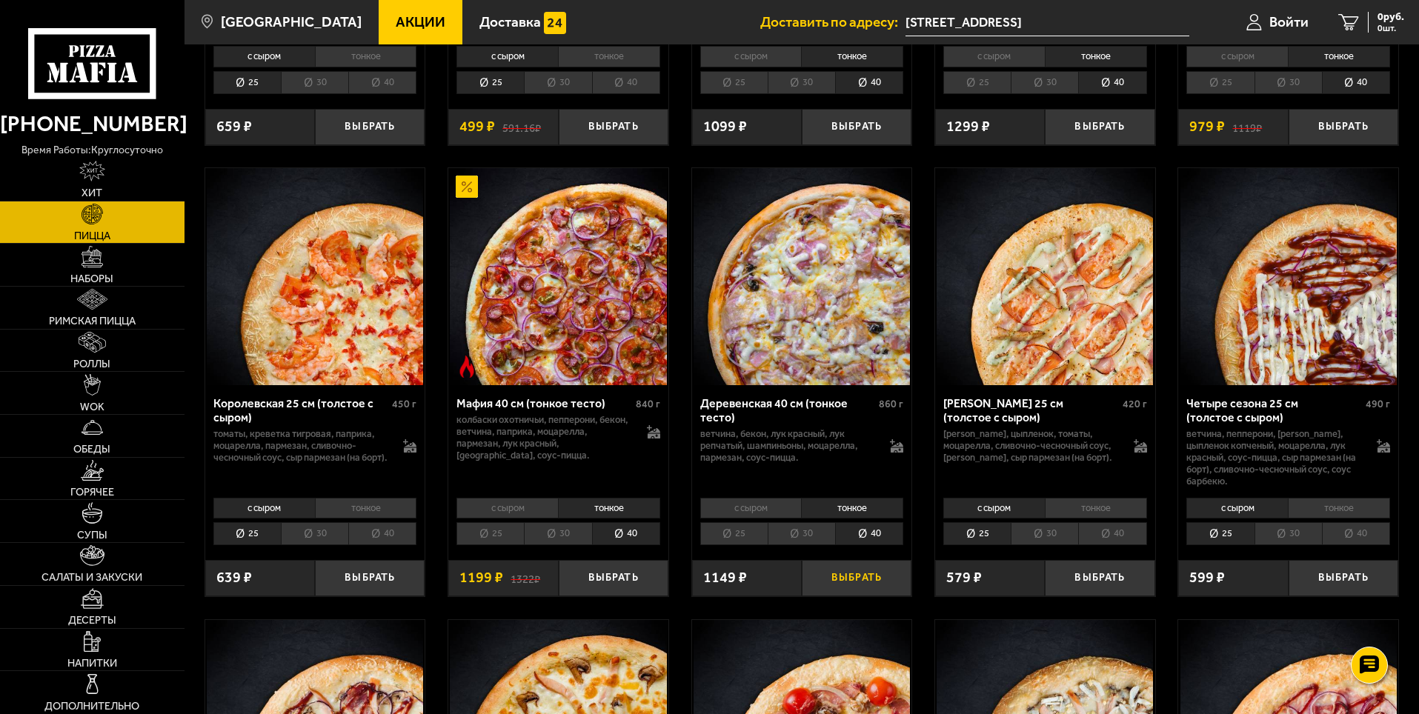
click at [854, 574] on button "Выбрать" at bounding box center [857, 578] width 110 height 36
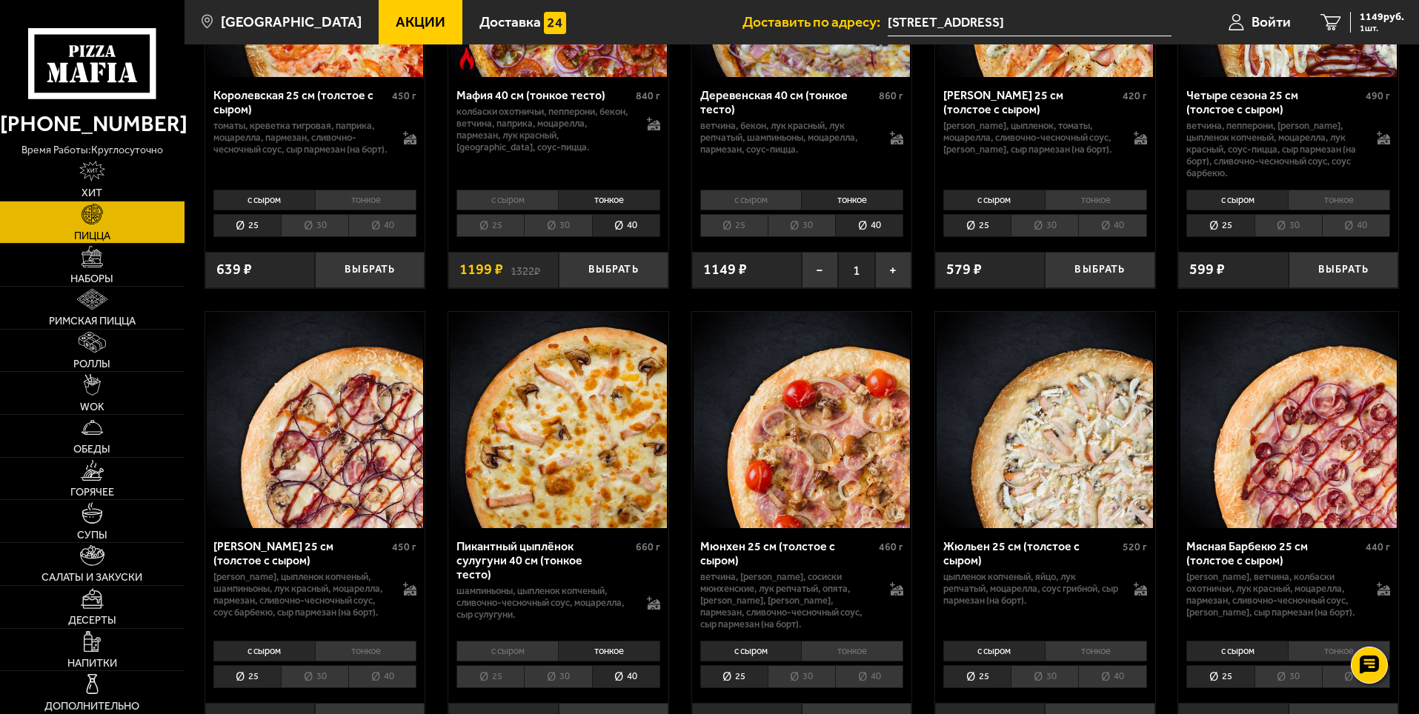
scroll to position [2149, 0]
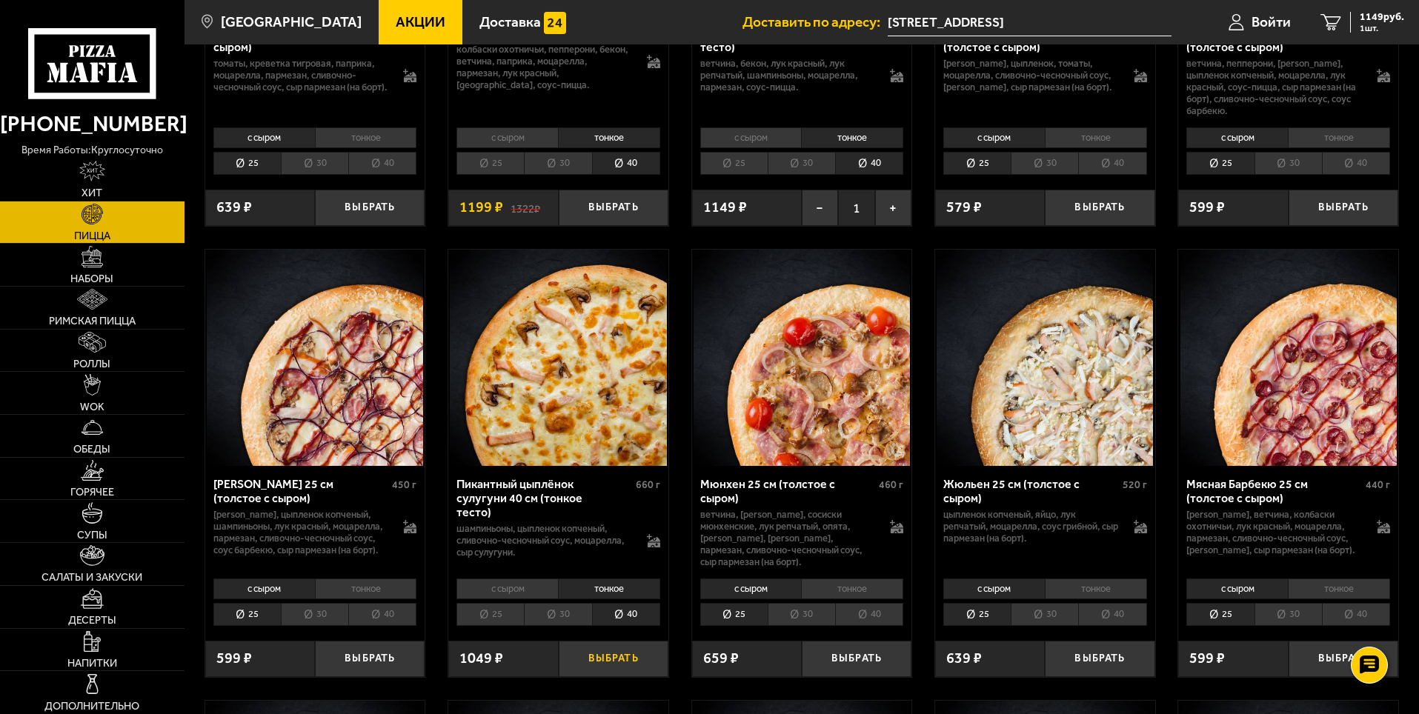
click at [607, 655] on button "Выбрать" at bounding box center [614, 659] width 110 height 36
click at [1366, 27] on span "2 шт." at bounding box center [1382, 28] width 44 height 9
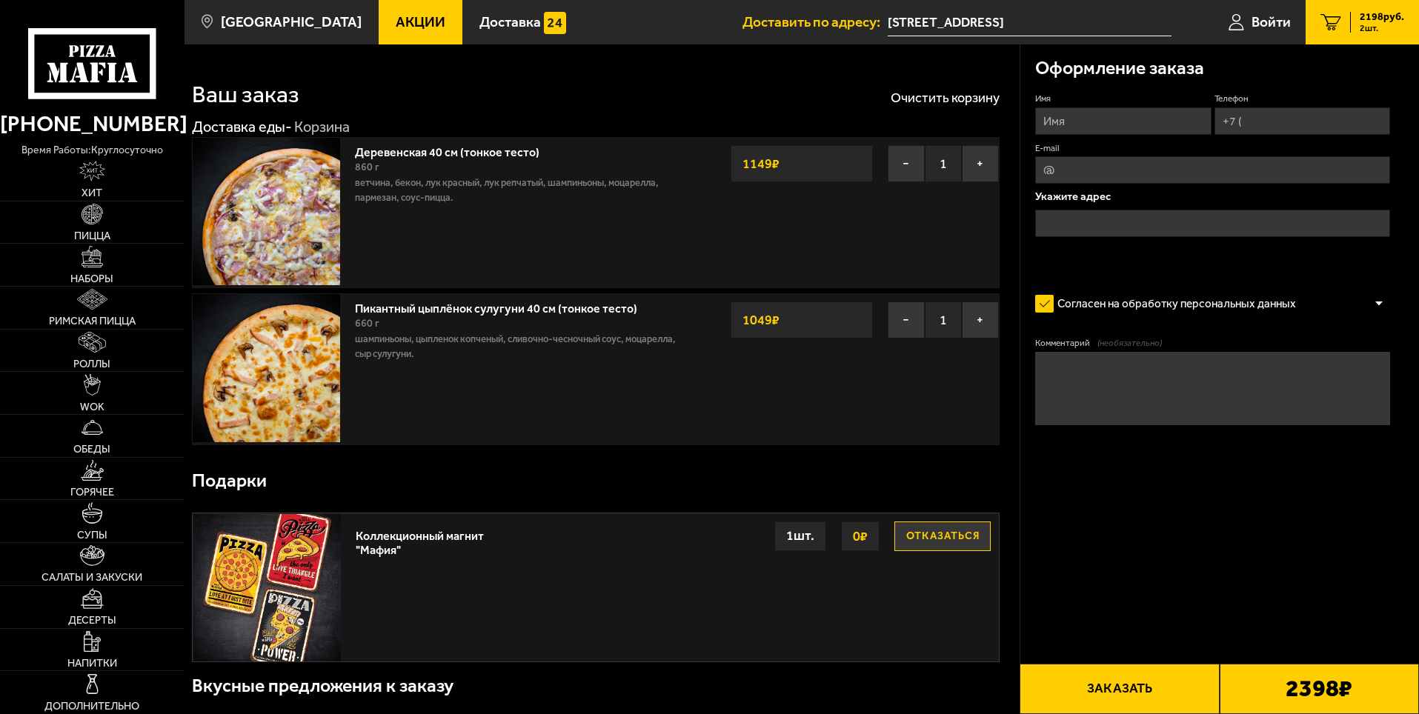
type input "[STREET_ADDRESS]"
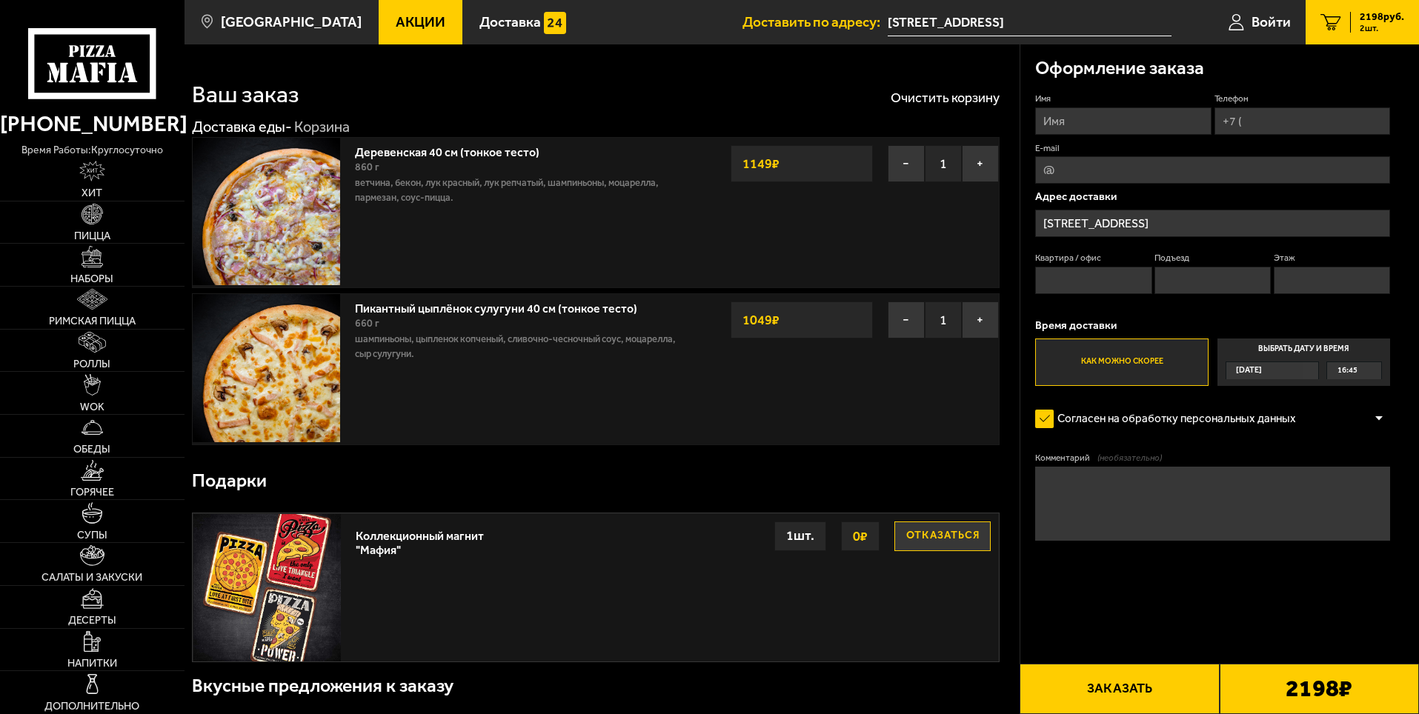
click at [1083, 119] on input "Имя" at bounding box center [1123, 120] width 176 height 27
type input "Александр"
type input "+7 (996) 797-70-69"
type input "Baibik2715@gmail.com"
click at [1325, 119] on input "+7 (996) 797-70-69" at bounding box center [1303, 120] width 176 height 27
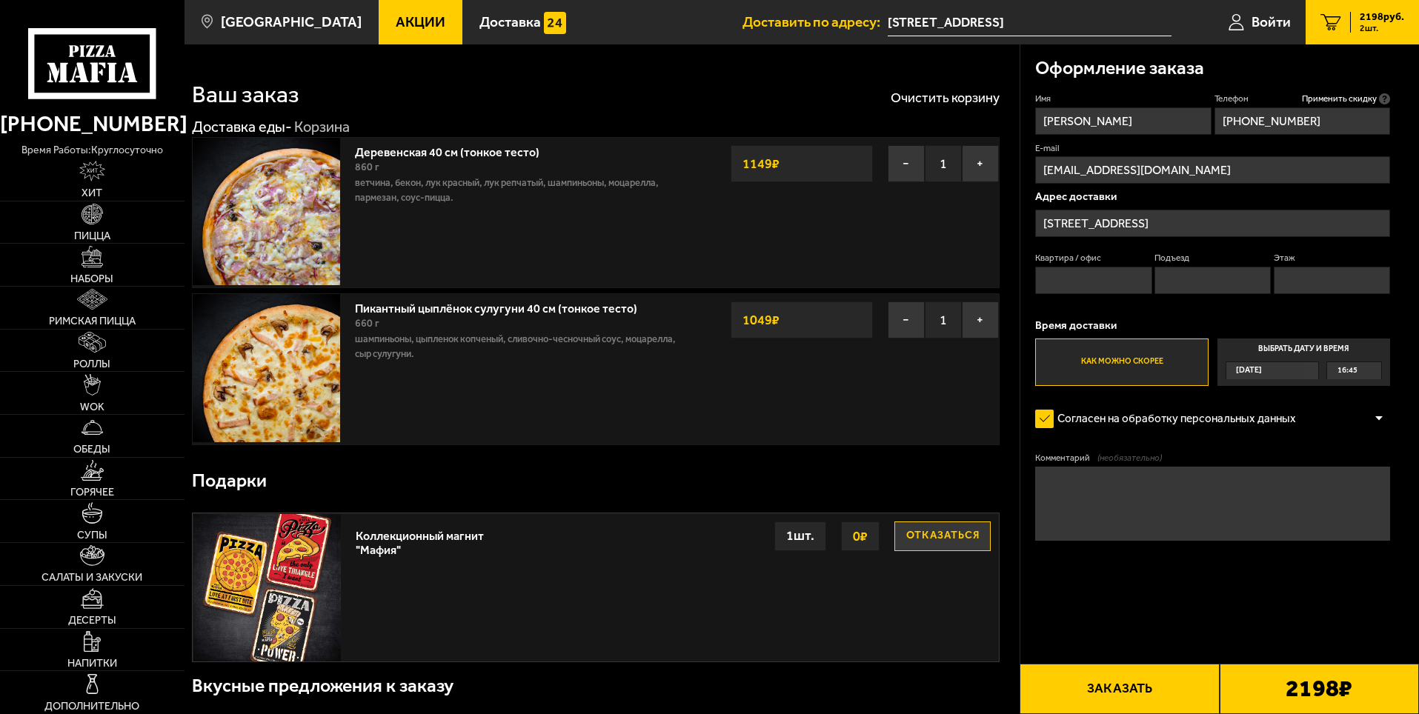
type input "+7 (929) 129-51-24"
click at [1062, 286] on input "Квартира / офис" at bounding box center [1093, 280] width 116 height 27
type input "1"
click at [1175, 283] on input "Подъезд" at bounding box center [1213, 280] width 116 height 27
type input "1"
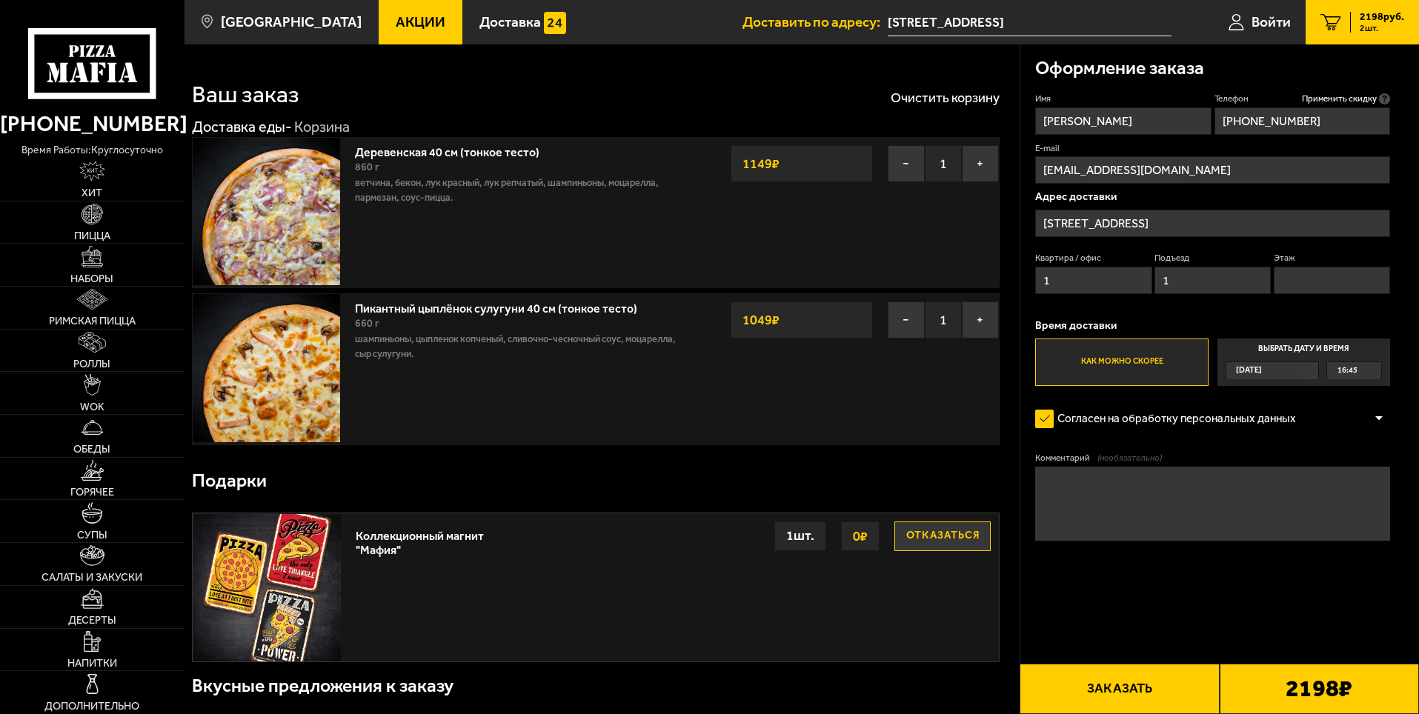
click at [1312, 268] on input "Этаж" at bounding box center [1332, 280] width 116 height 27
type input "1"
click at [1335, 97] on span "Применить скидку" at bounding box center [1339, 99] width 75 height 13
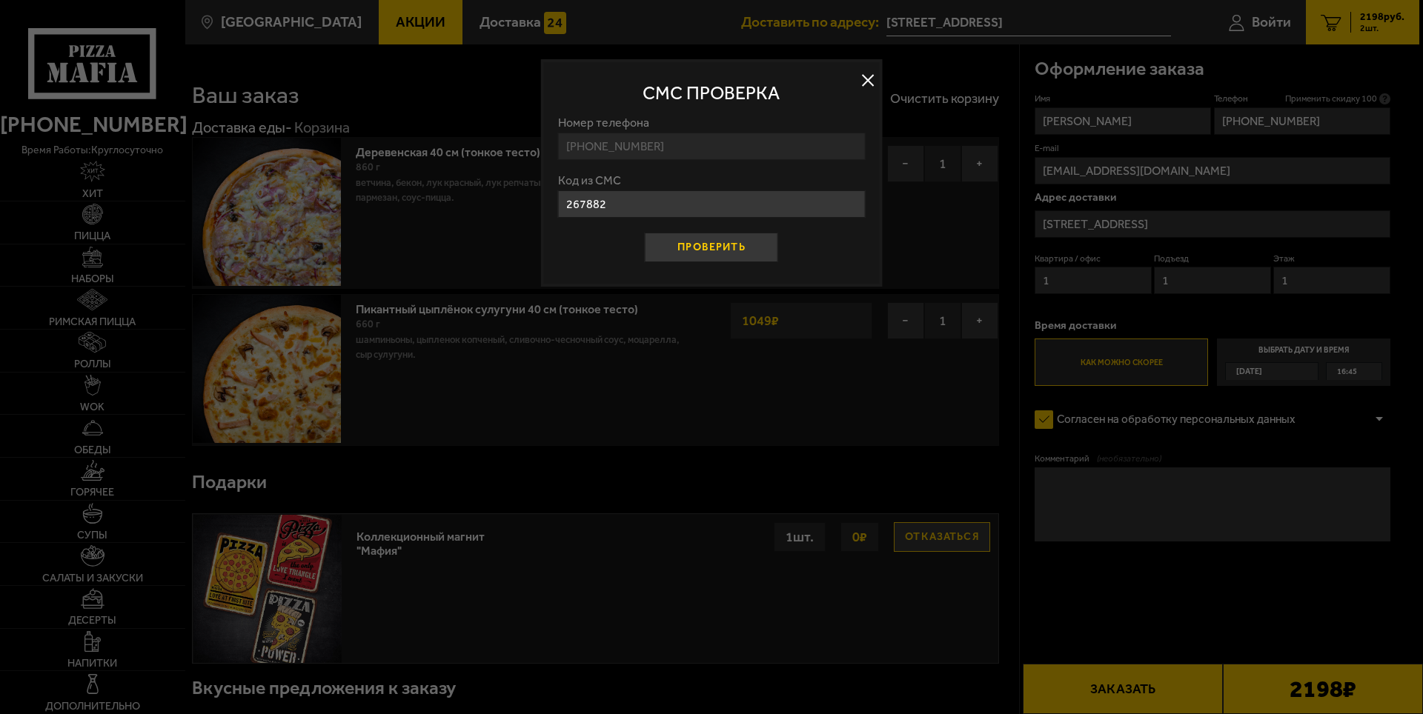
type input "267882"
click at [721, 246] on button "Проверить" at bounding box center [711, 248] width 133 height 30
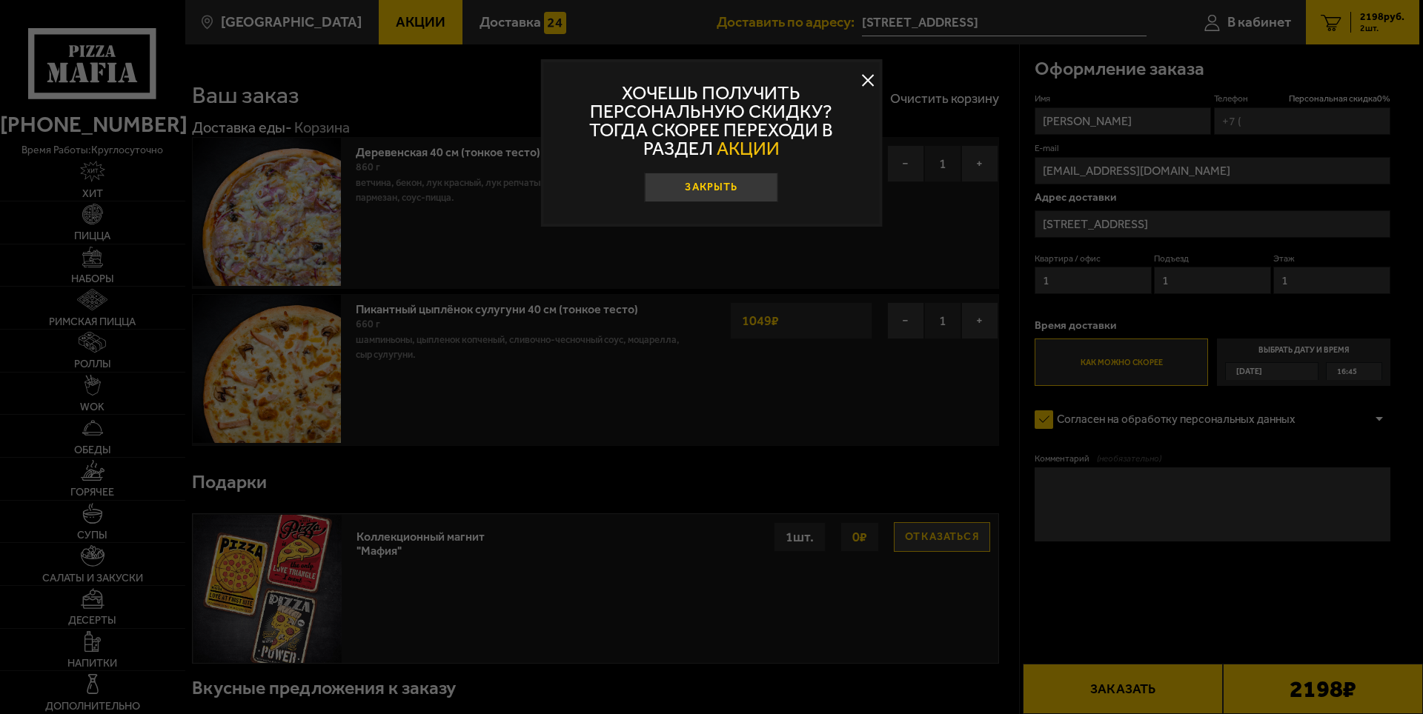
click at [723, 191] on button "Закрыть" at bounding box center [711, 188] width 133 height 30
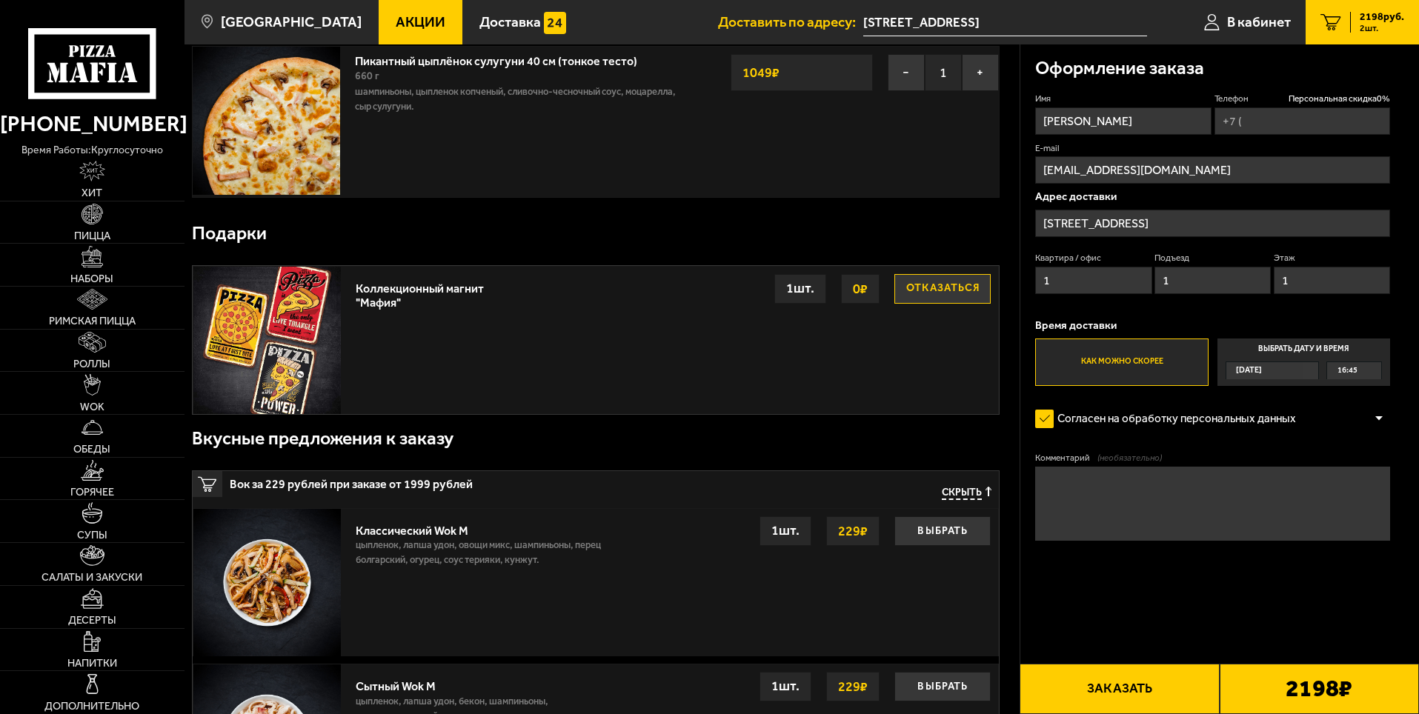
scroll to position [222, 0]
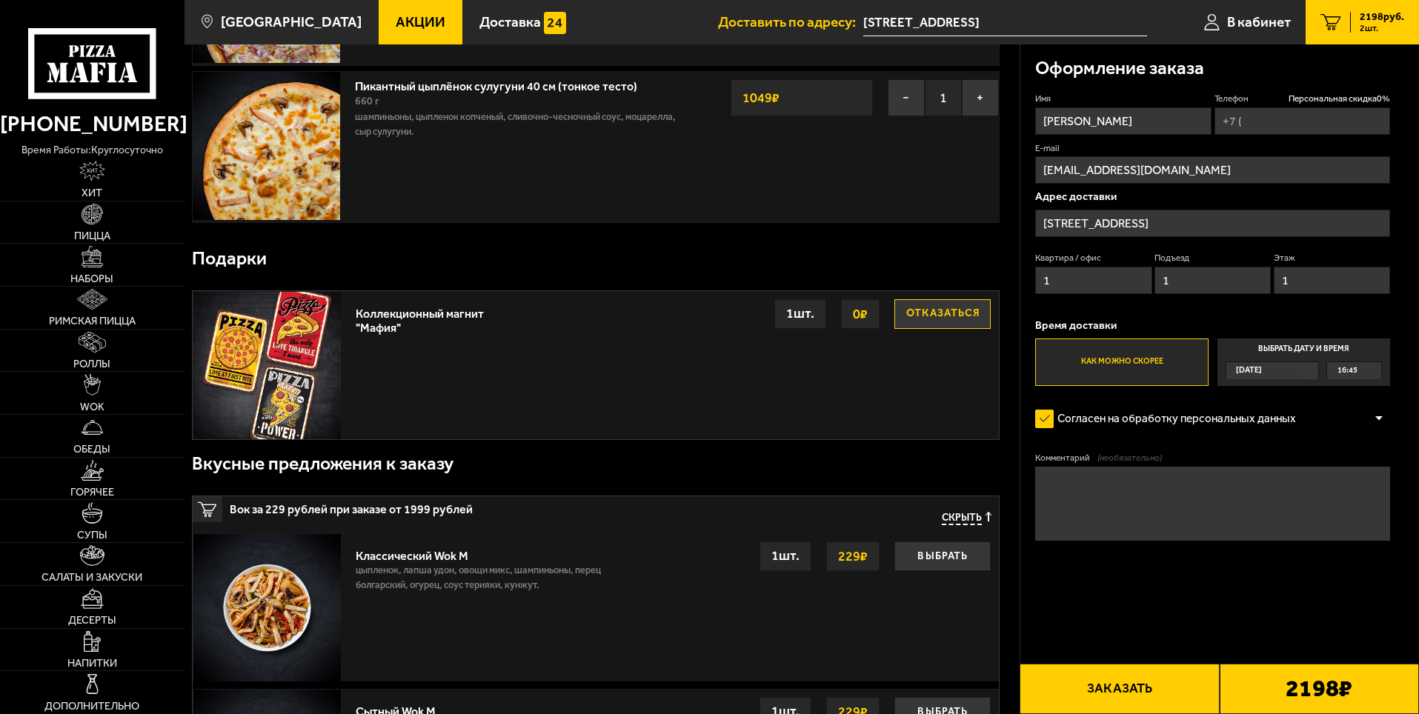
click at [922, 316] on button "Отказаться" at bounding box center [943, 314] width 96 height 30
click at [948, 317] on button "Выбрать" at bounding box center [943, 314] width 96 height 30
click at [803, 318] on div "1 шт." at bounding box center [800, 314] width 52 height 30
click at [969, 520] on span "Скрыть" at bounding box center [962, 519] width 40 height 14
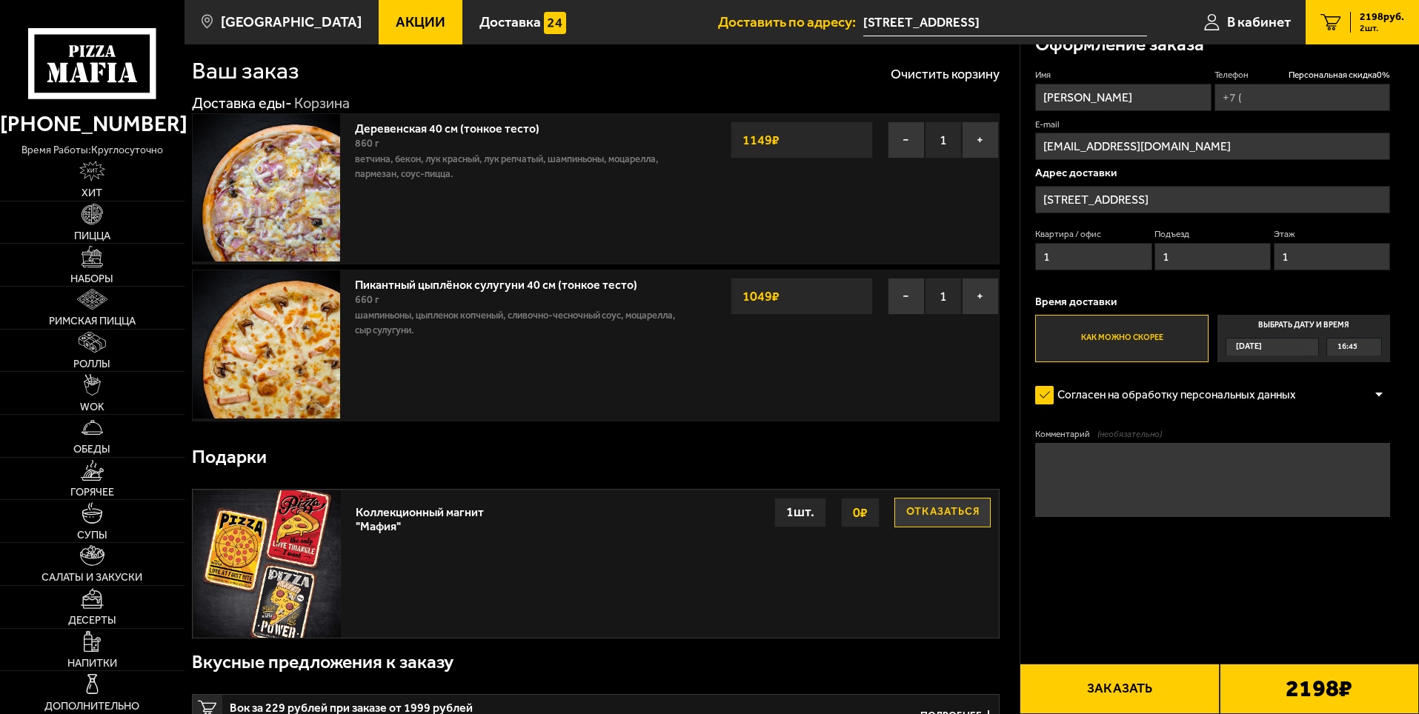
scroll to position [0, 0]
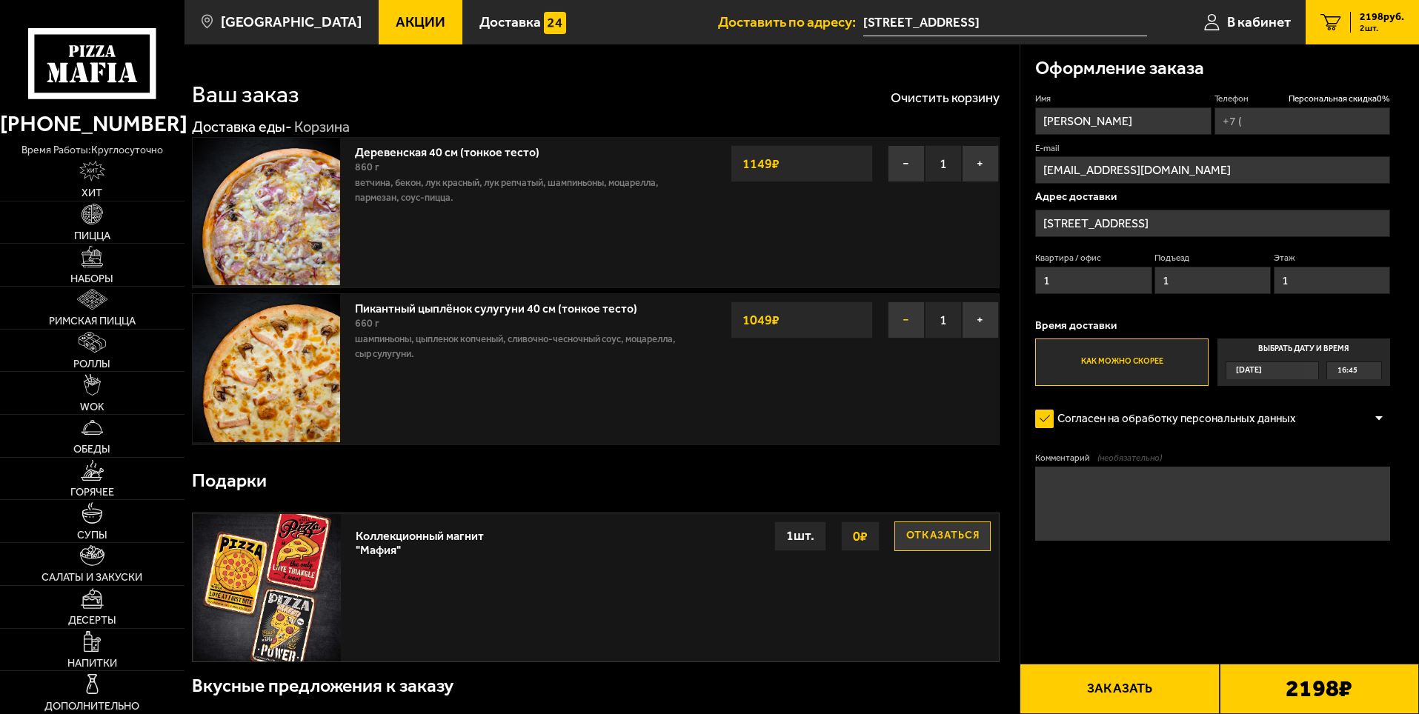
click at [903, 322] on button "−" at bounding box center [906, 320] width 37 height 37
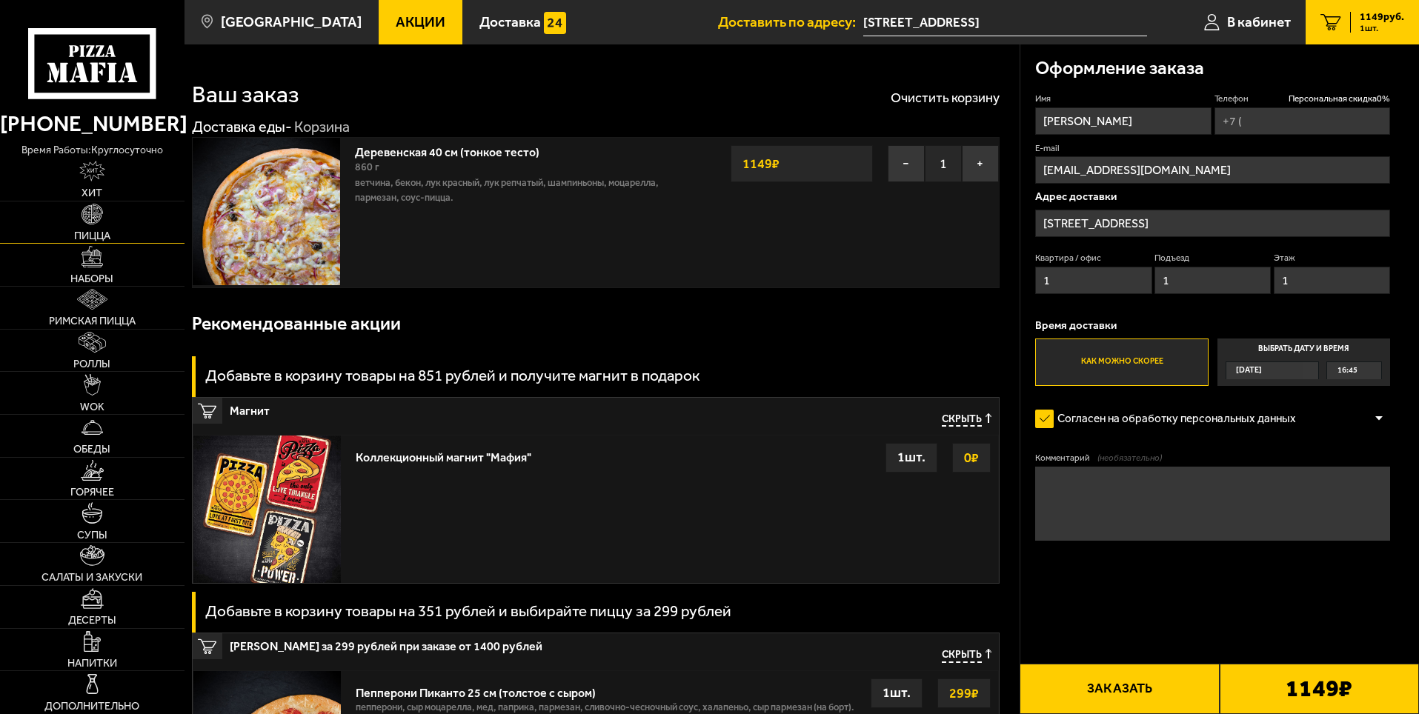
click at [96, 230] on span "Пицца" at bounding box center [92, 235] width 36 height 10
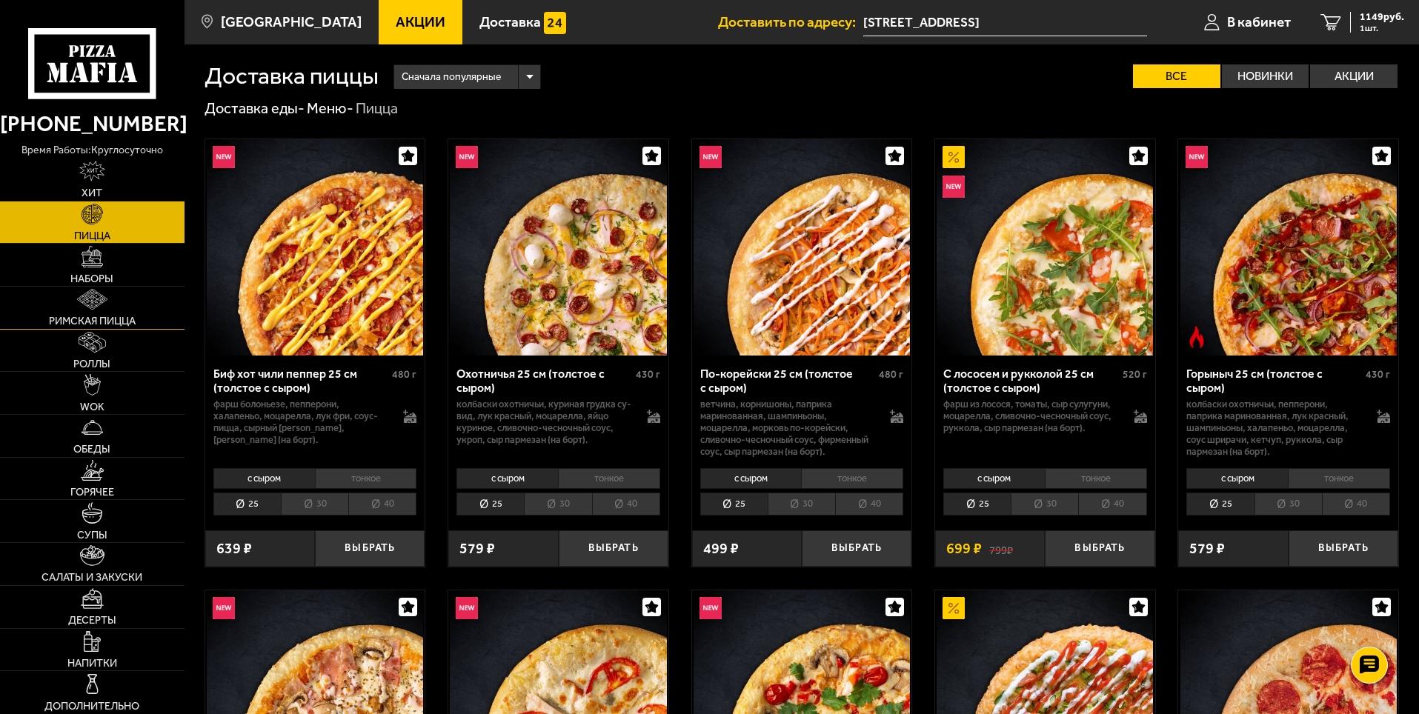
click at [90, 302] on img at bounding box center [92, 299] width 30 height 21
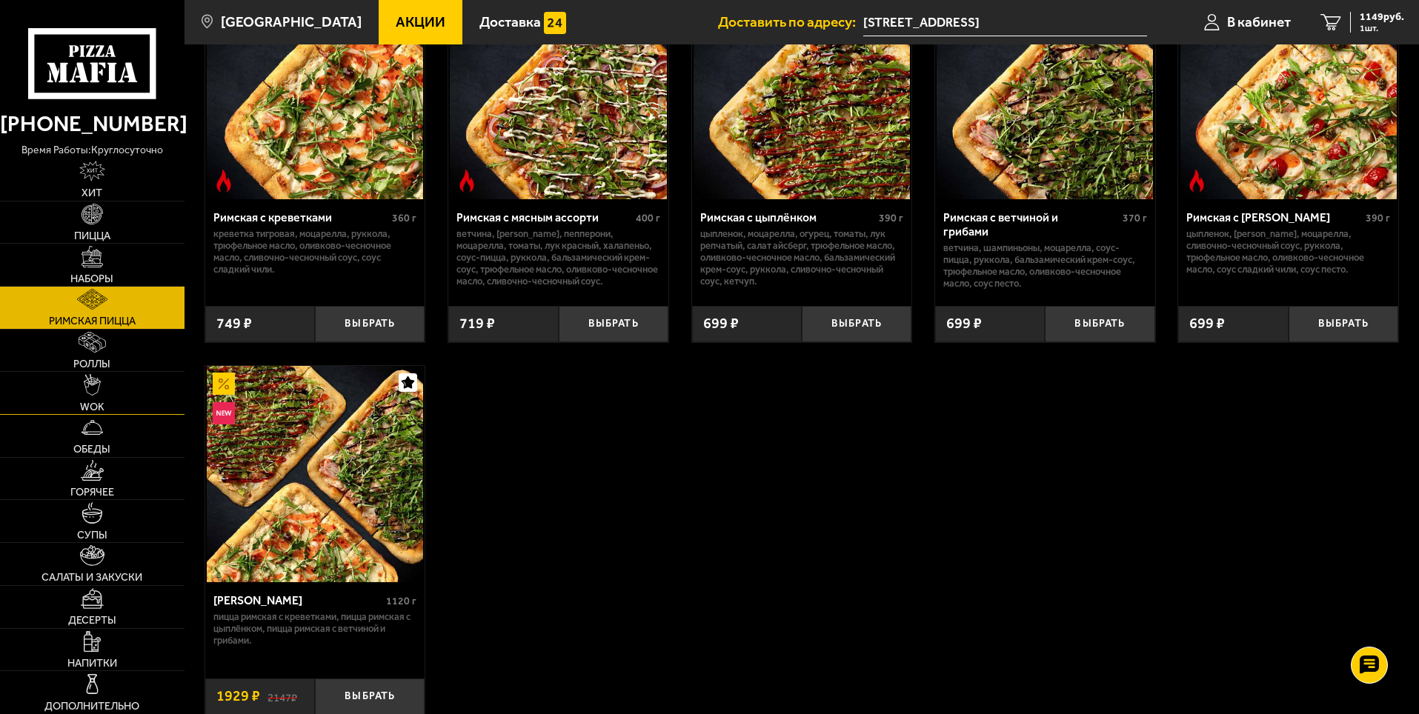
scroll to position [222, 0]
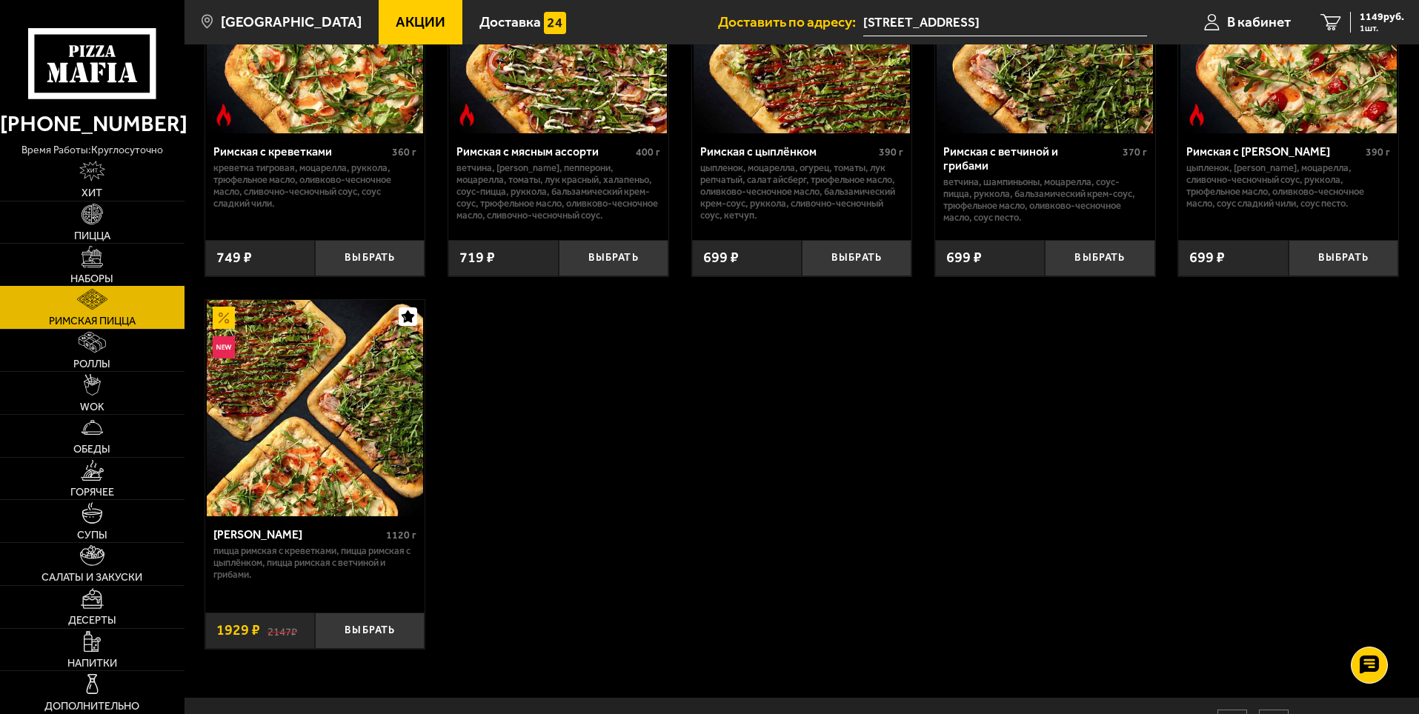
click at [96, 271] on link "Наборы" at bounding box center [92, 265] width 185 height 42
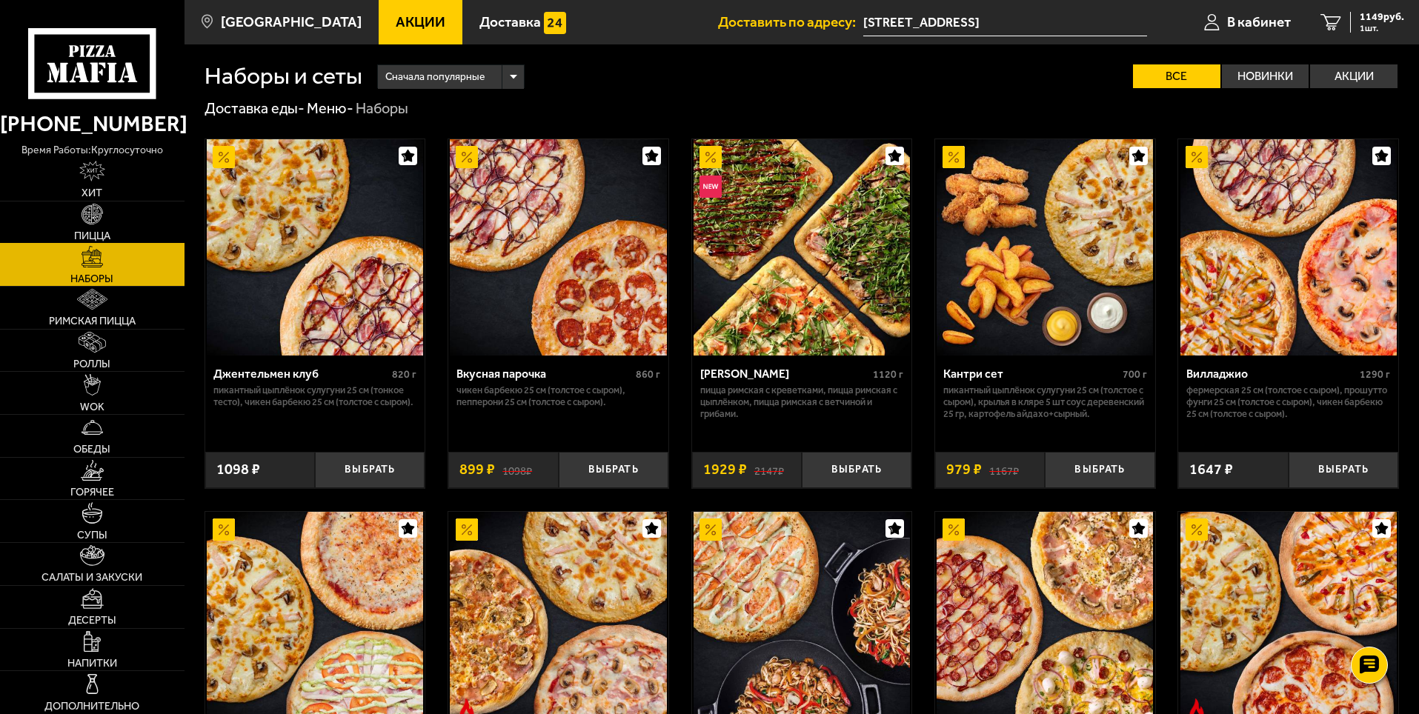
click at [94, 221] on img at bounding box center [92, 214] width 21 height 21
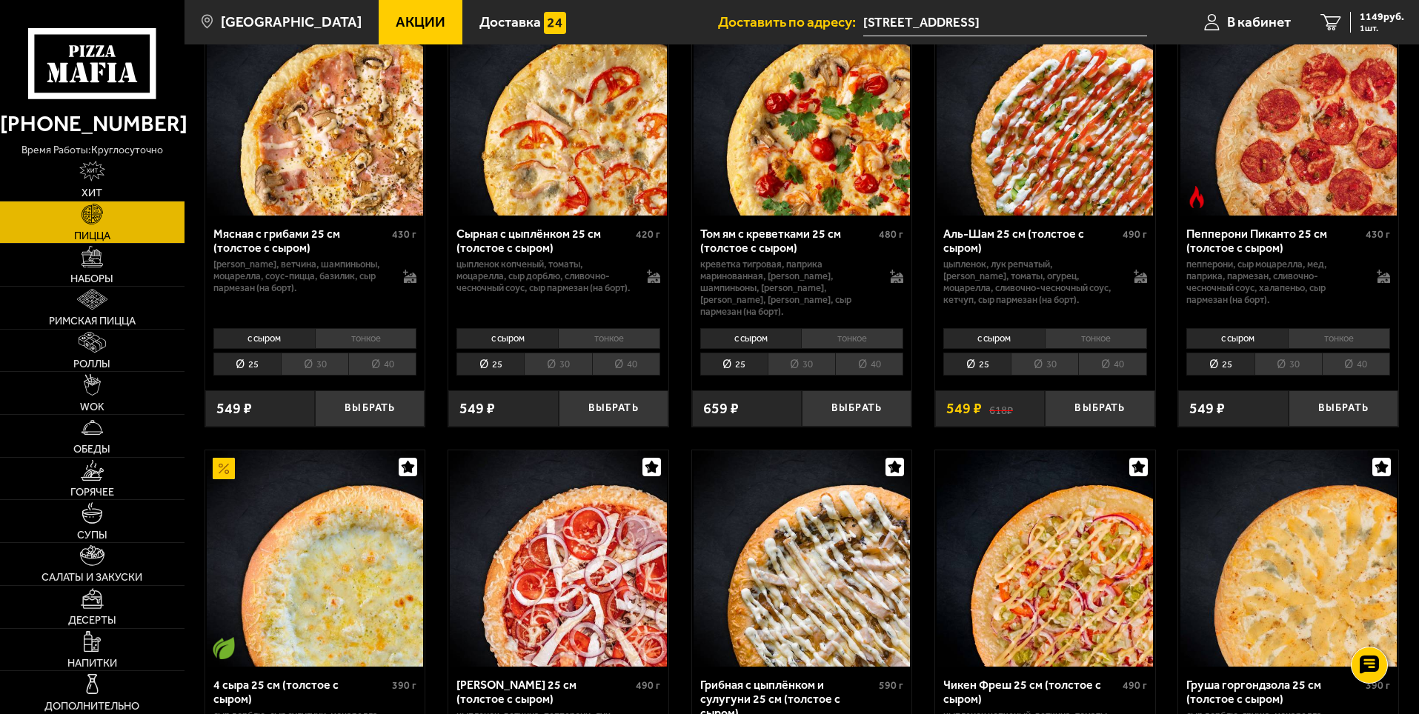
scroll to position [667, 0]
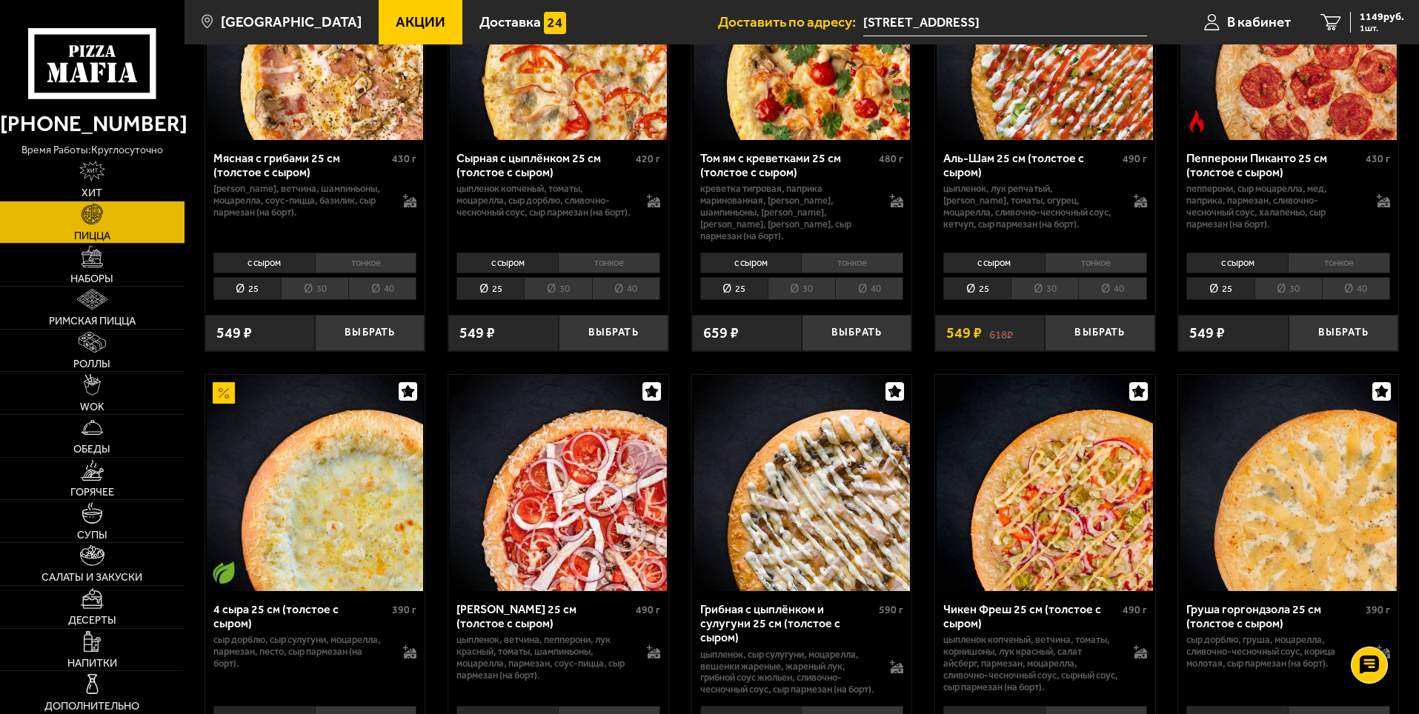
click at [587, 502] on img at bounding box center [558, 483] width 216 height 216
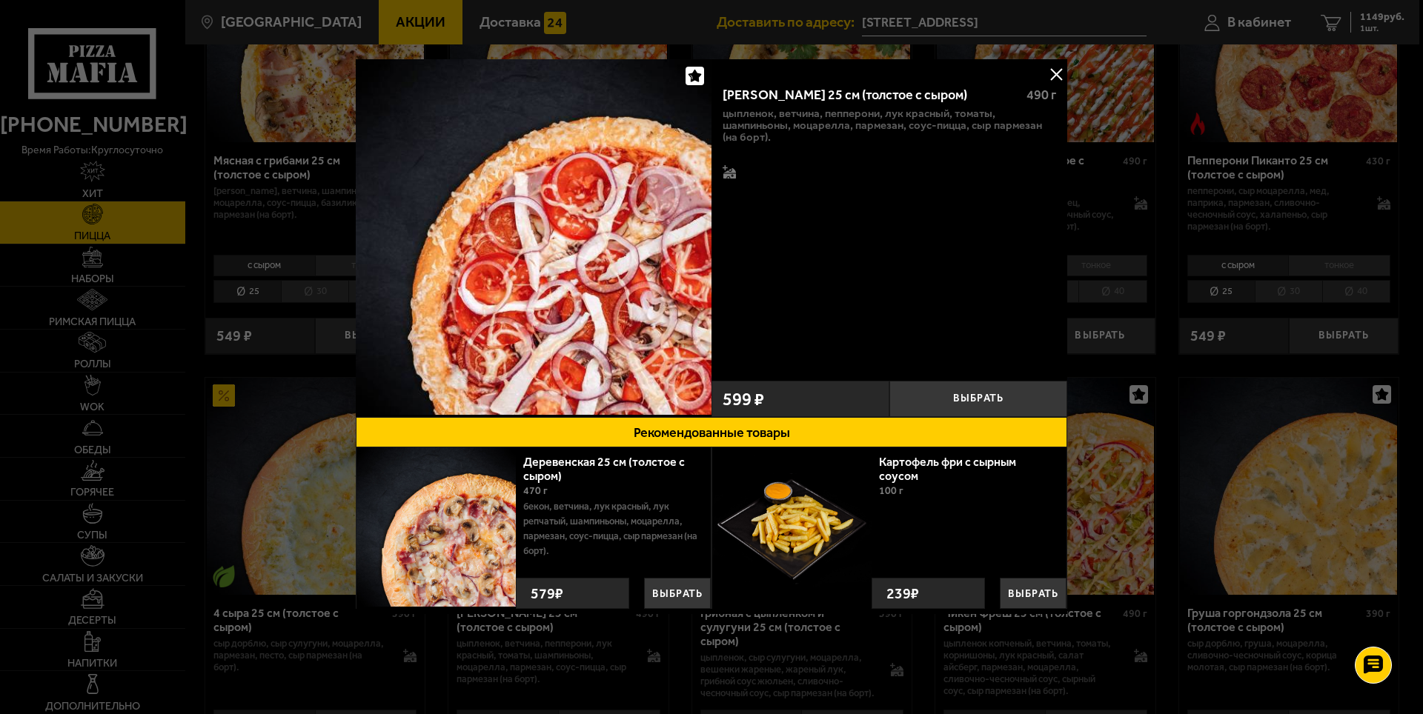
click at [1054, 72] on button at bounding box center [1056, 74] width 22 height 22
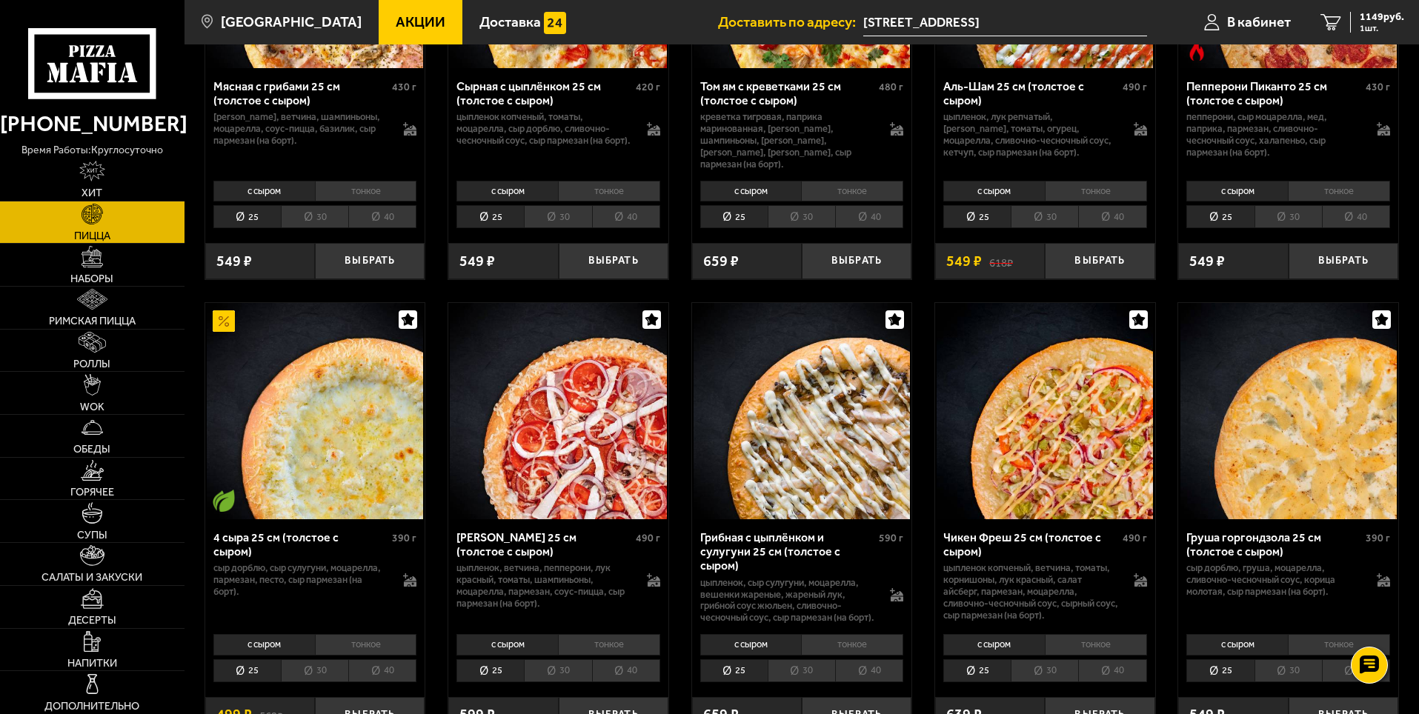
scroll to position [741, 0]
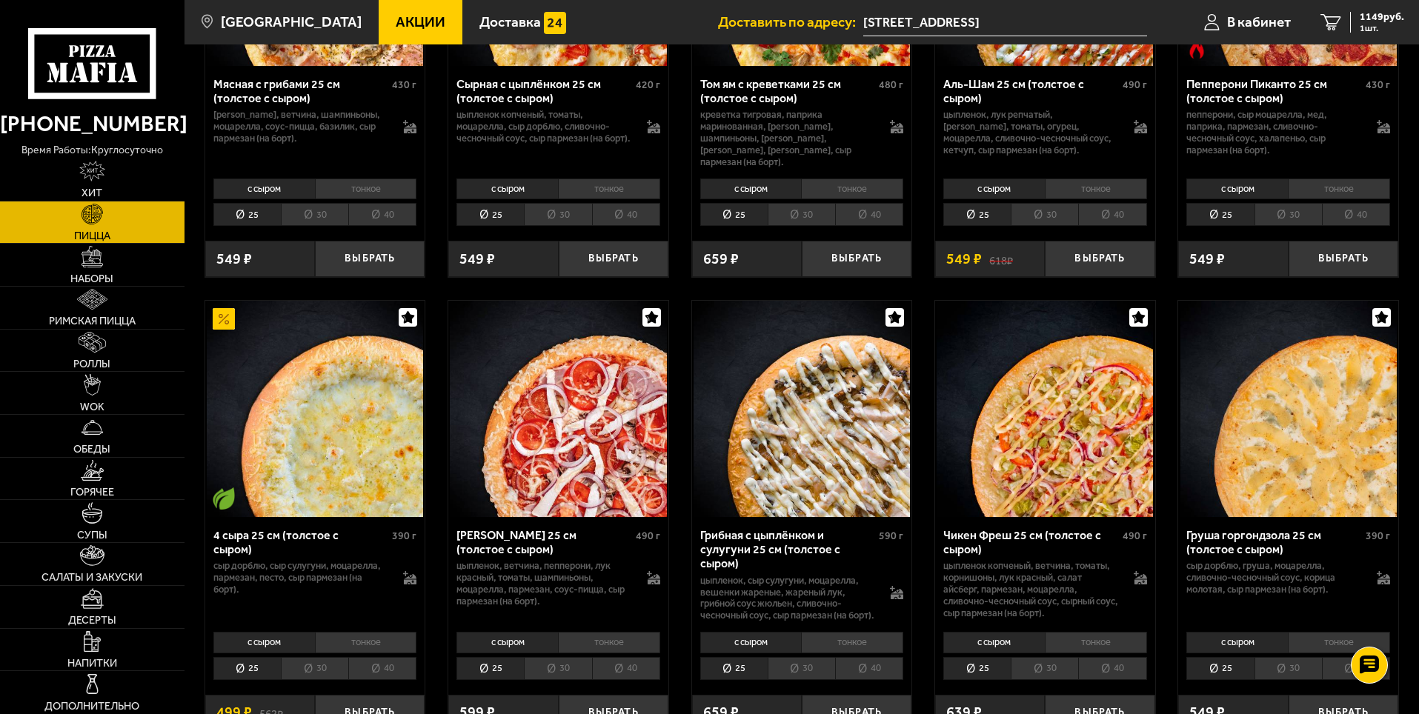
click at [617, 647] on li "тонкое" at bounding box center [609, 642] width 102 height 21
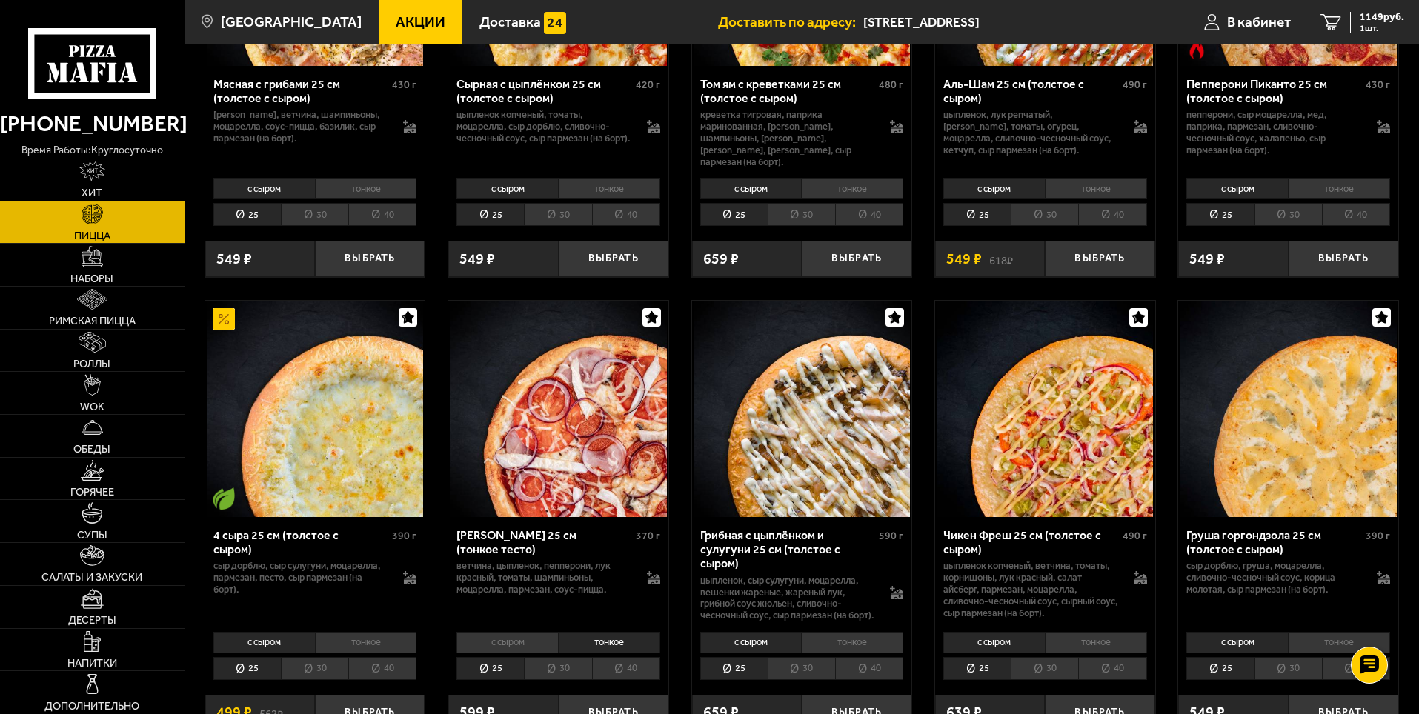
click at [627, 672] on li "40" at bounding box center [626, 668] width 68 height 23
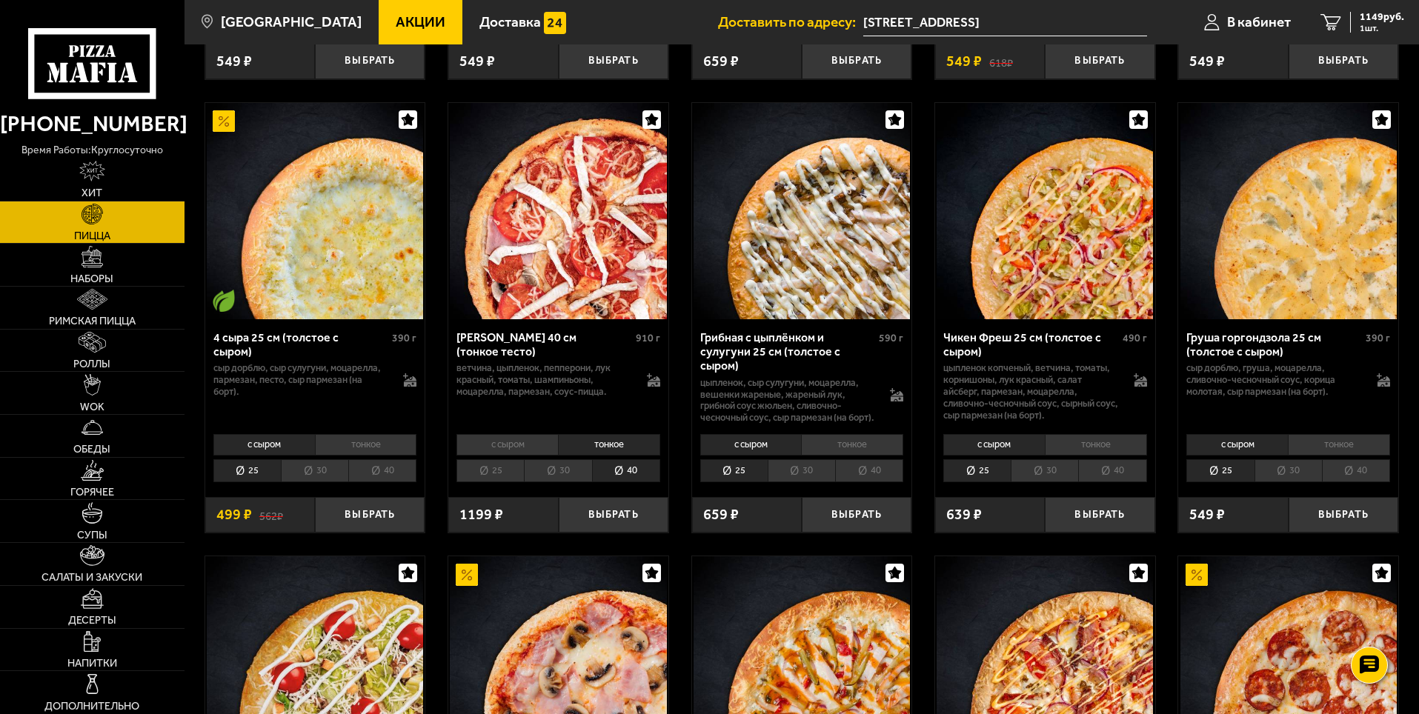
scroll to position [963, 0]
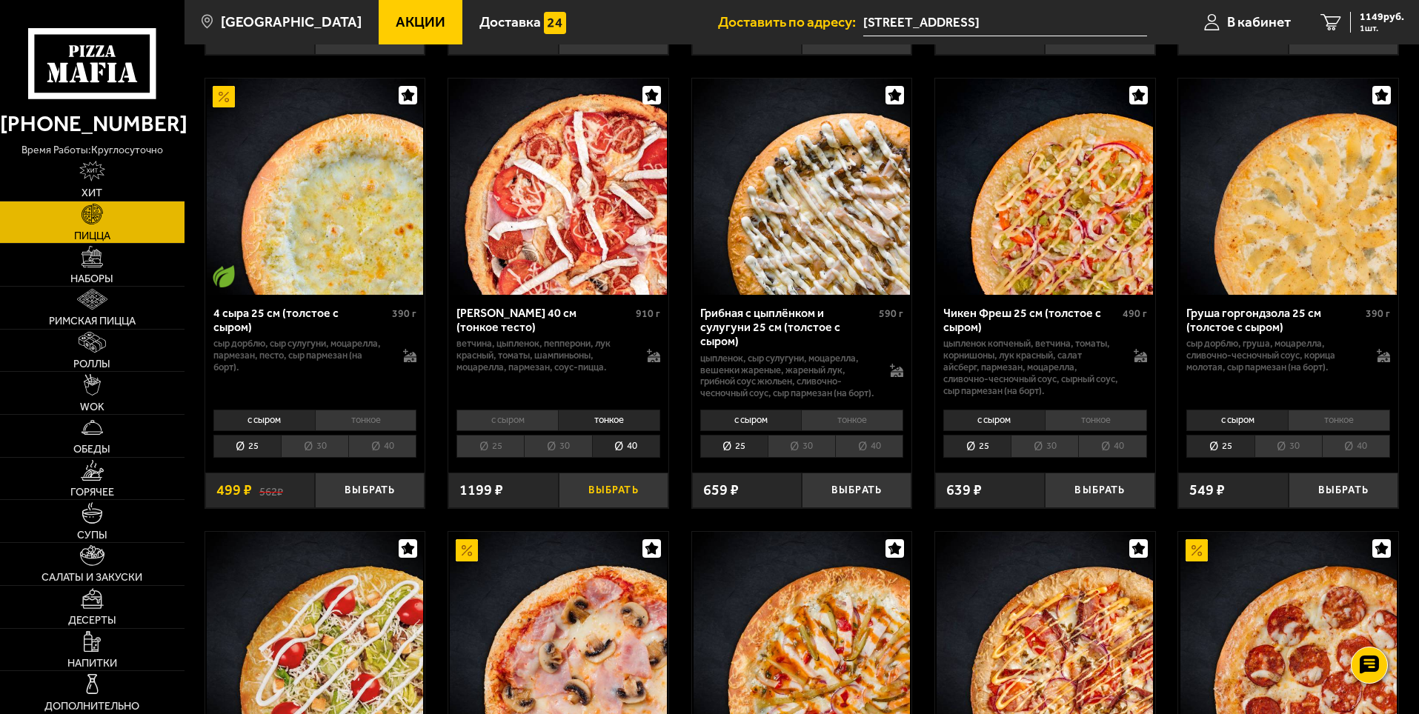
click at [617, 497] on button "Выбрать" at bounding box center [614, 491] width 110 height 36
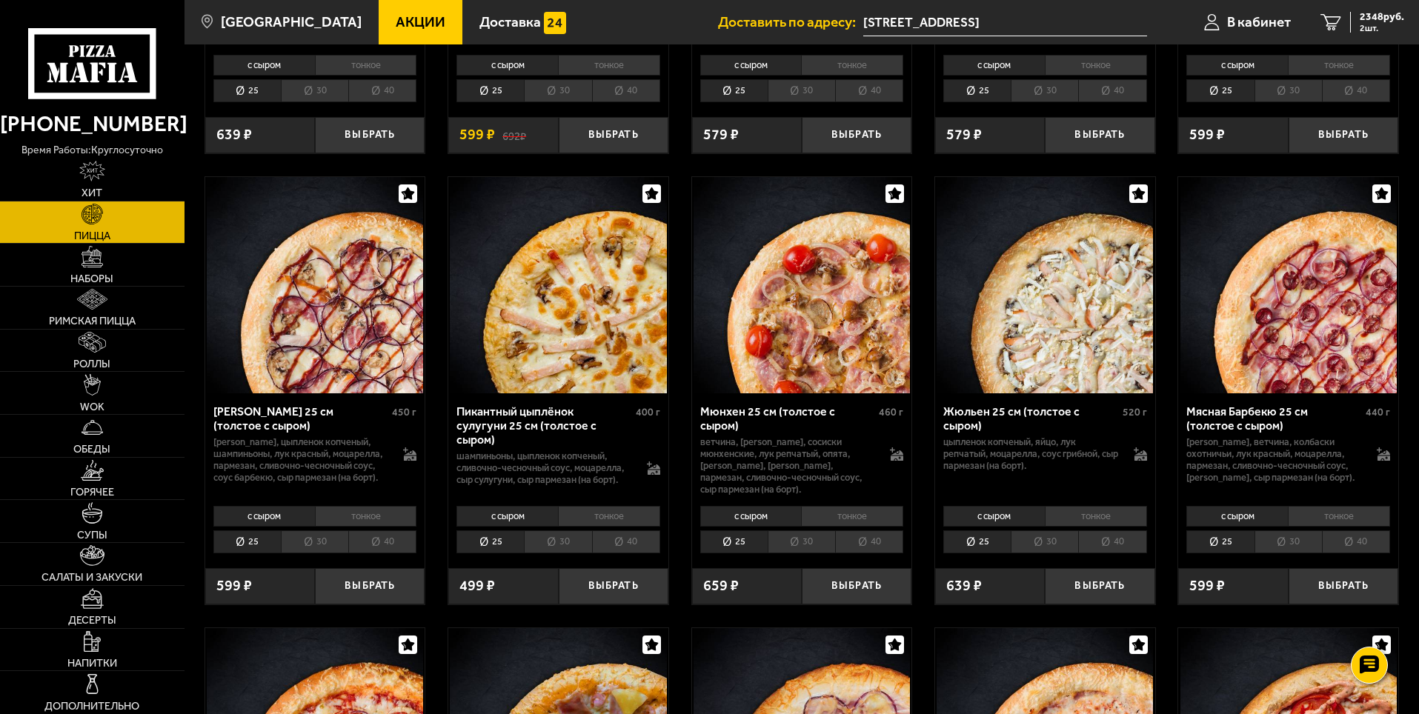
scroll to position [2223, 0]
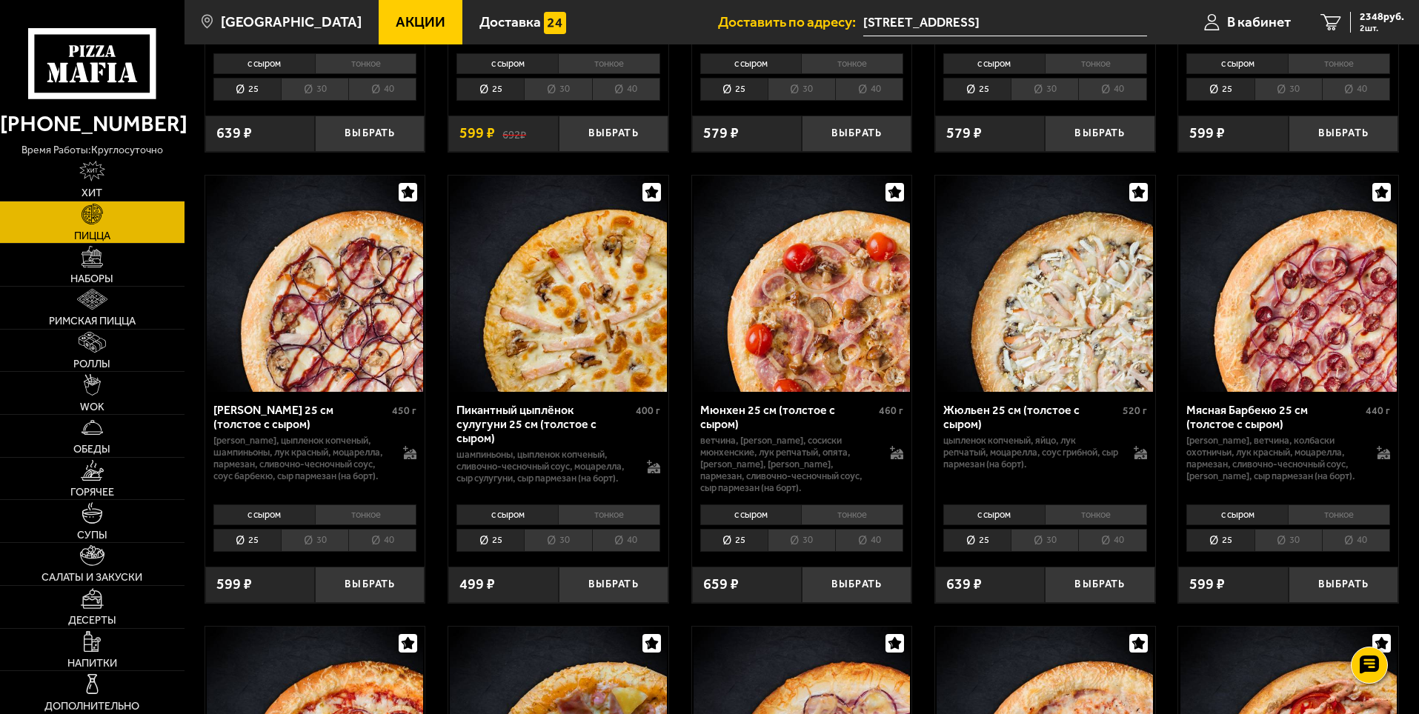
click at [861, 517] on li "тонкое" at bounding box center [852, 515] width 102 height 21
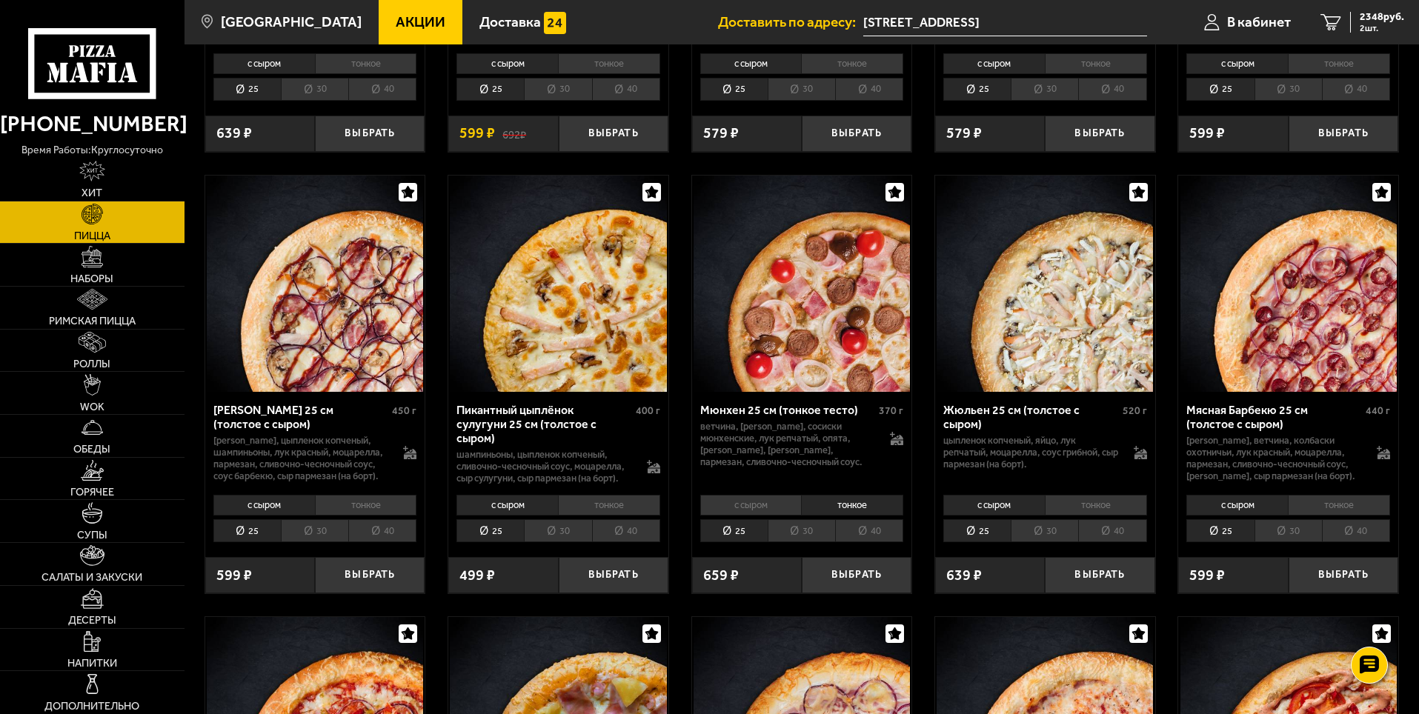
click at [867, 538] on li "40" at bounding box center [869, 531] width 68 height 23
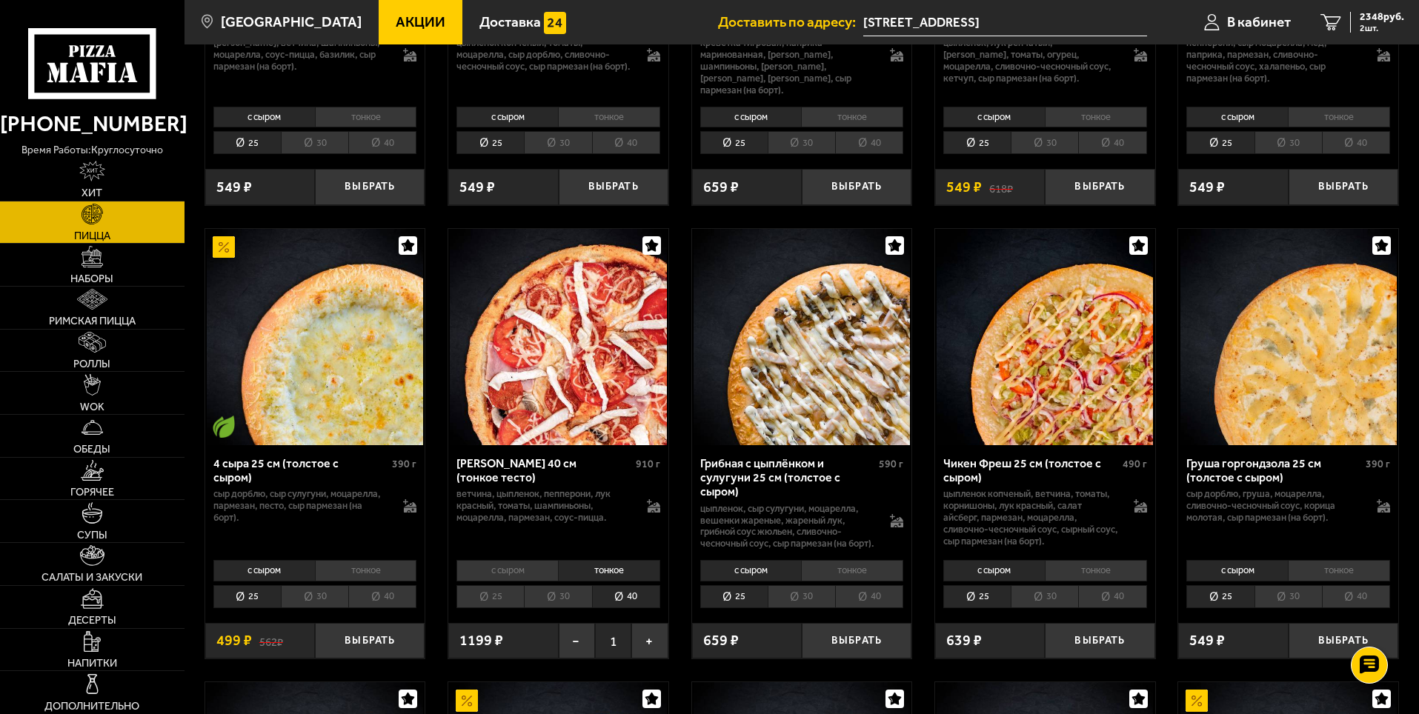
scroll to position [815, 0]
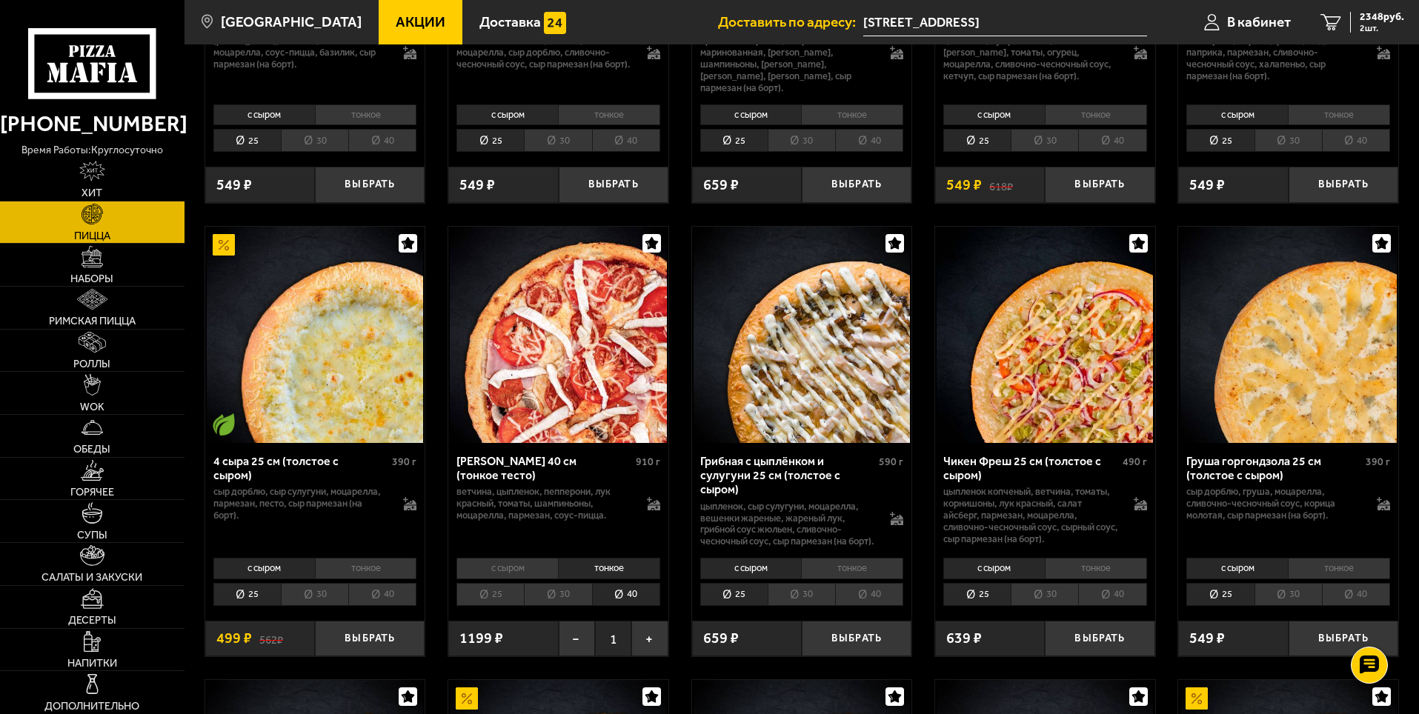
click at [1096, 568] on li "тонкое" at bounding box center [1096, 568] width 102 height 21
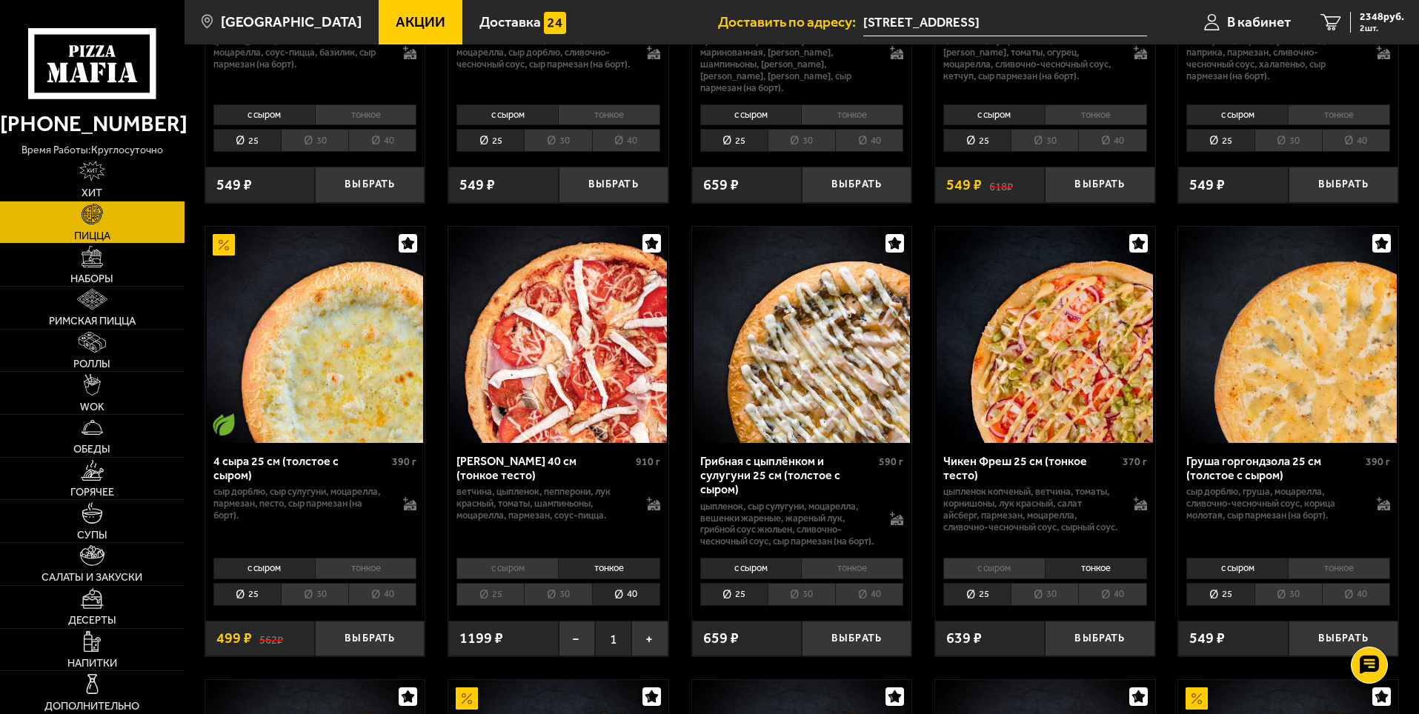
click at [1116, 600] on li "40" at bounding box center [1112, 594] width 68 height 23
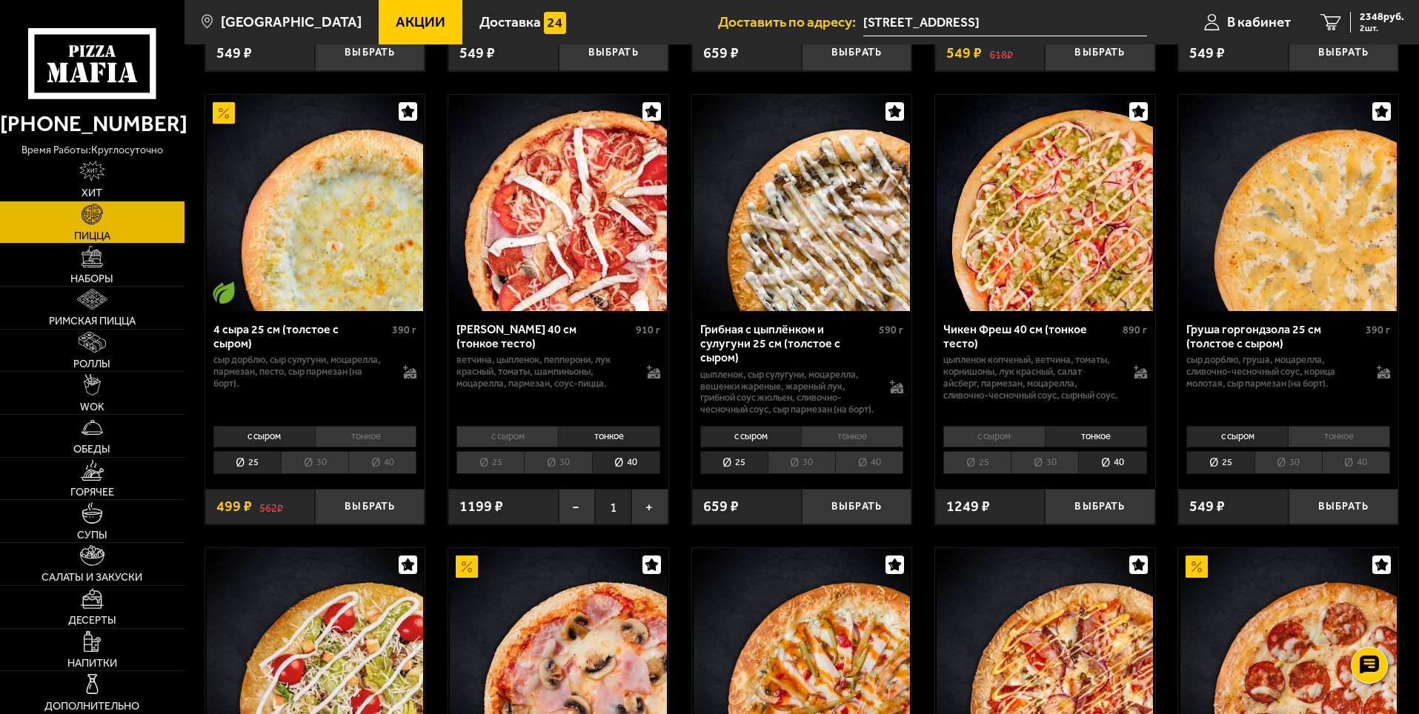
scroll to position [963, 0]
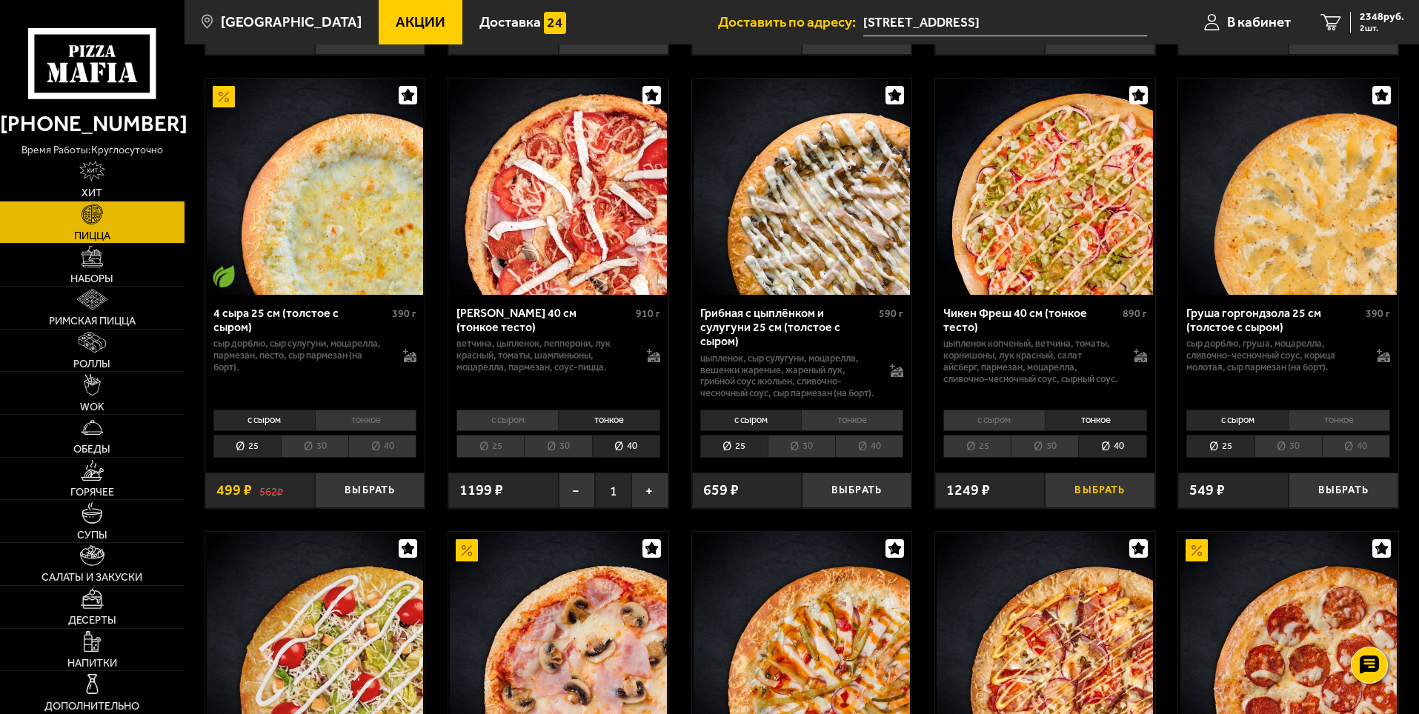
click at [1100, 491] on button "Выбрать" at bounding box center [1100, 491] width 110 height 36
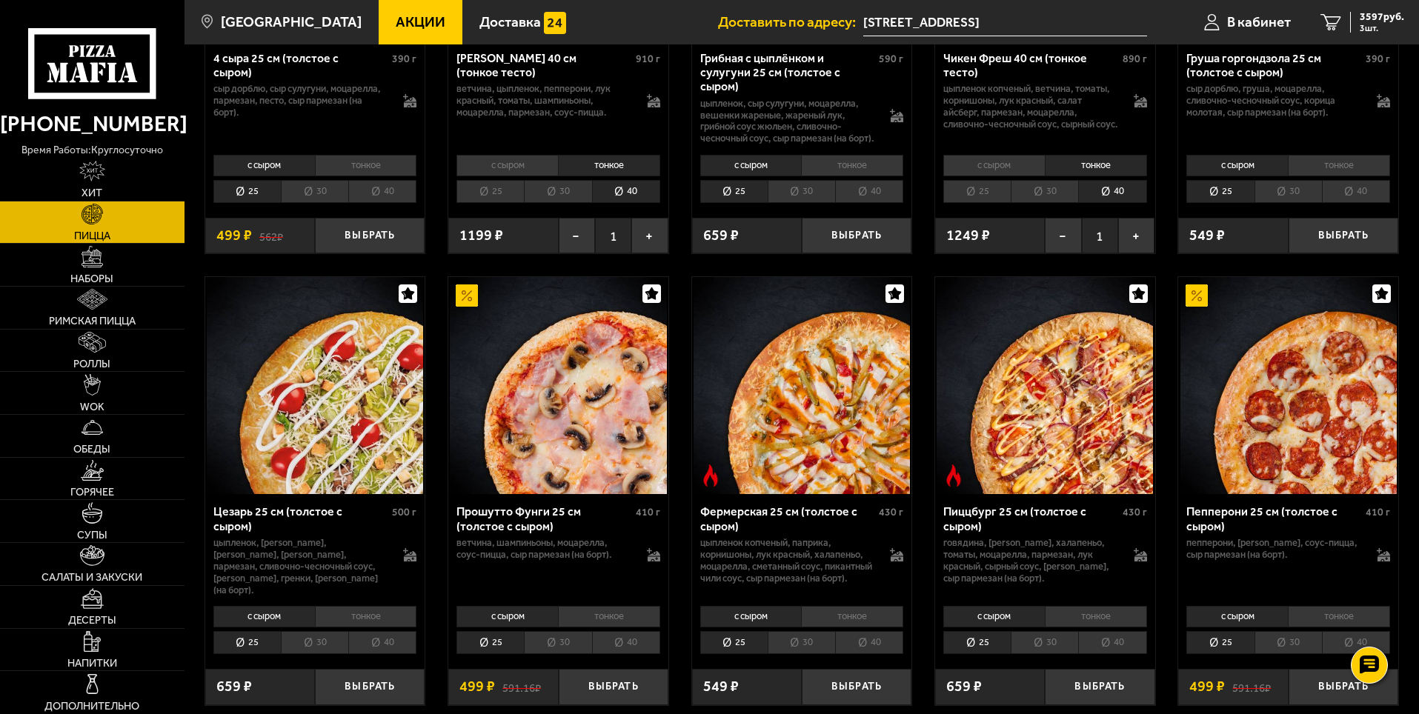
scroll to position [1260, 0]
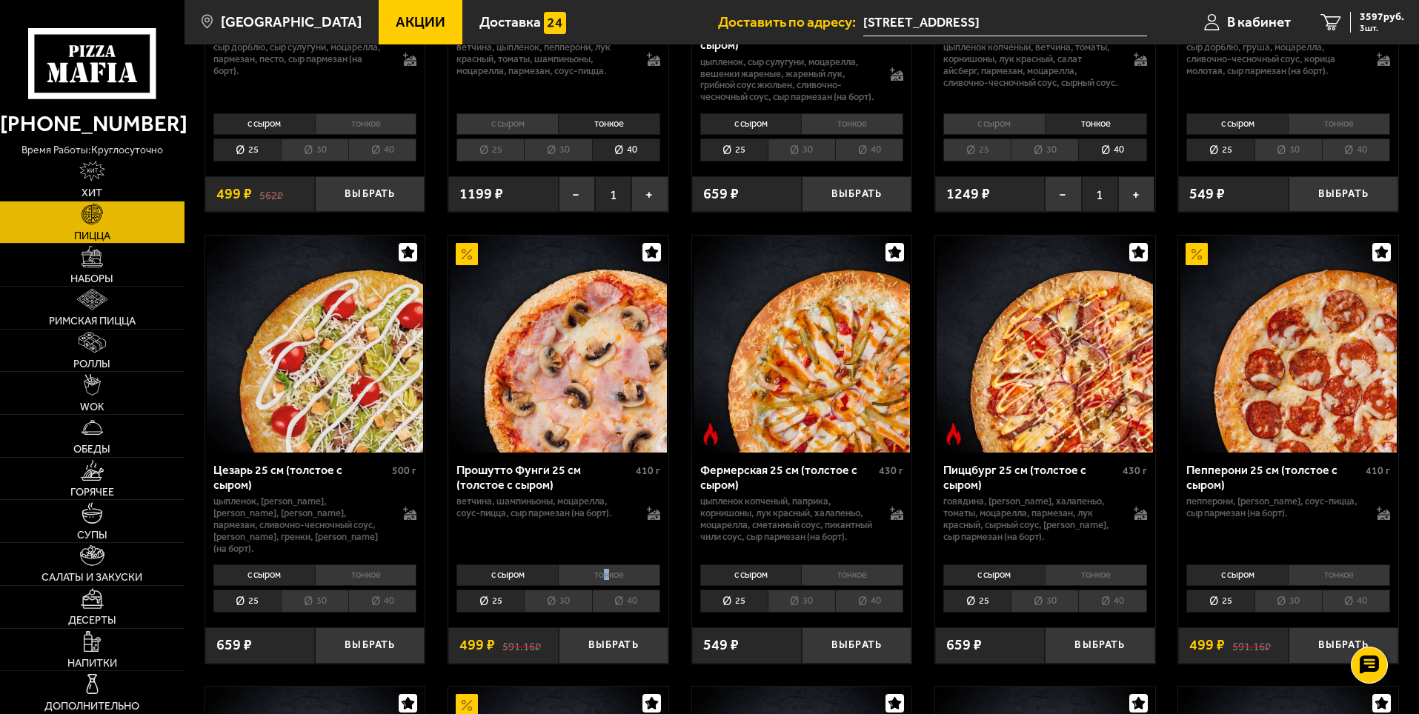
click at [607, 580] on li "тонкое" at bounding box center [609, 575] width 102 height 21
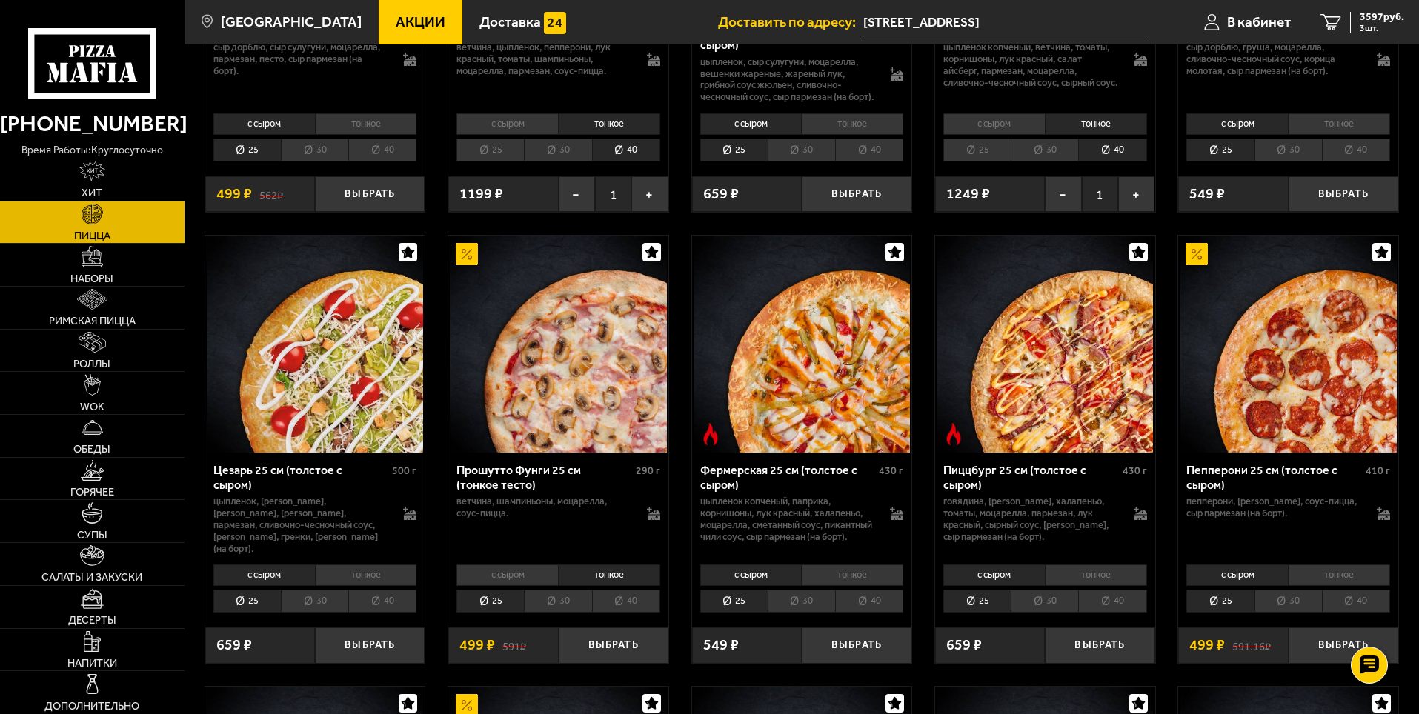
click at [621, 600] on li "40" at bounding box center [626, 601] width 68 height 23
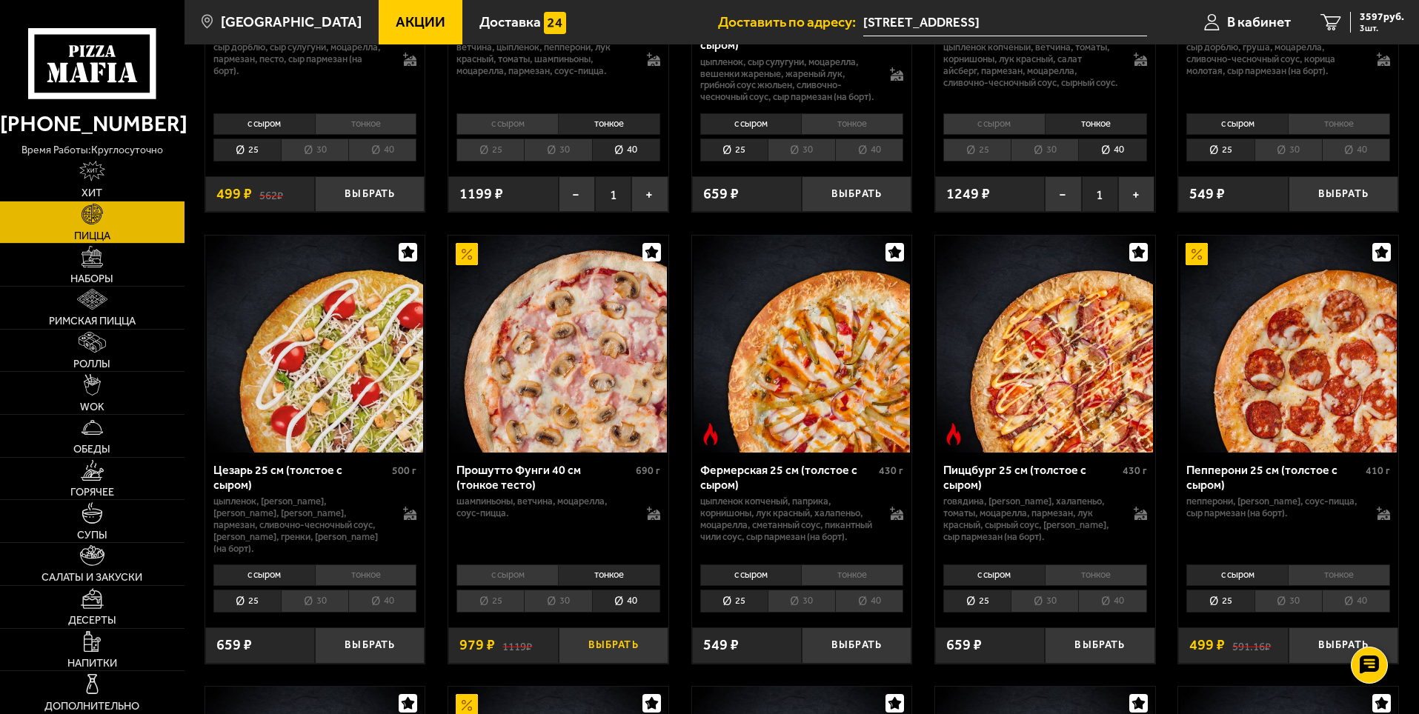
click at [605, 659] on button "Выбрать" at bounding box center [614, 646] width 110 height 36
click at [1373, 21] on span "4576 руб." at bounding box center [1382, 17] width 44 height 10
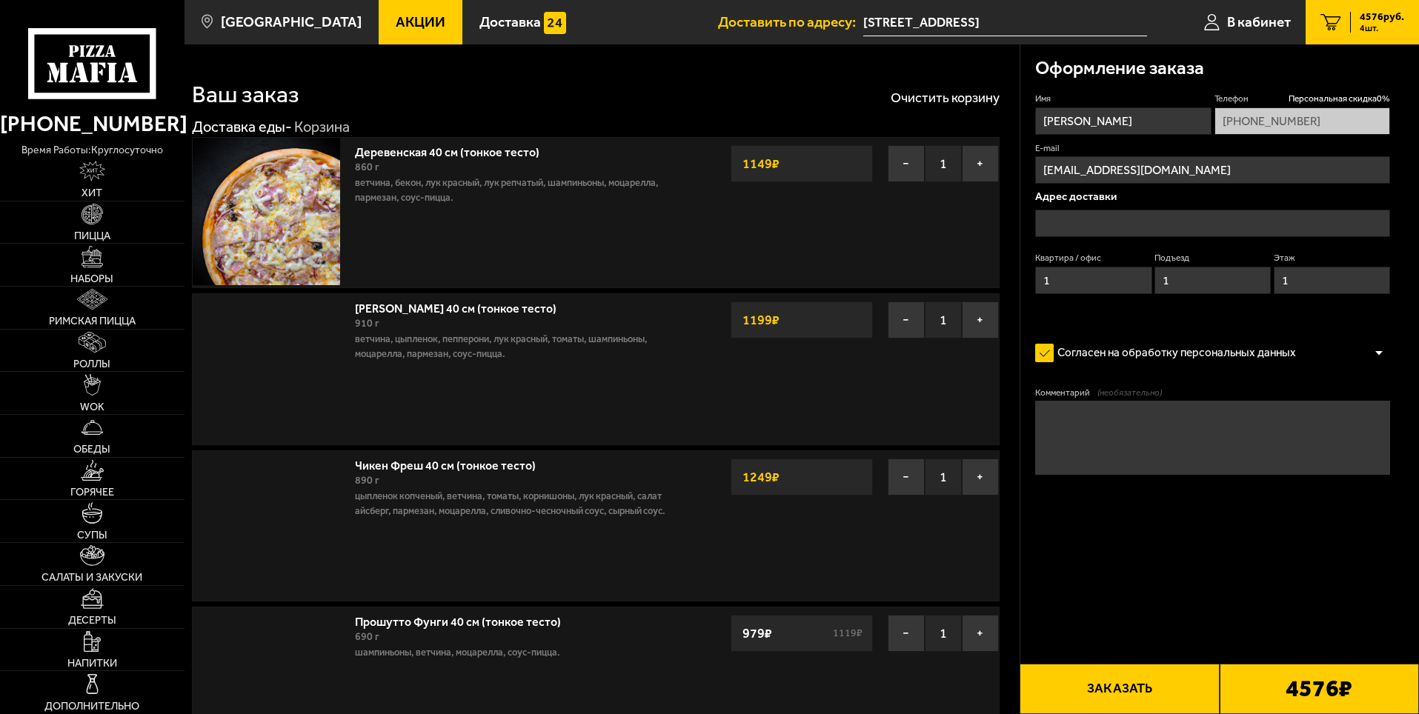
type input "[STREET_ADDRESS]"
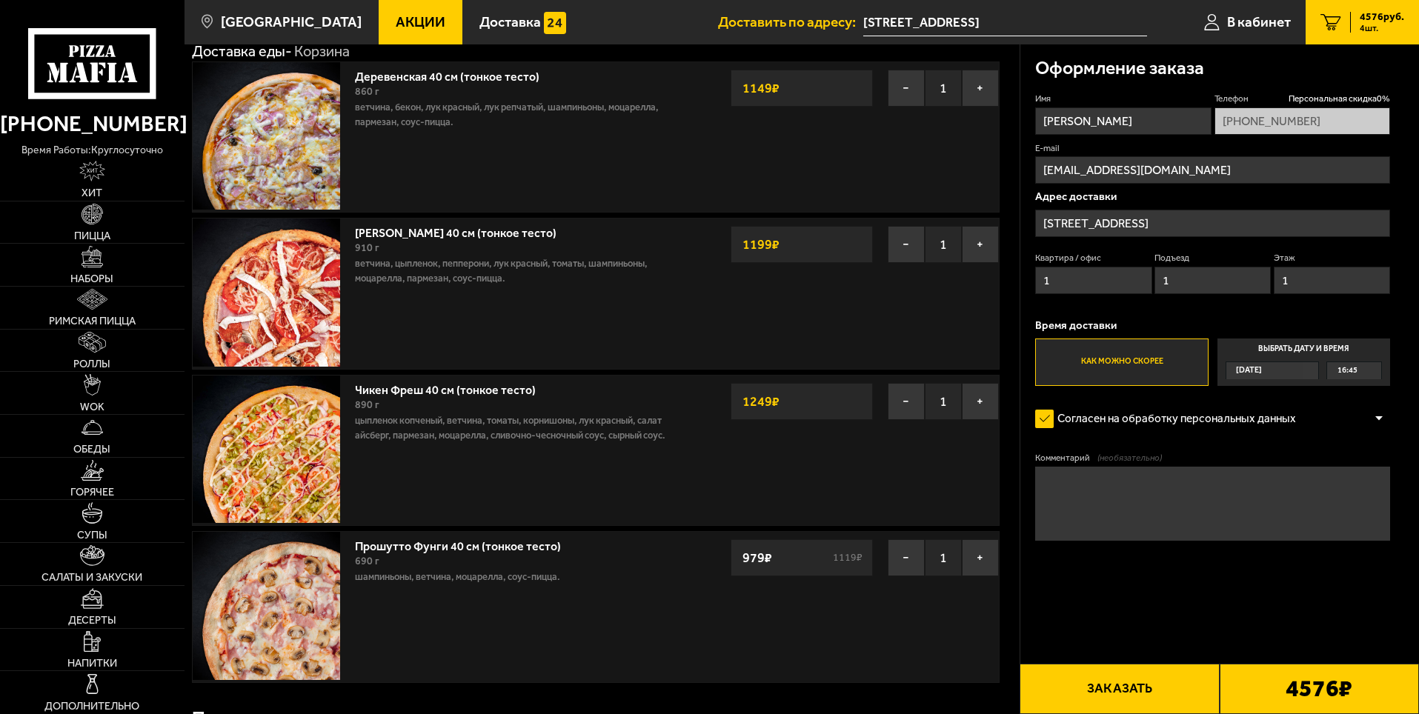
scroll to position [74, 0]
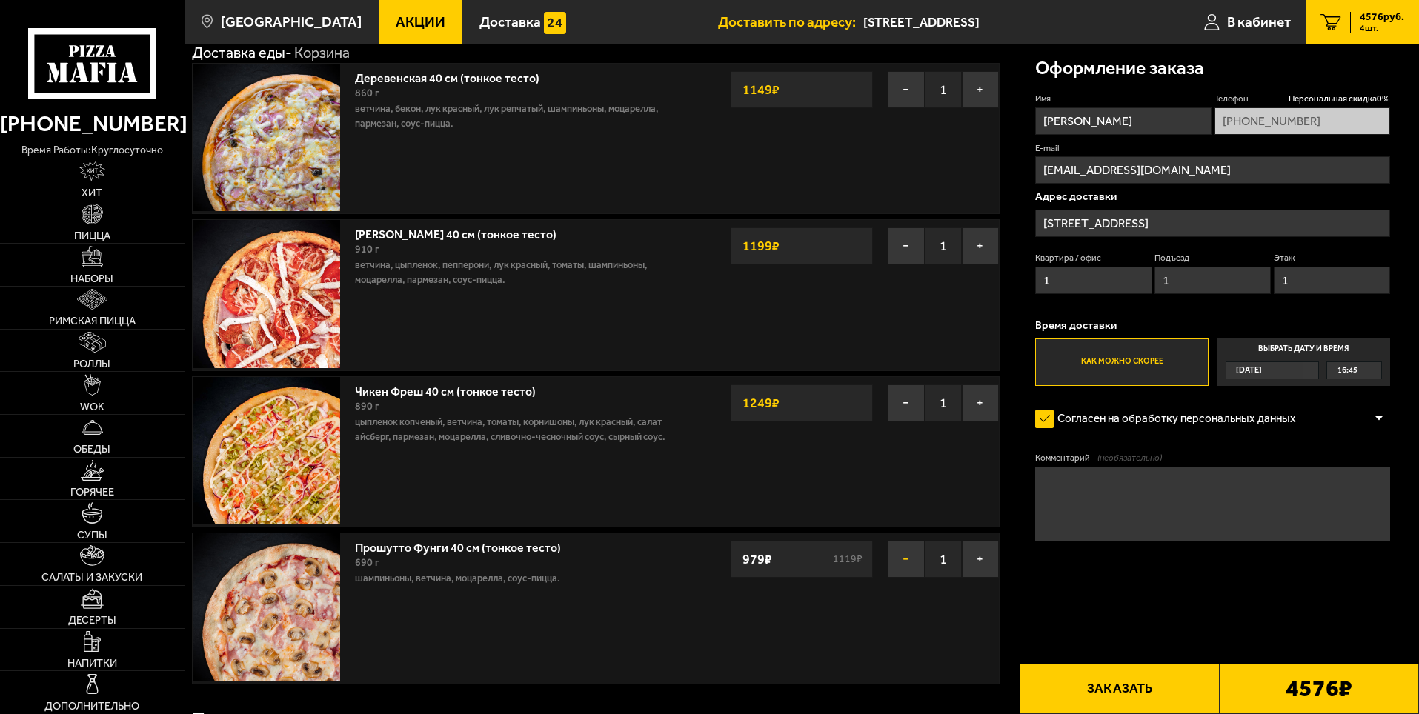
click at [897, 564] on button "−" at bounding box center [906, 559] width 37 height 37
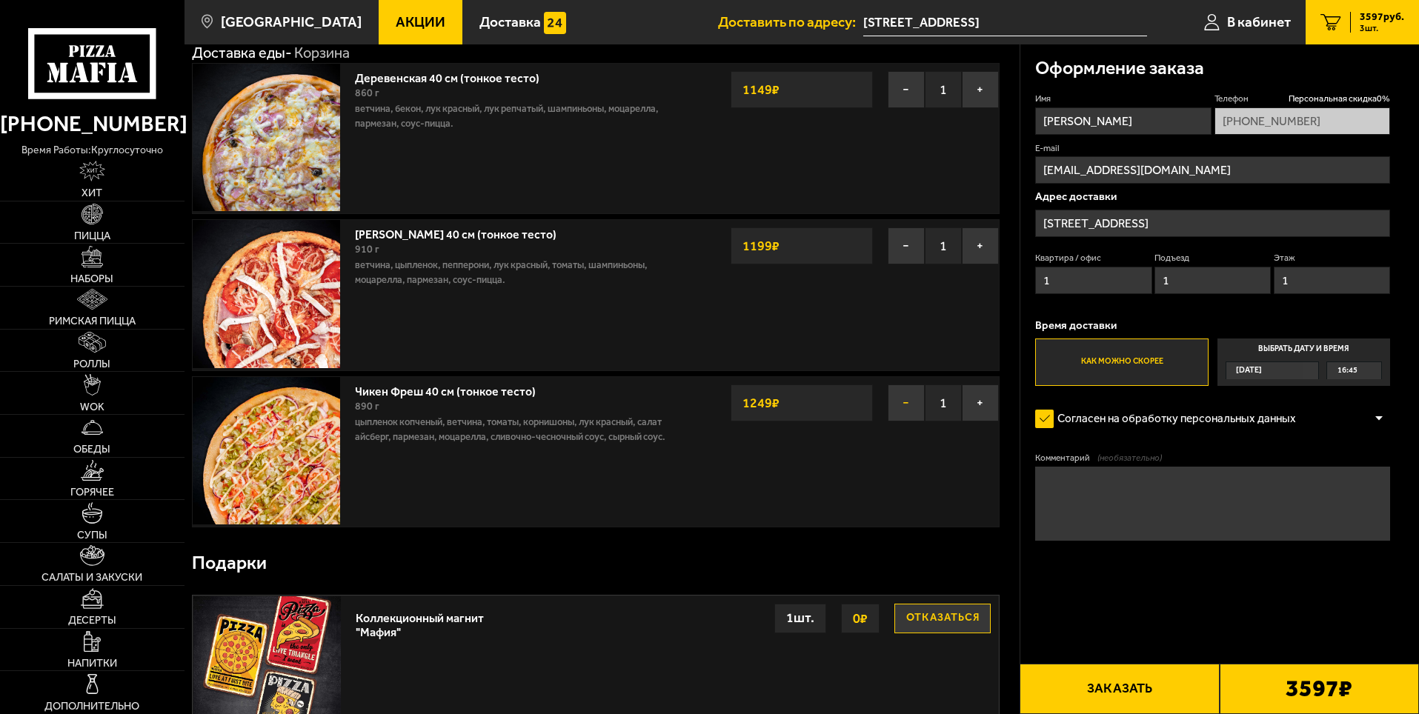
click at [906, 404] on button "−" at bounding box center [906, 403] width 37 height 37
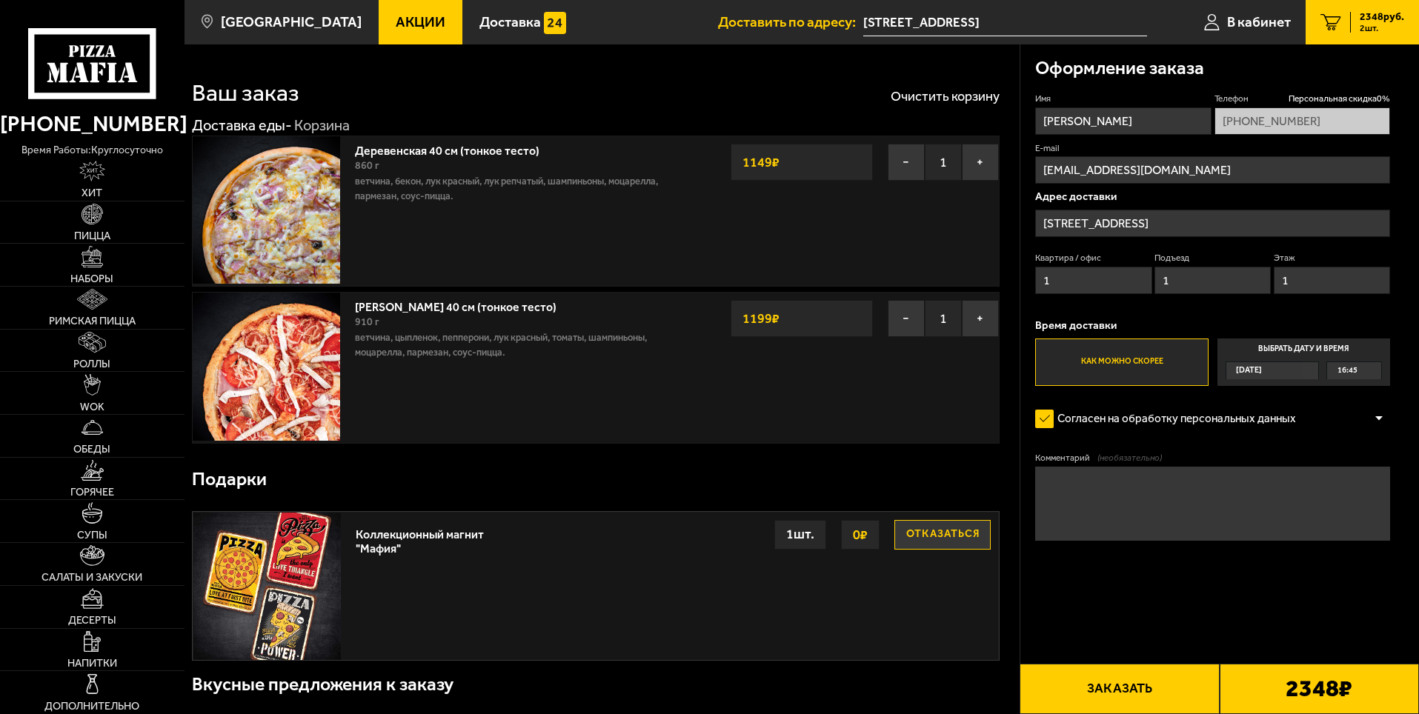
scroll to position [0, 0]
click at [96, 221] on img at bounding box center [92, 214] width 21 height 21
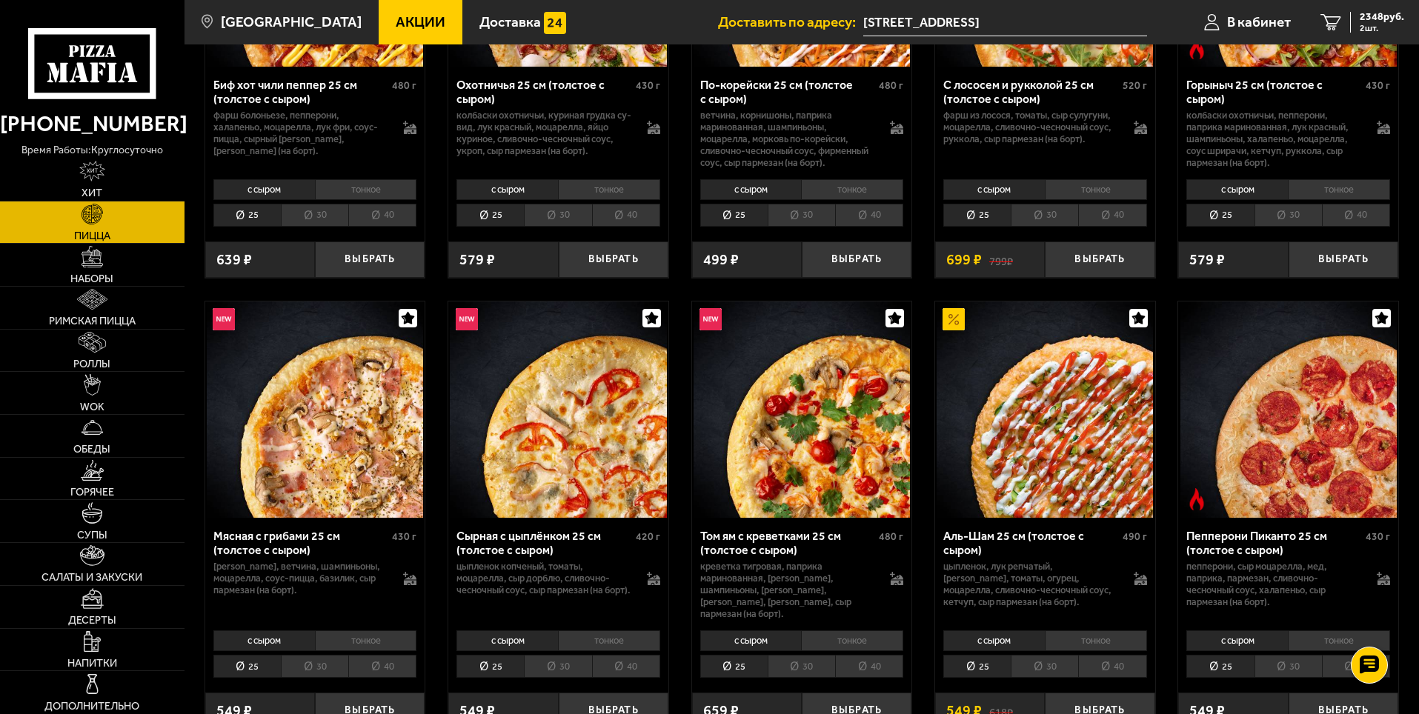
scroll to position [371, 0]
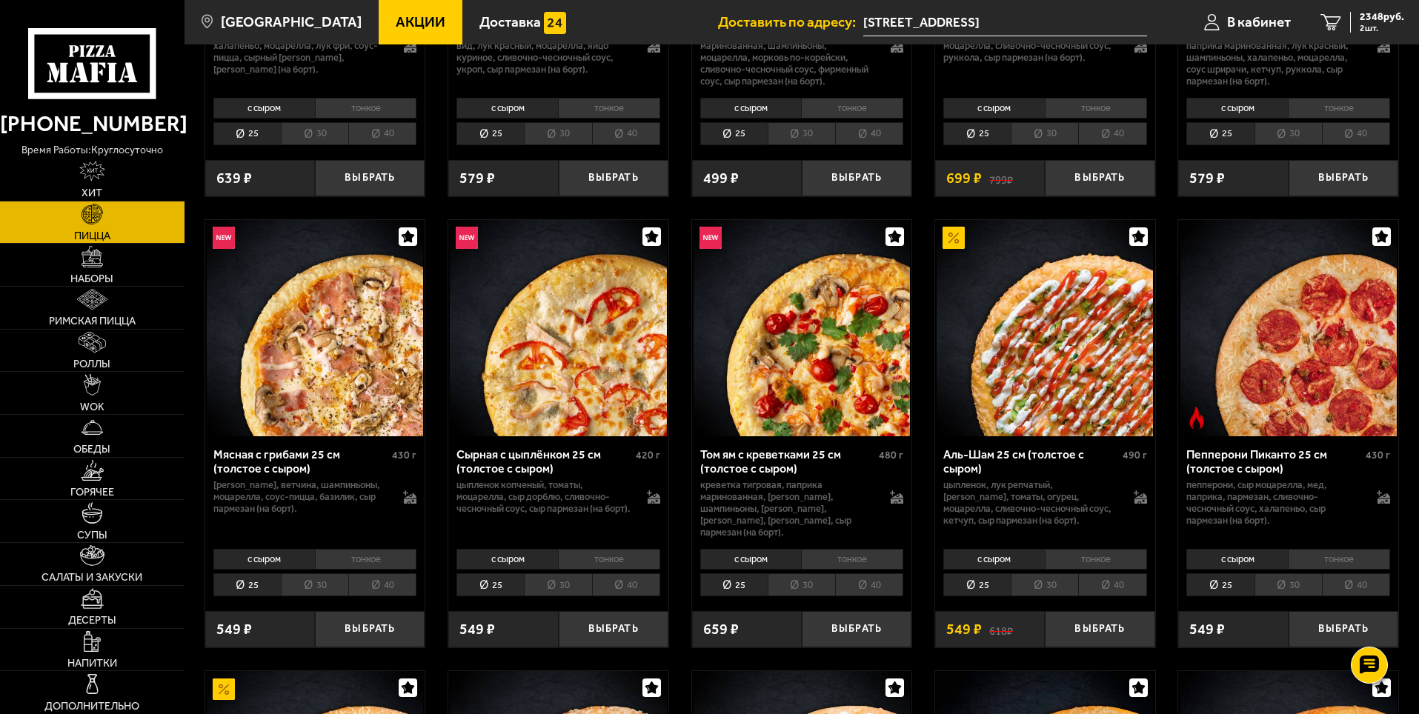
click at [591, 550] on li "тонкое" at bounding box center [609, 559] width 102 height 21
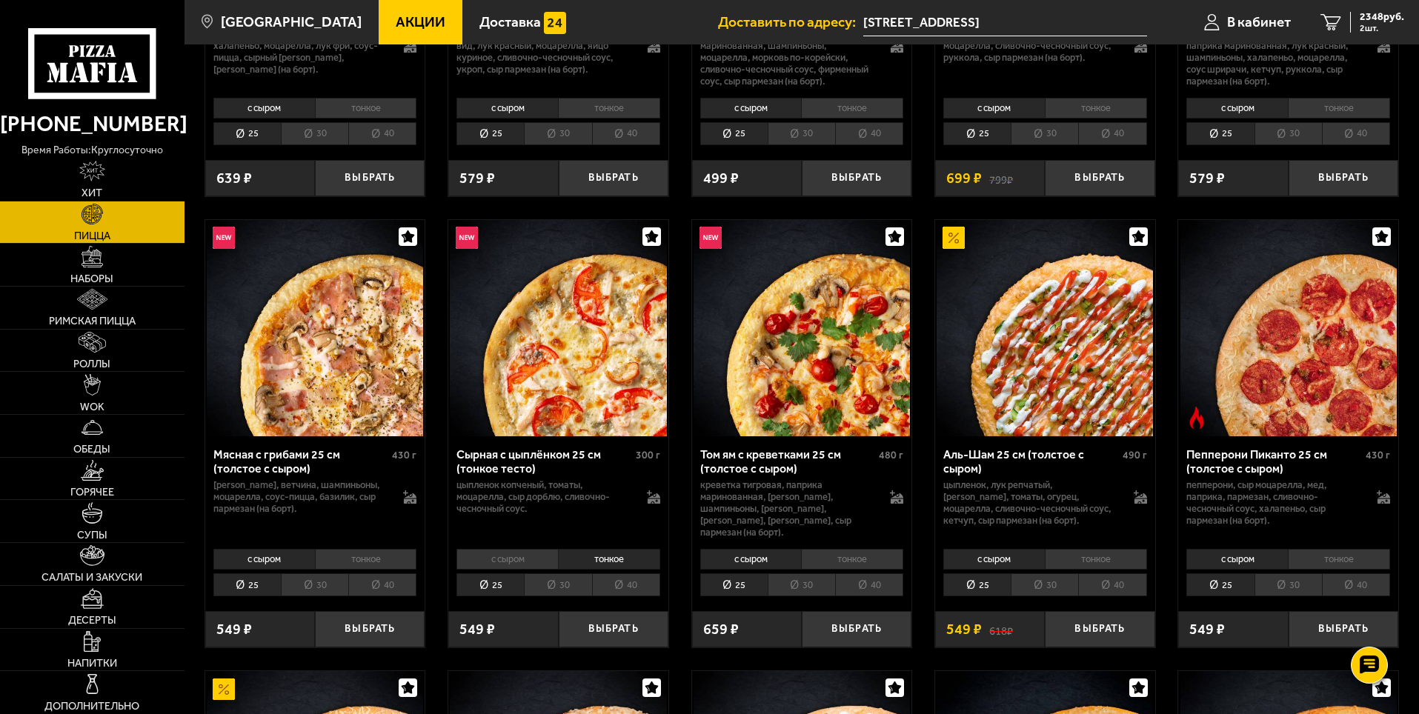
click at [618, 574] on li "40" at bounding box center [626, 585] width 68 height 23
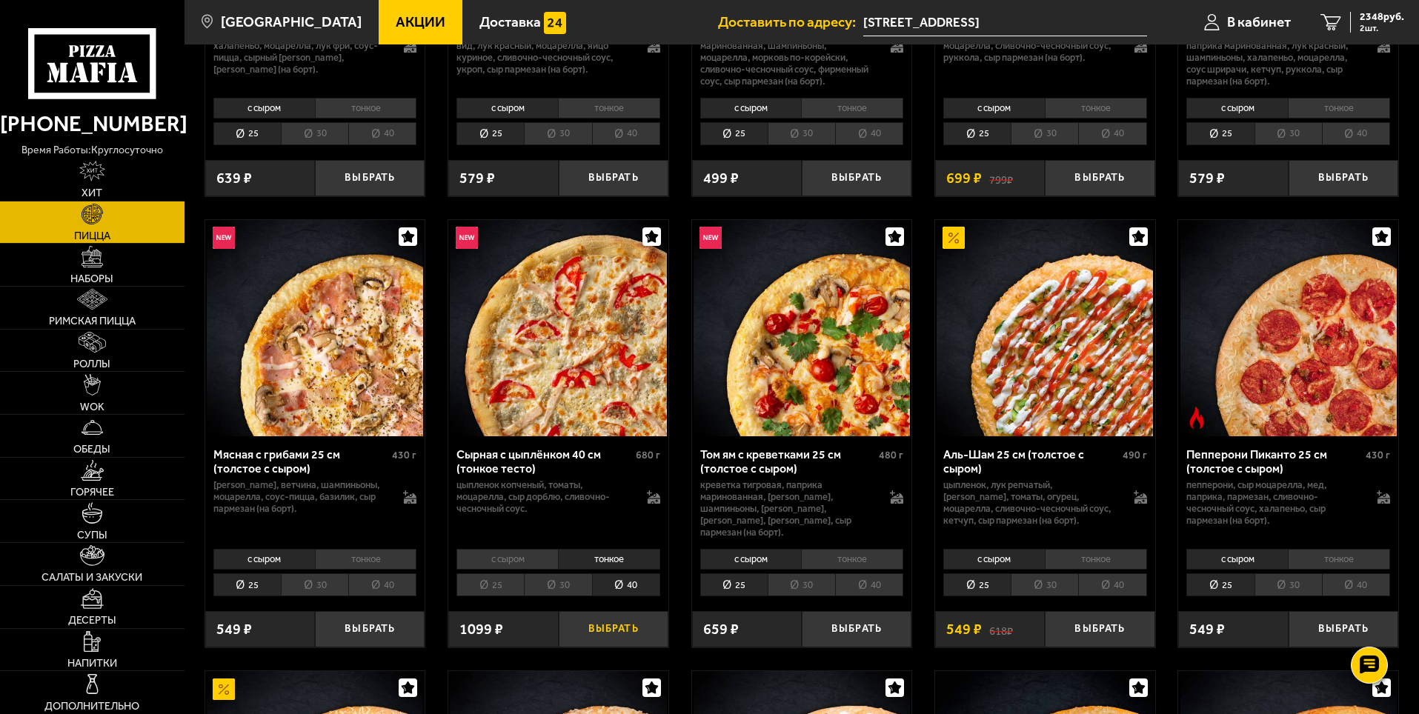
click at [610, 623] on button "Выбрать" at bounding box center [614, 629] width 110 height 36
click at [1374, 16] on span "3447 руб." at bounding box center [1382, 17] width 44 height 10
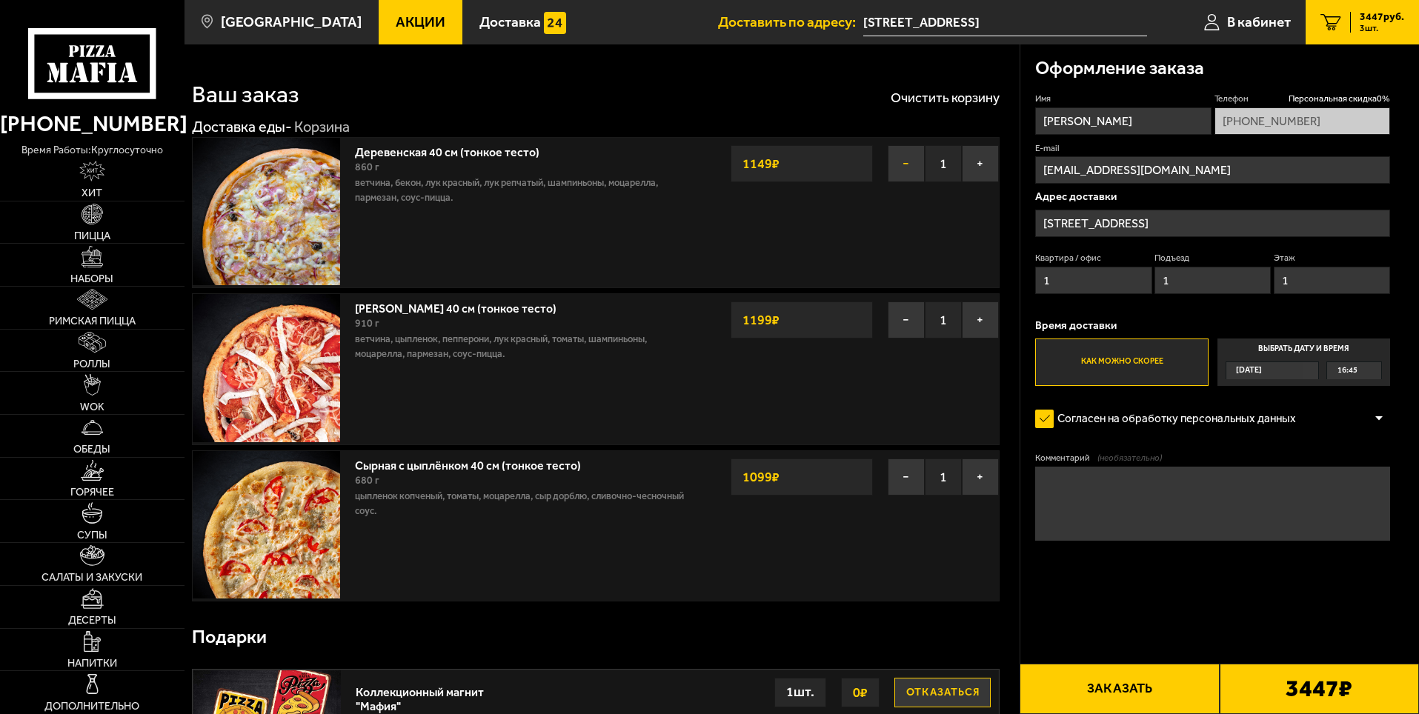
click at [906, 163] on button "−" at bounding box center [906, 163] width 37 height 37
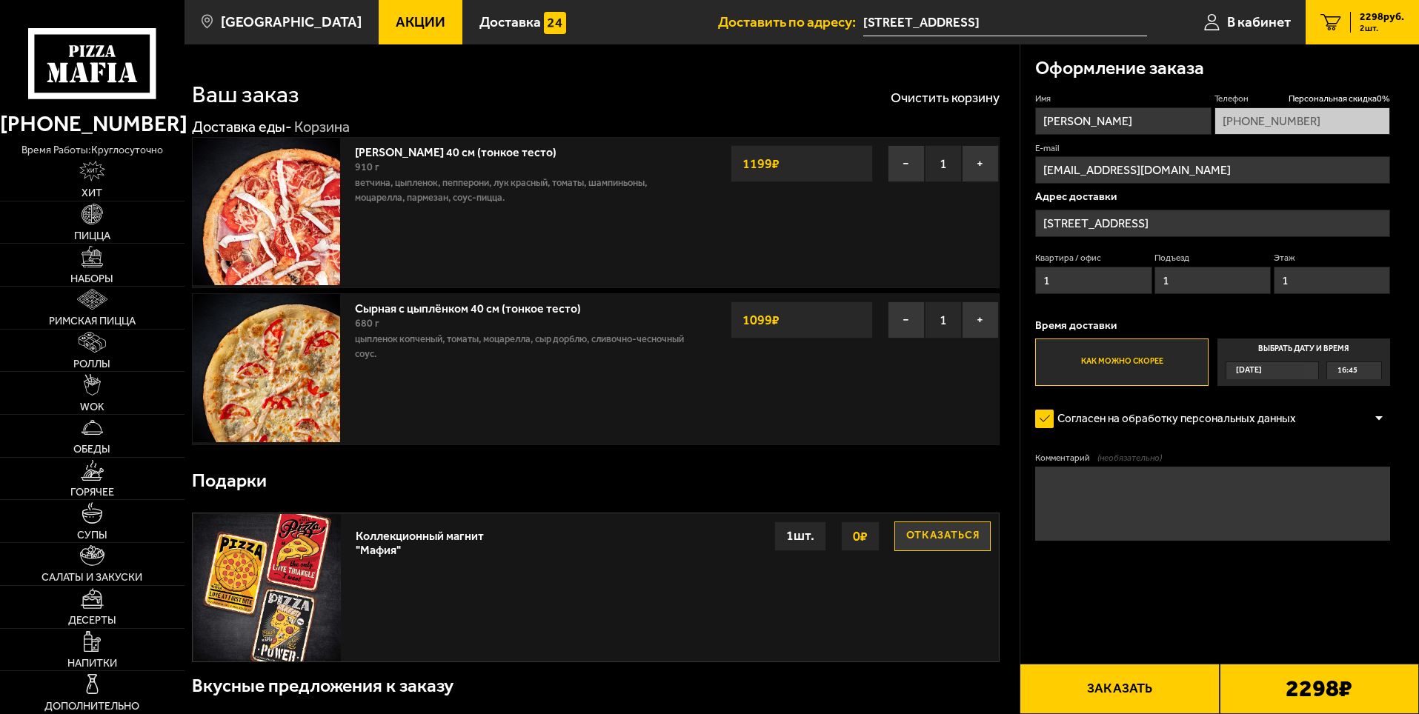
click at [1105, 697] on button "Заказать" at bounding box center [1119, 689] width 199 height 50
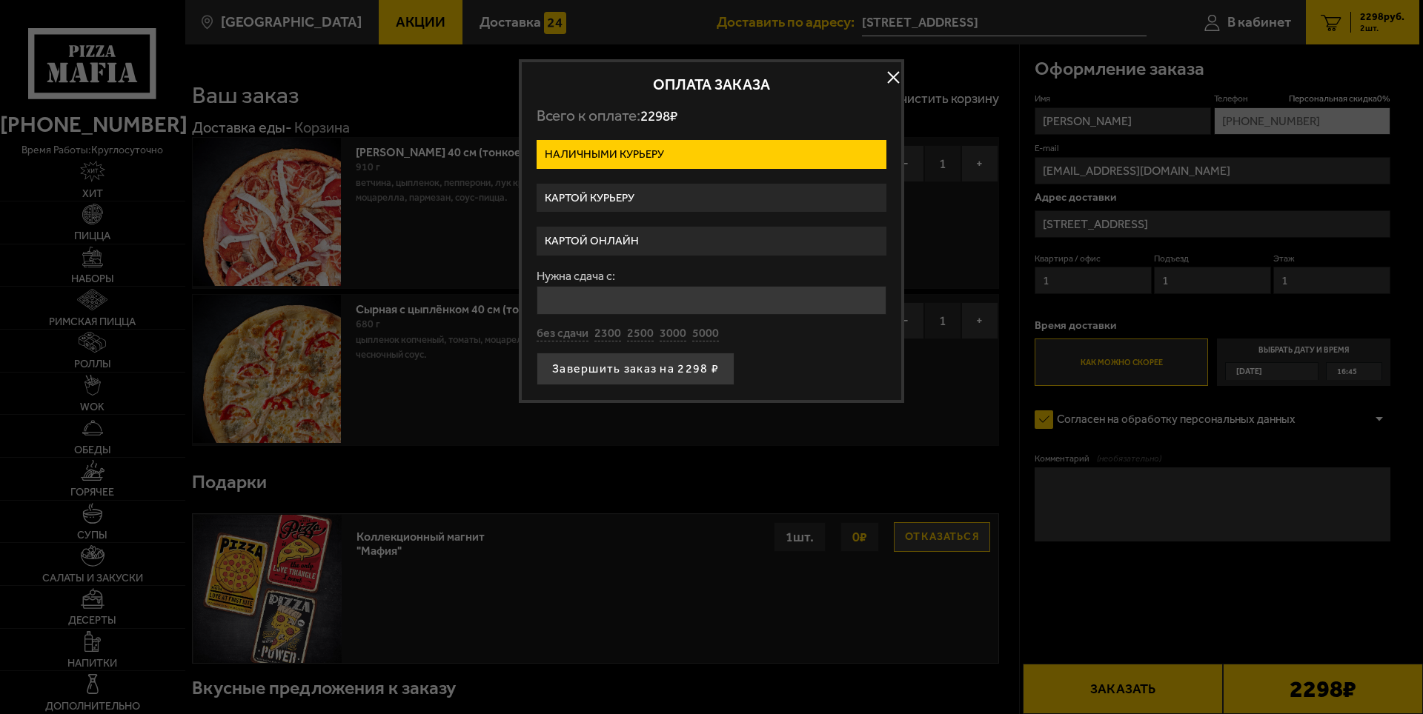
click at [608, 194] on label "Картой курьеру" at bounding box center [712, 198] width 350 height 29
click at [0, 0] on input "Картой курьеру" at bounding box center [0, 0] width 0 height 0
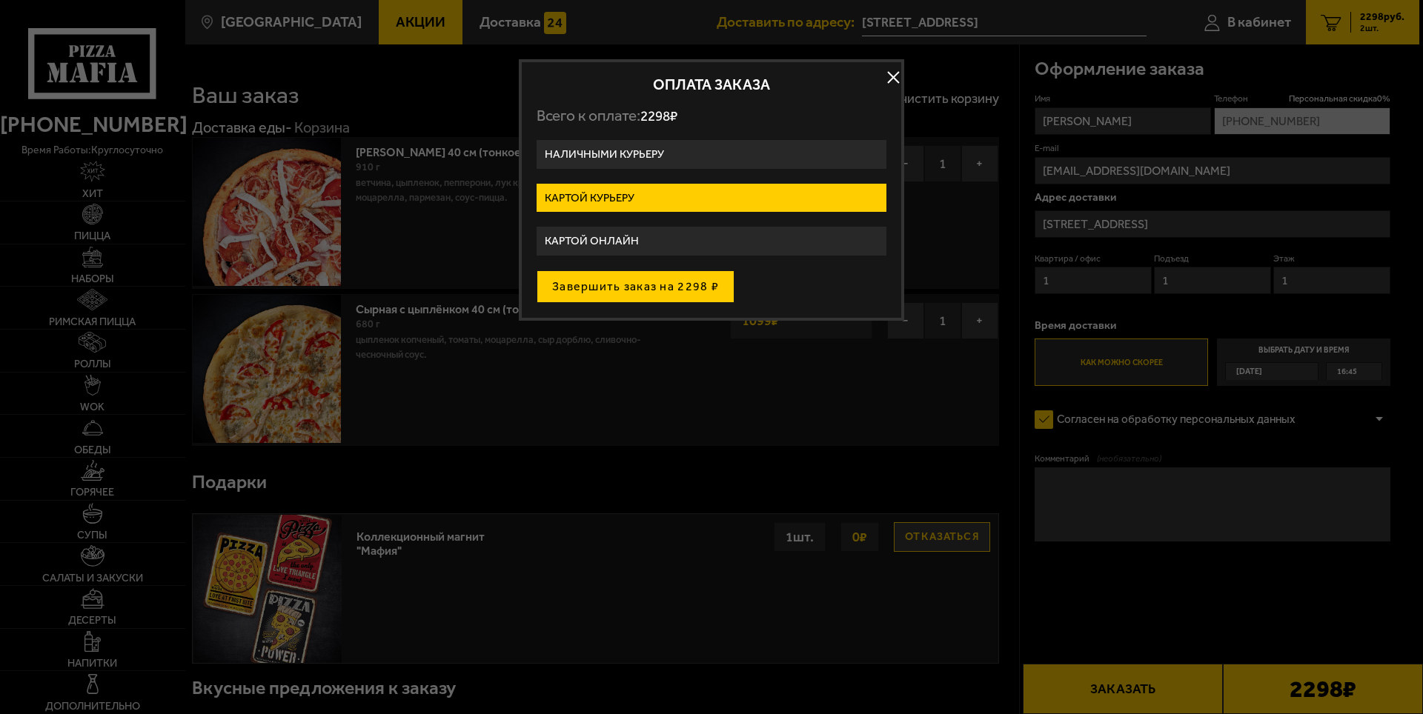
click at [631, 291] on button "Завершить заказ на 2298 ₽" at bounding box center [636, 287] width 198 height 33
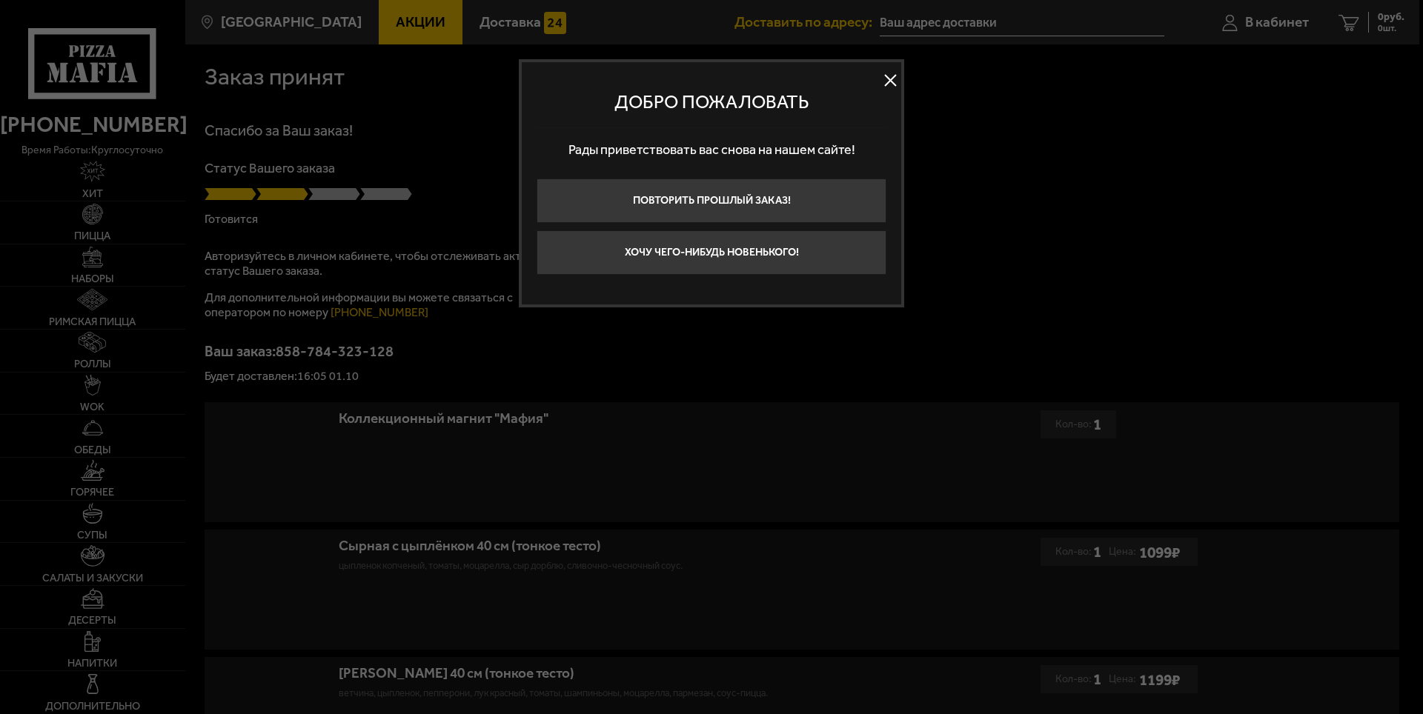
type input "[STREET_ADDRESS]"
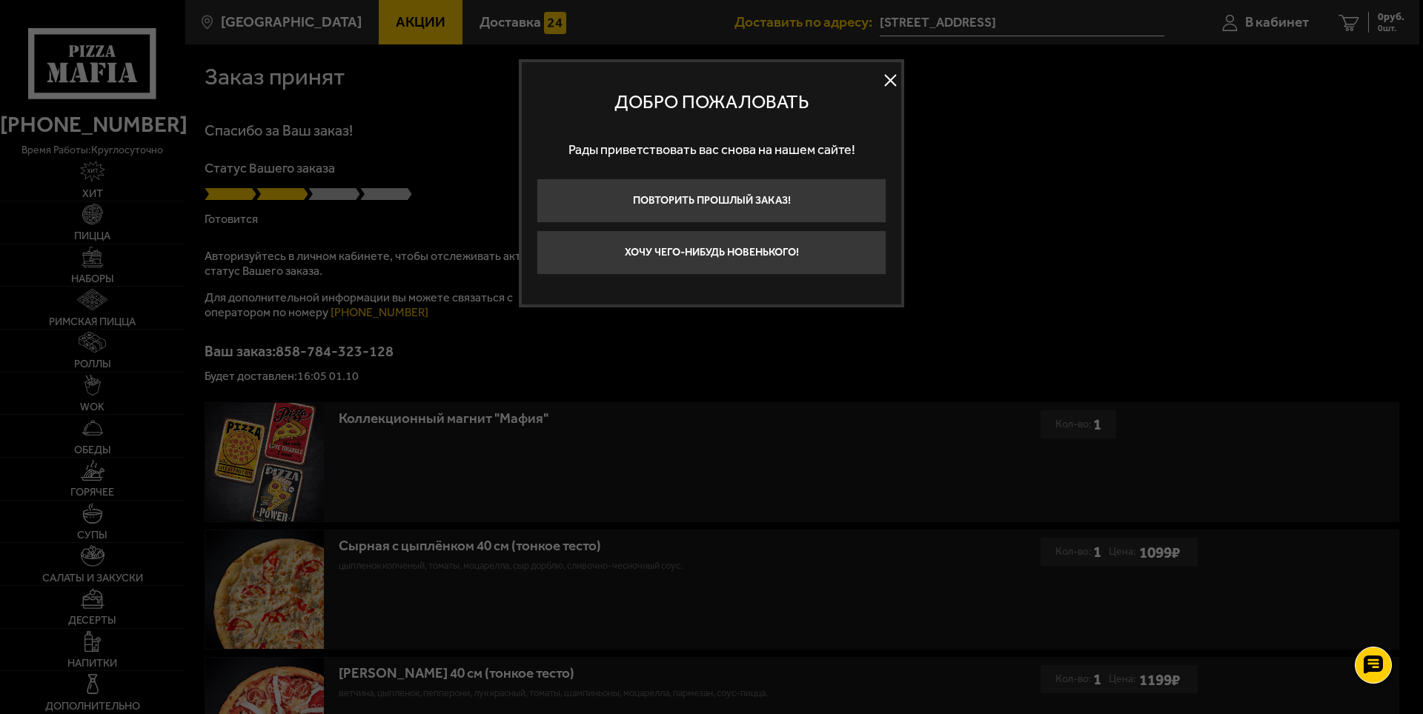
click at [889, 79] on button at bounding box center [890, 81] width 22 height 22
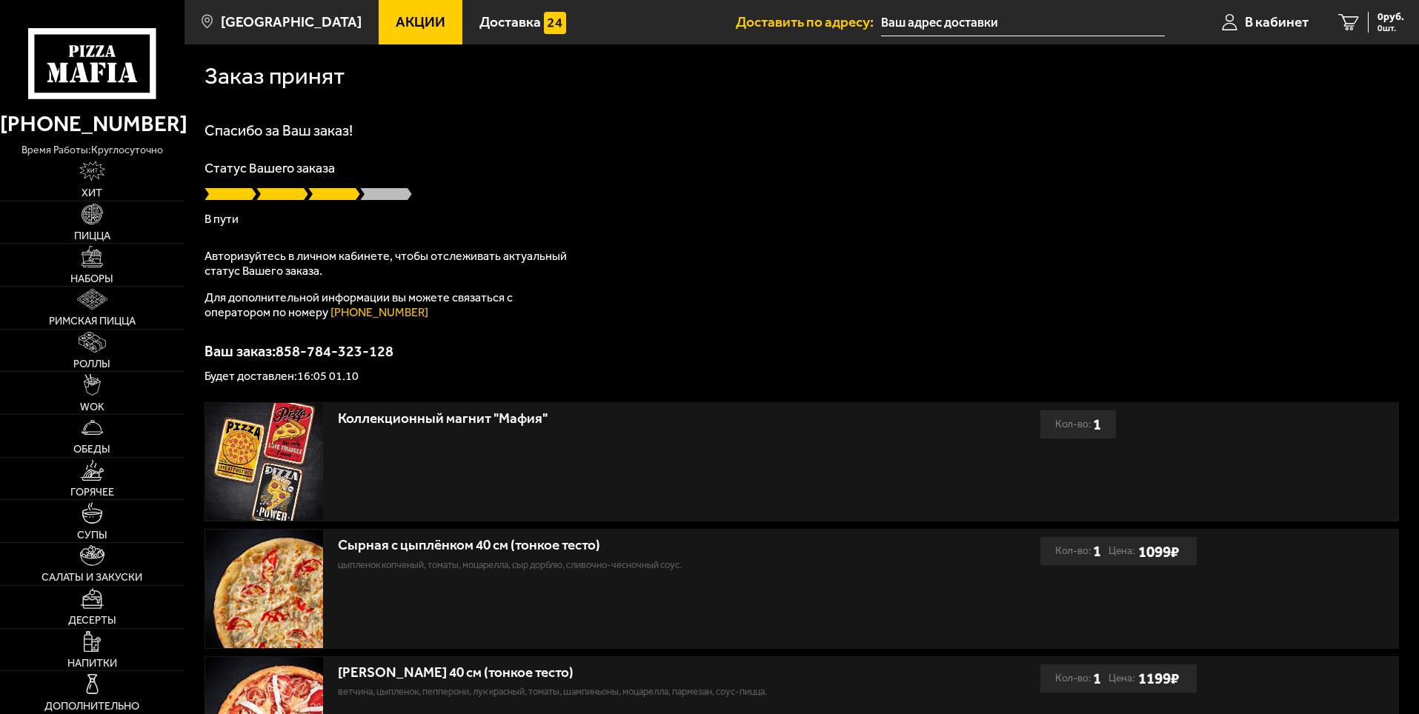
type input "[STREET_ADDRESS]"
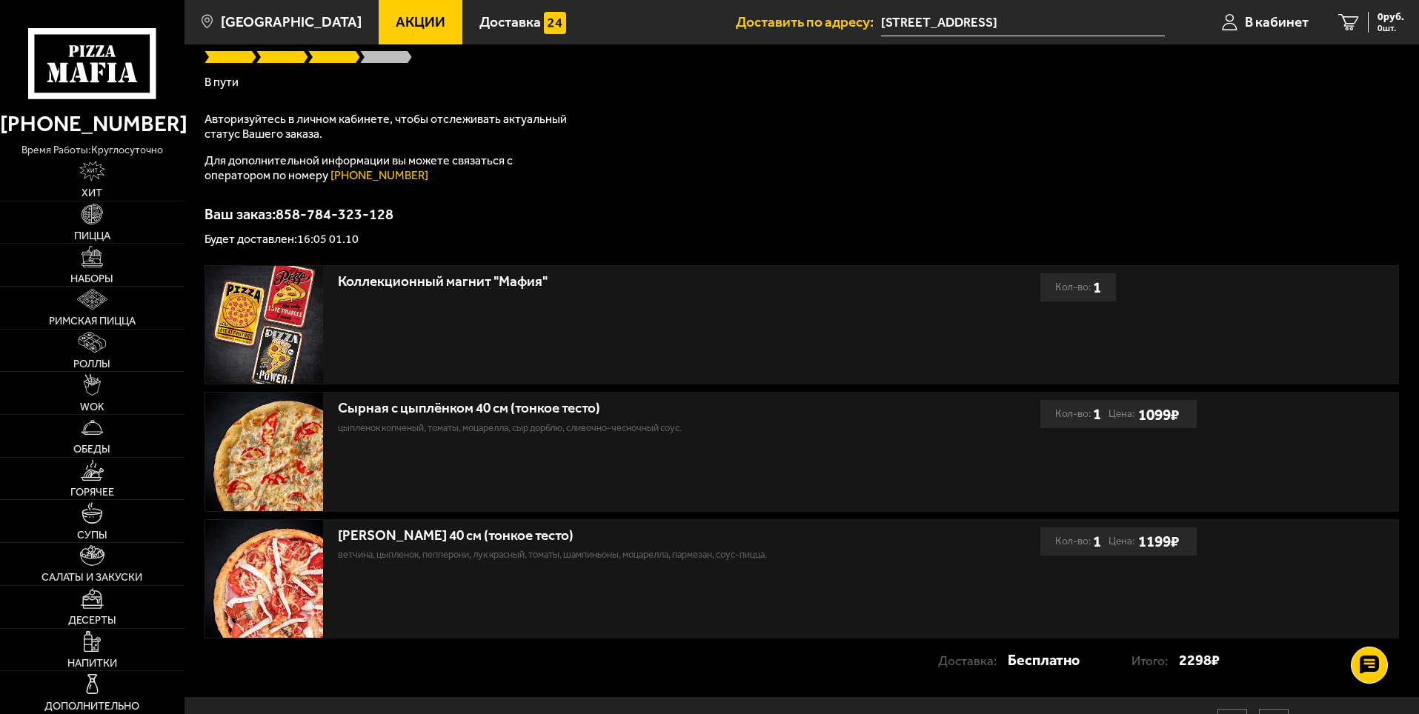
scroll to position [217, 0]
